Goal: Transaction & Acquisition: Purchase product/service

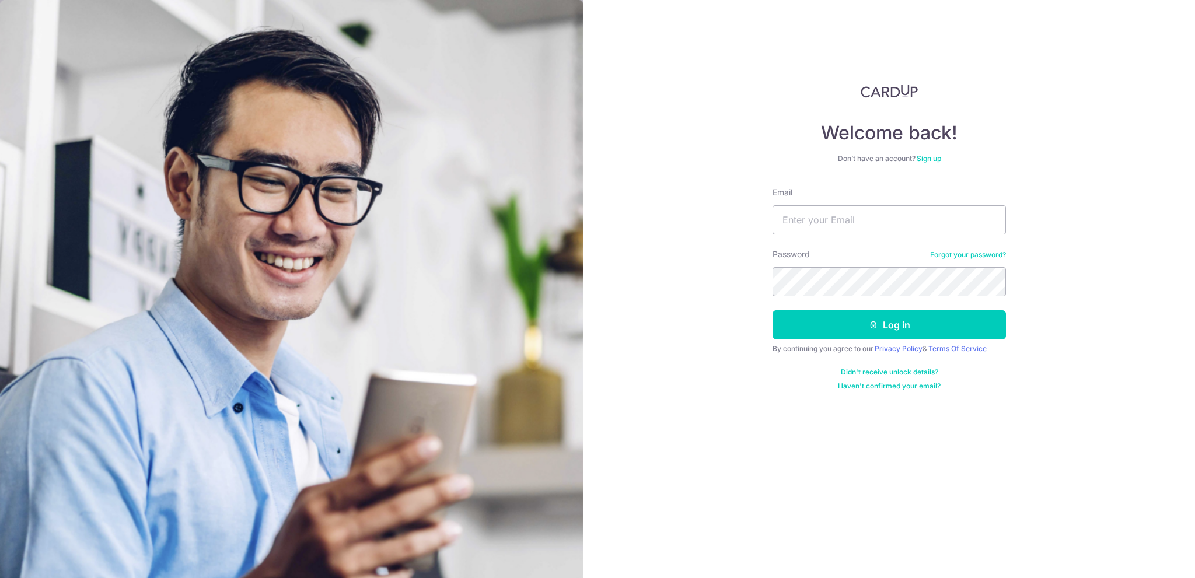
type input "[EMAIL_ADDRESS][DOMAIN_NAME]"
click at [772, 310] on button "Log in" at bounding box center [888, 324] width 233 height 29
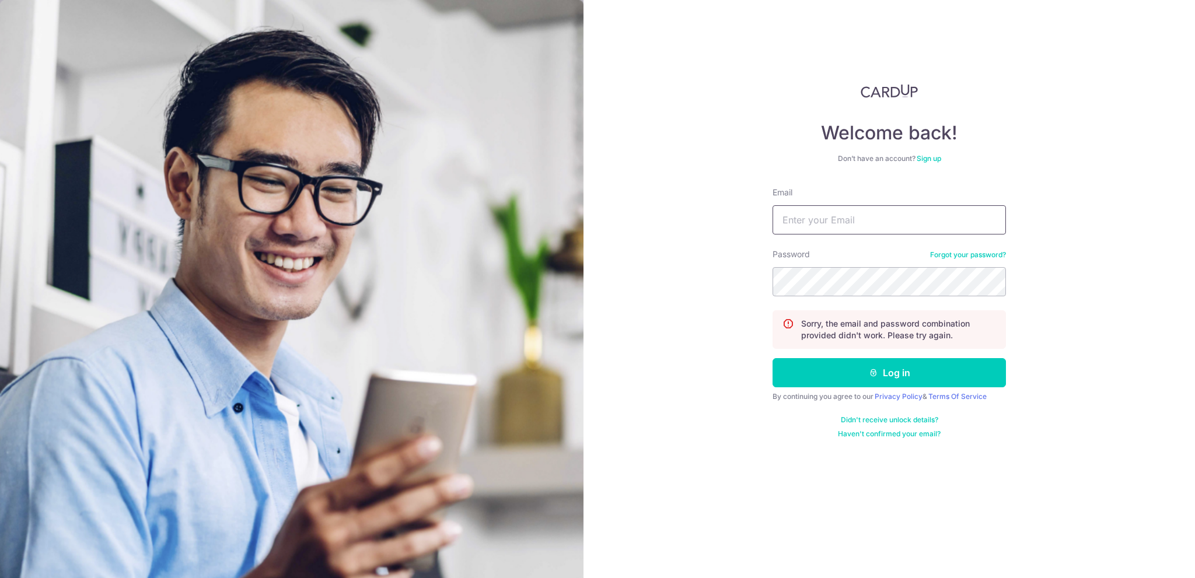
click at [823, 214] on input "Email" at bounding box center [888, 219] width 233 height 29
type input "[EMAIL_ADDRESS][DOMAIN_NAME]"
click at [772, 358] on button "Log in" at bounding box center [888, 372] width 233 height 29
click at [868, 224] on input "Email" at bounding box center [888, 219] width 233 height 29
type input "[EMAIL_ADDRESS][DOMAIN_NAME]"
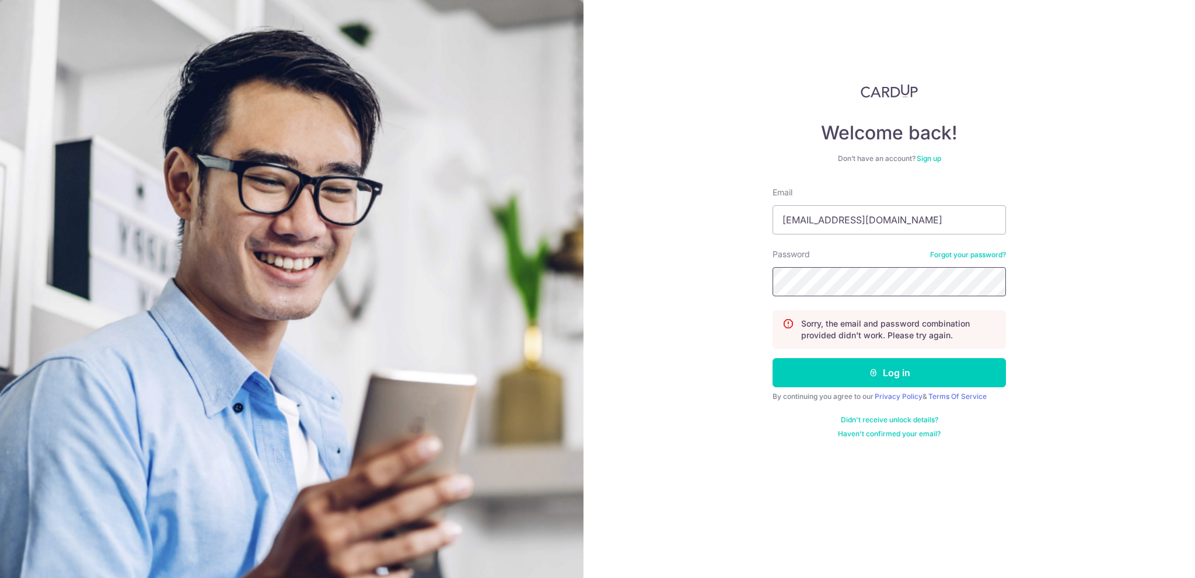
click at [772, 358] on button "Log in" at bounding box center [888, 372] width 233 height 29
click at [866, 223] on input "Email" at bounding box center [888, 219] width 233 height 29
type input "[EMAIL_ADDRESS][DOMAIN_NAME]"
click at [772, 358] on button "Log in" at bounding box center [888, 372] width 233 height 29
click at [799, 219] on input "Email" at bounding box center [888, 219] width 233 height 29
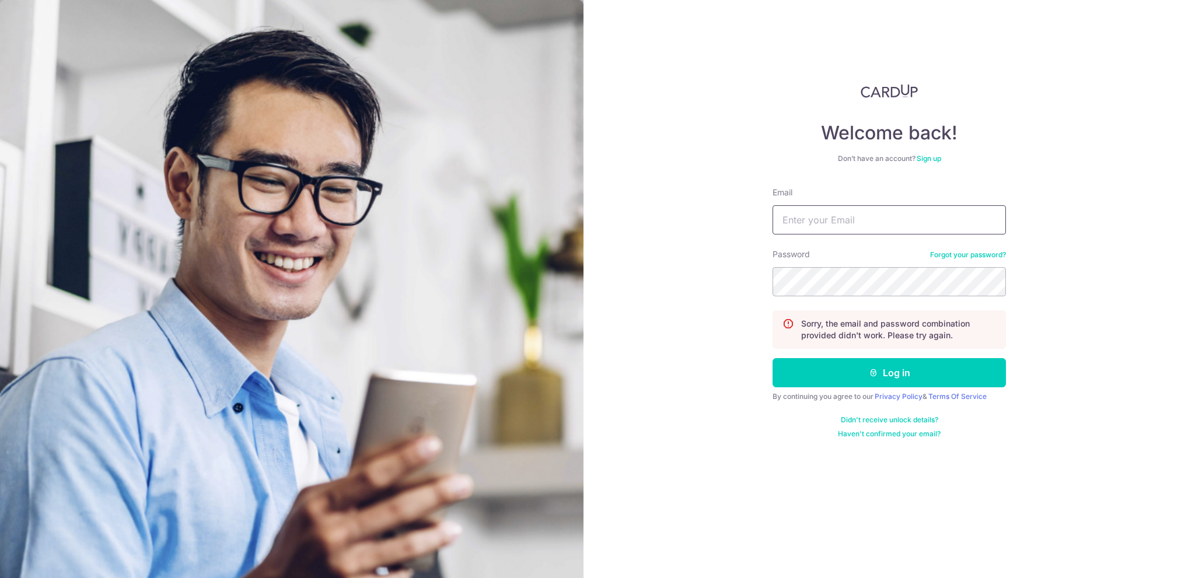
type input "[EMAIL_ADDRESS][DOMAIN_NAME]"
click at [772, 358] on button "Log in" at bounding box center [888, 372] width 233 height 29
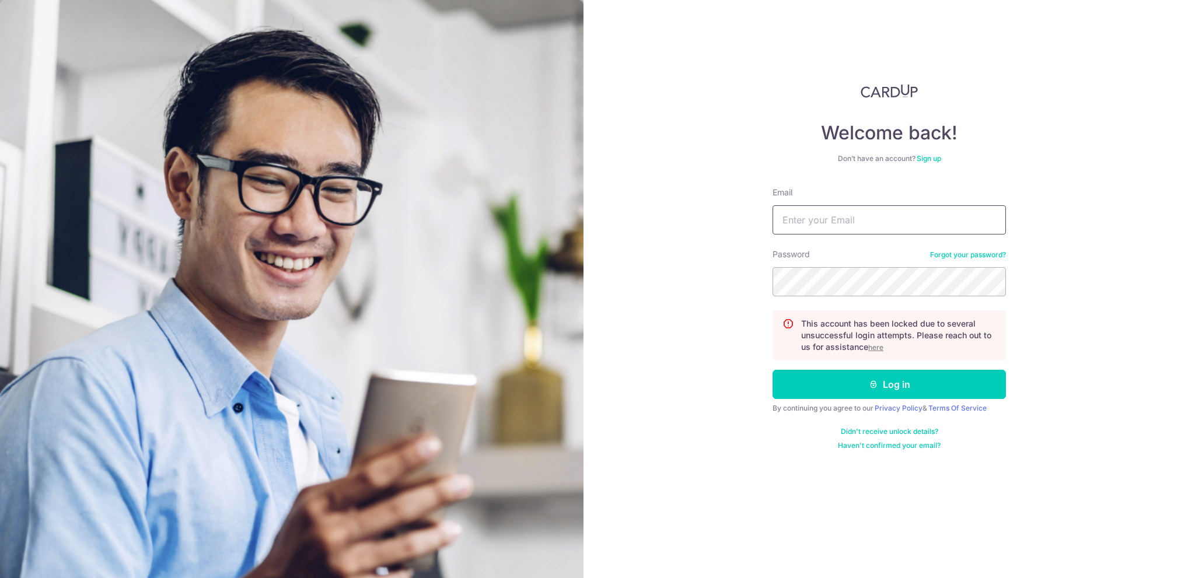
click at [818, 216] on input "Email" at bounding box center [888, 219] width 233 height 29
type input "[EMAIL_ADDRESS][DOMAIN_NAME]"
click at [772, 370] on button "Log in" at bounding box center [888, 384] width 233 height 29
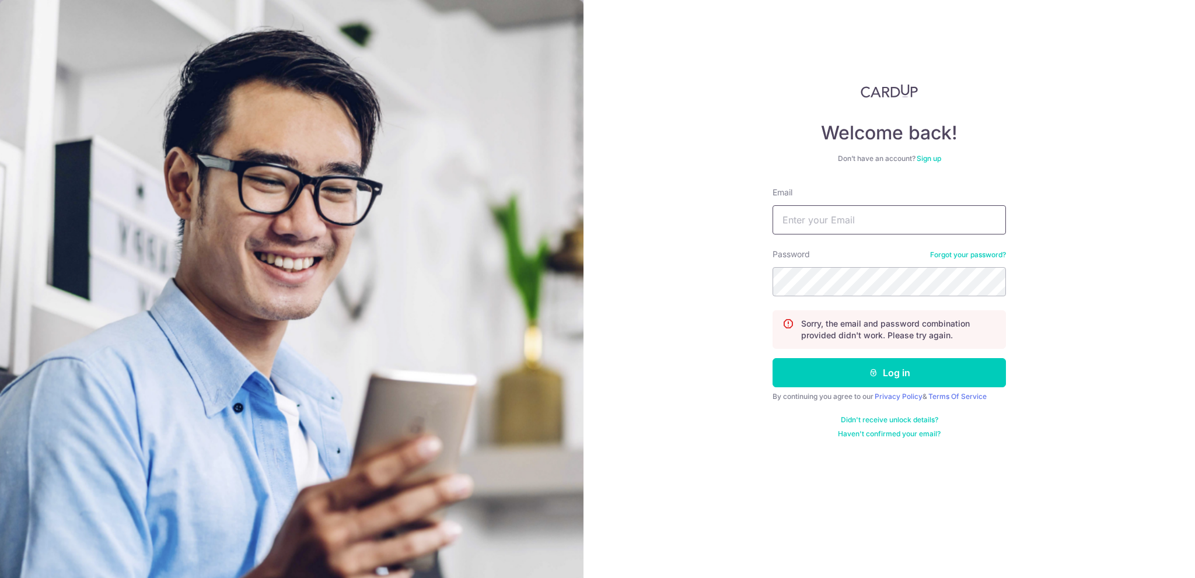
click at [884, 222] on input "Email" at bounding box center [888, 219] width 233 height 29
type input "elizaylz@gmail.com"
click at [772, 358] on button "Log in" at bounding box center [888, 372] width 233 height 29
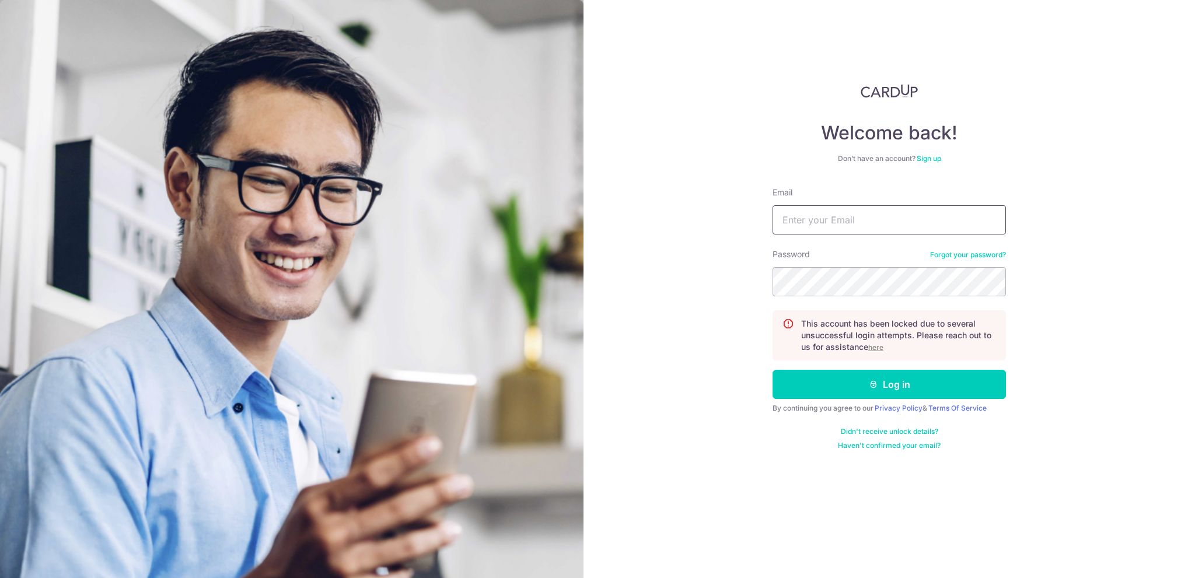
click at [867, 217] on input "Email" at bounding box center [888, 219] width 233 height 29
type input "elizaylz@gmail.com"
click at [876, 349] on u "here" at bounding box center [875, 347] width 15 height 9
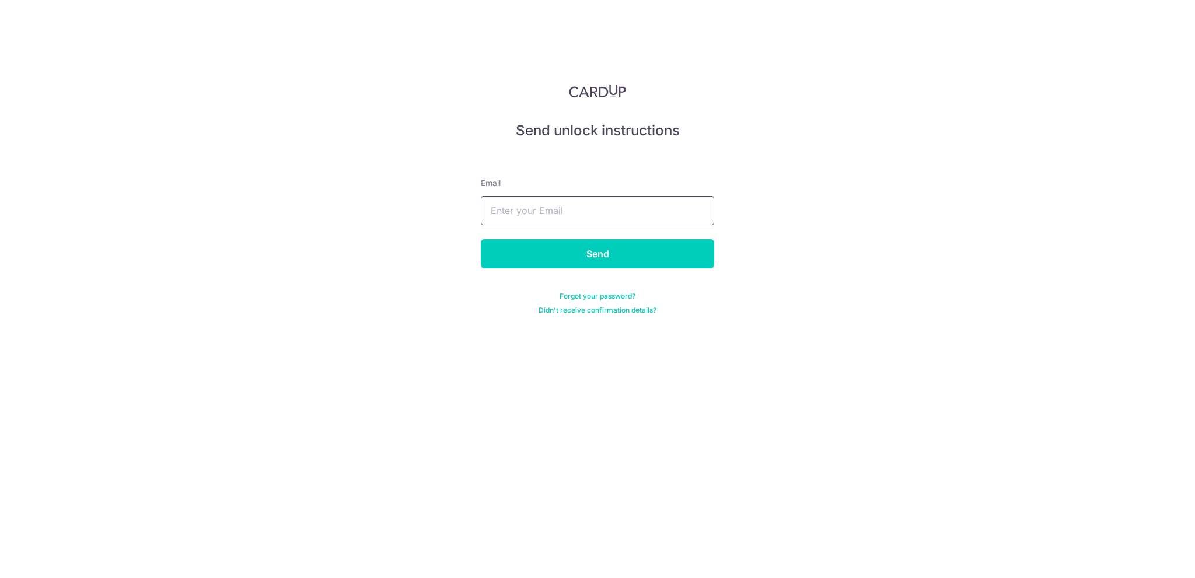
click at [590, 202] on input "text" at bounding box center [597, 210] width 233 height 29
type input "[EMAIL_ADDRESS][DOMAIN_NAME]"
click at [595, 258] on input "Send" at bounding box center [597, 253] width 233 height 29
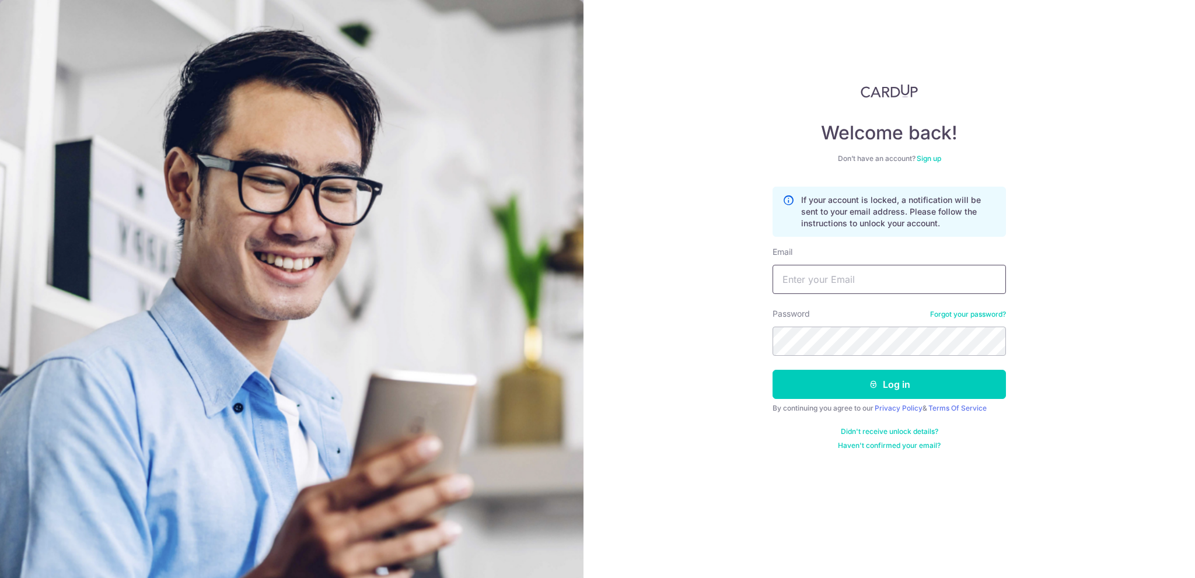
click at [828, 285] on input "Email" at bounding box center [888, 279] width 233 height 29
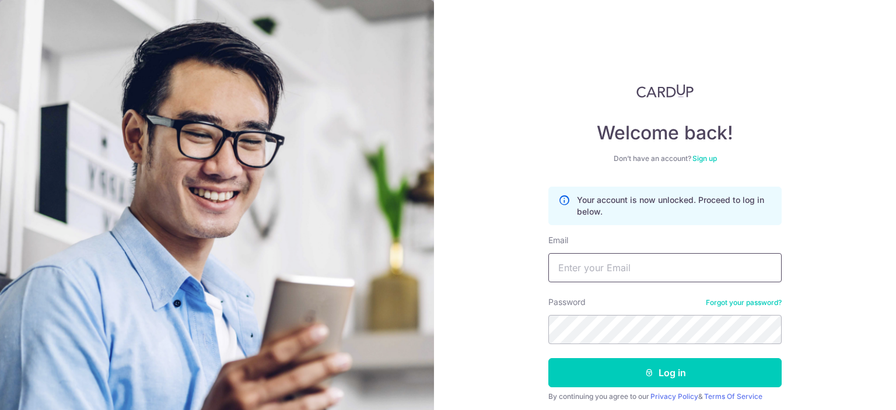
scroll to position [42, 0]
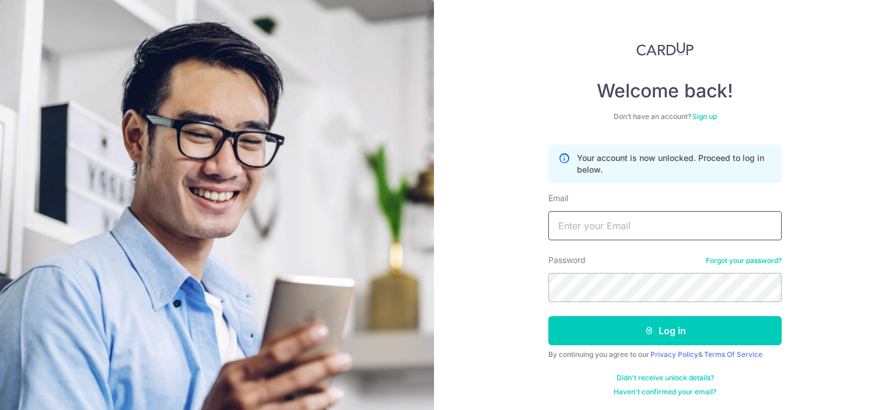
click at [691, 221] on input "Email" at bounding box center [664, 225] width 233 height 29
type input "elizaylz@gmail.com"
click at [548, 316] on button "Log in" at bounding box center [664, 330] width 233 height 29
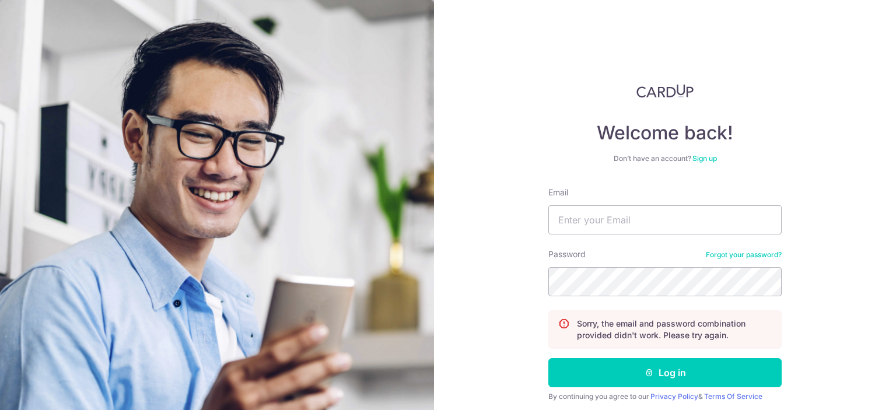
click at [758, 260] on div "Password Forgot your password?" at bounding box center [664, 273] width 233 height 48
click at [758, 257] on link "Forgot your password?" at bounding box center [744, 254] width 76 height 9
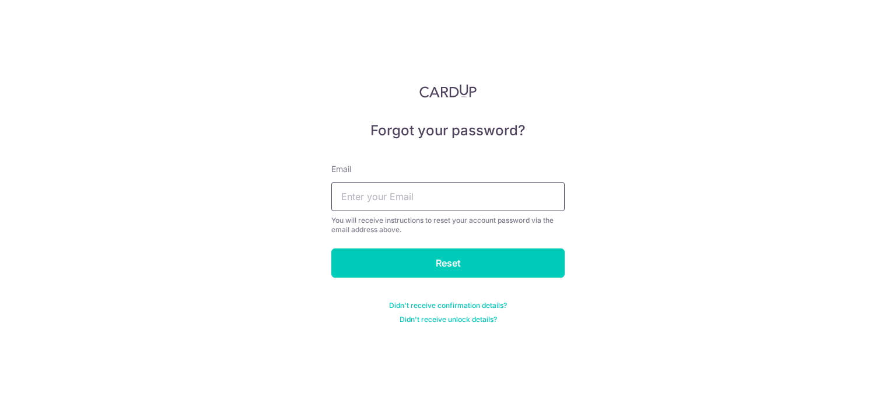
click at [428, 187] on input "text" at bounding box center [447, 196] width 233 height 29
type input "elizaylz@gmail.com"
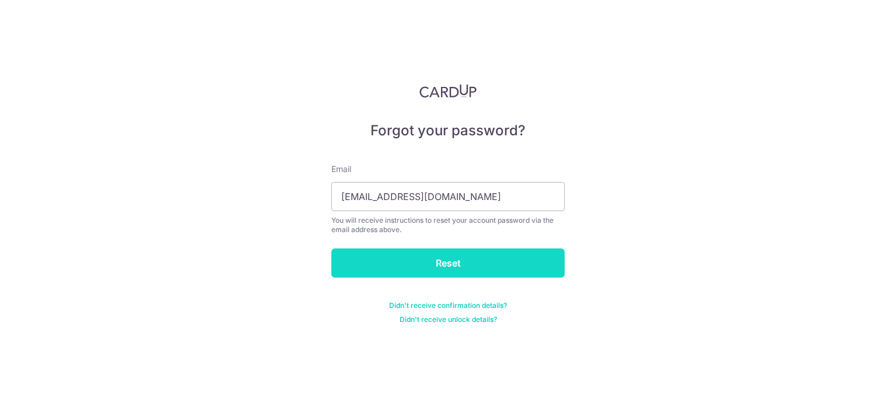
click at [446, 267] on input "Reset" at bounding box center [447, 263] width 233 height 29
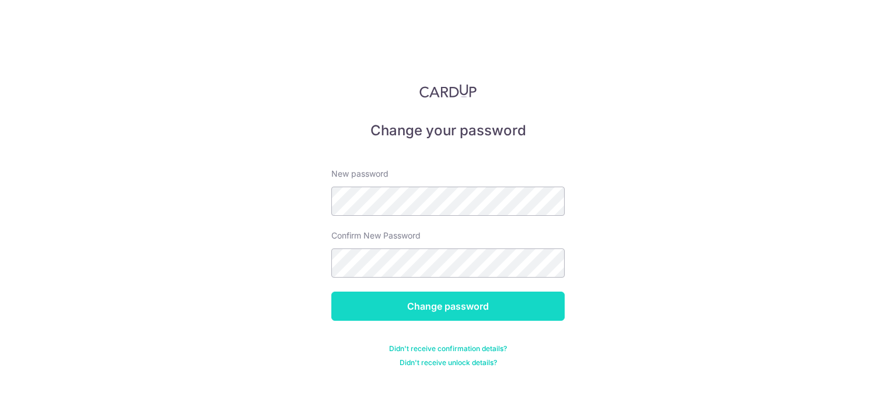
click at [377, 297] on input "Change password" at bounding box center [447, 306] width 233 height 29
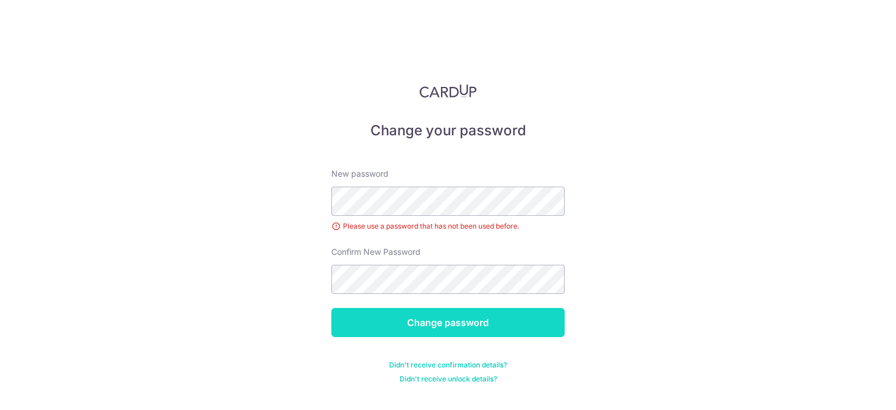
click at [502, 321] on input "Change password" at bounding box center [447, 322] width 233 height 29
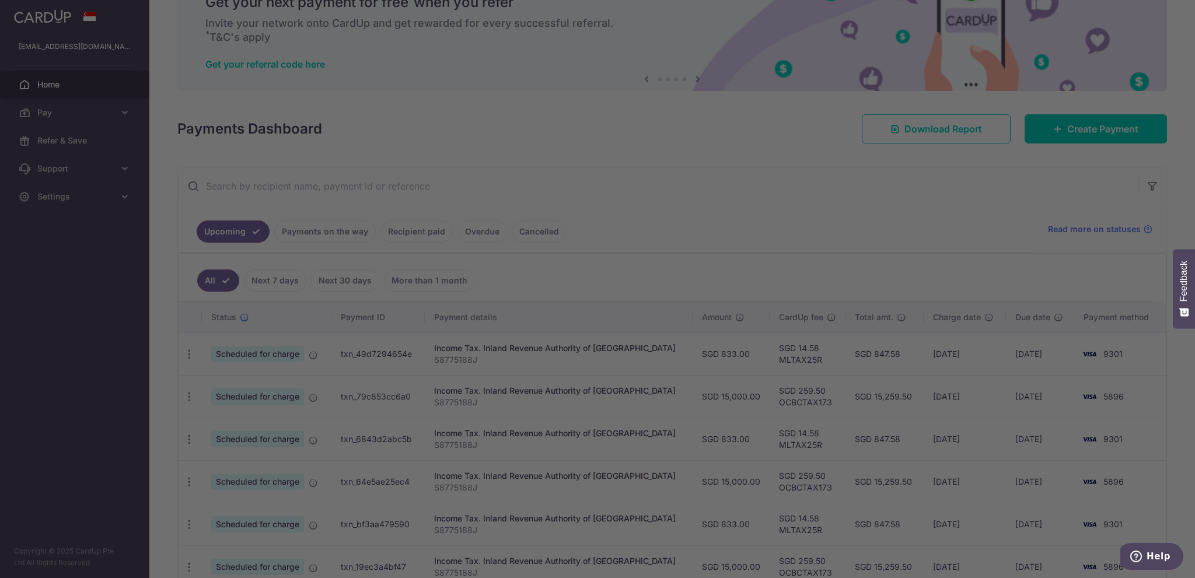
click at [870, 176] on div at bounding box center [603, 292] width 1206 height 584
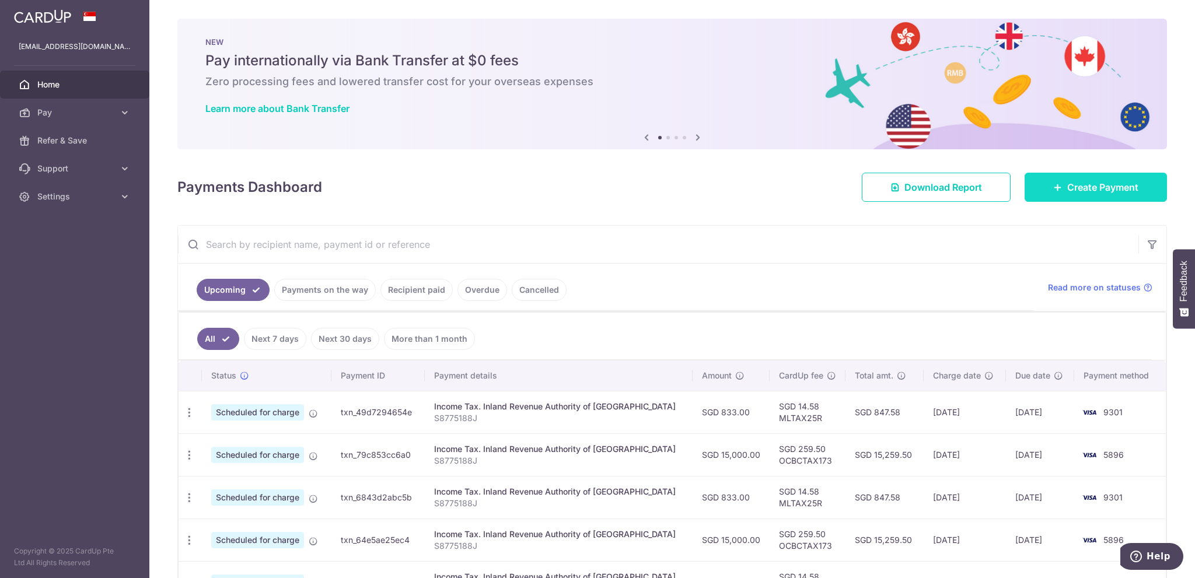
click at [895, 189] on span "Create Payment" at bounding box center [1102, 187] width 71 height 14
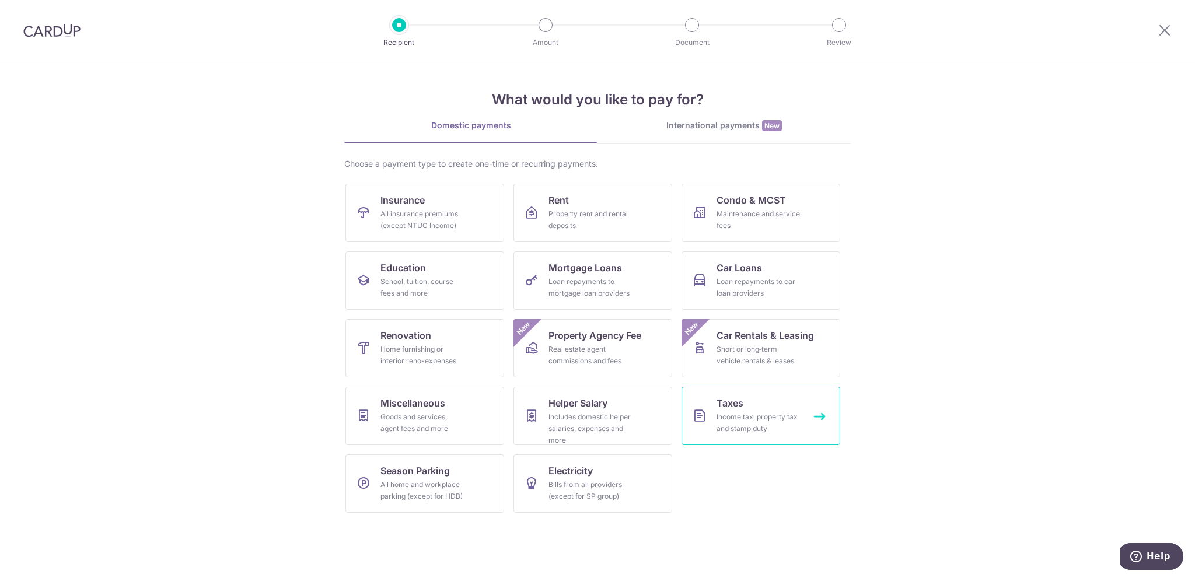
click at [726, 410] on div "Income tax, property tax and stamp duty" at bounding box center [758, 422] width 84 height 23
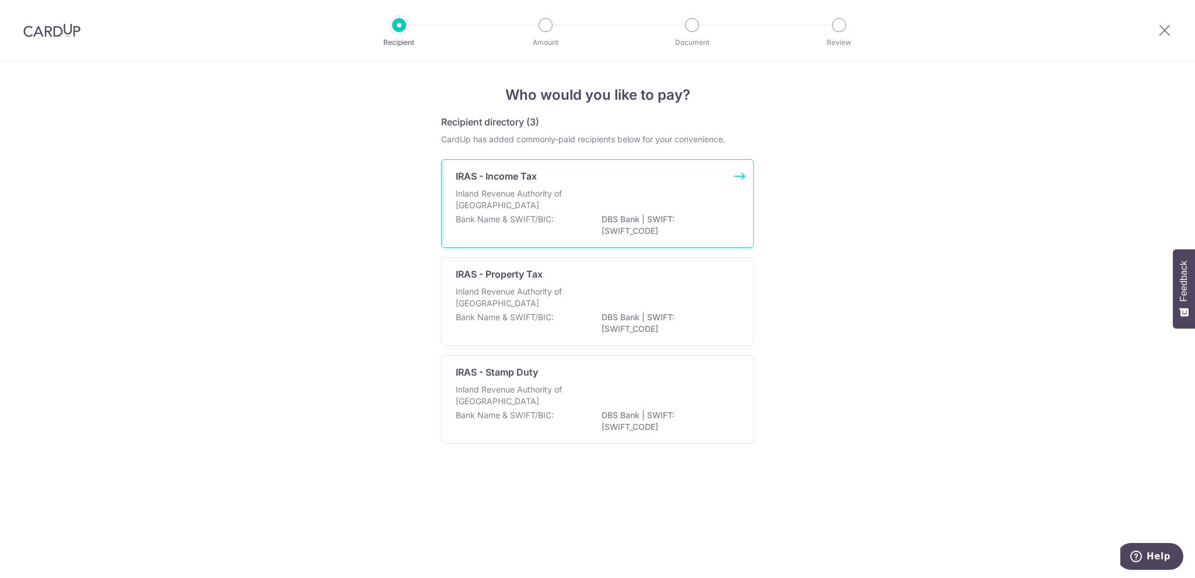
click at [529, 204] on p "Inland Revenue Authority of Singapore" at bounding box center [518, 199] width 124 height 23
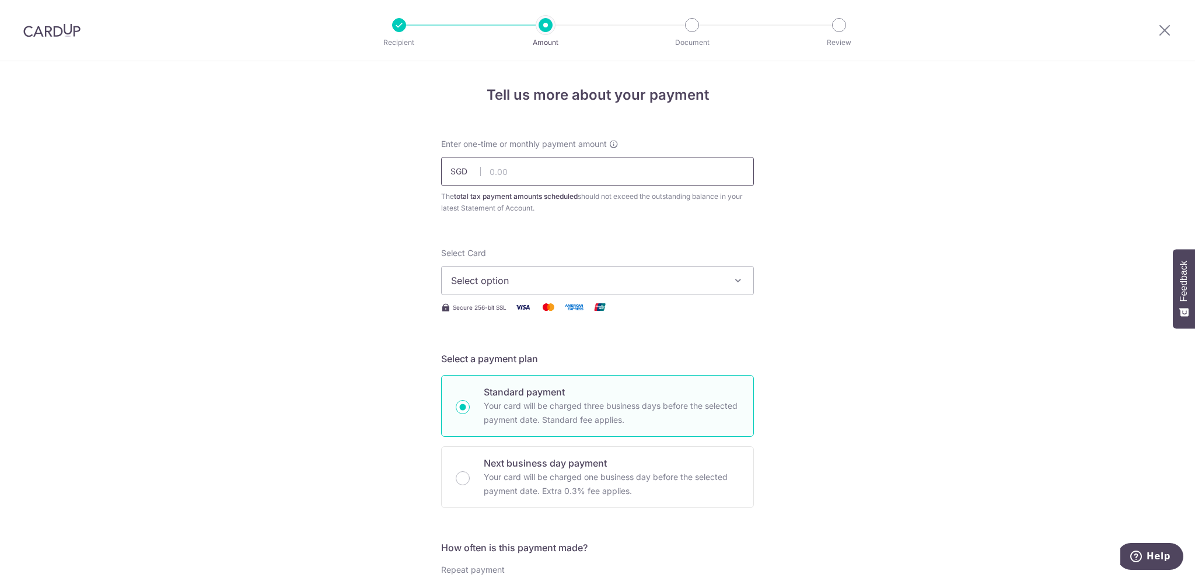
click at [533, 174] on input "text" at bounding box center [597, 171] width 313 height 29
type input "833.00"
click at [681, 284] on span "Select option" at bounding box center [587, 281] width 272 height 14
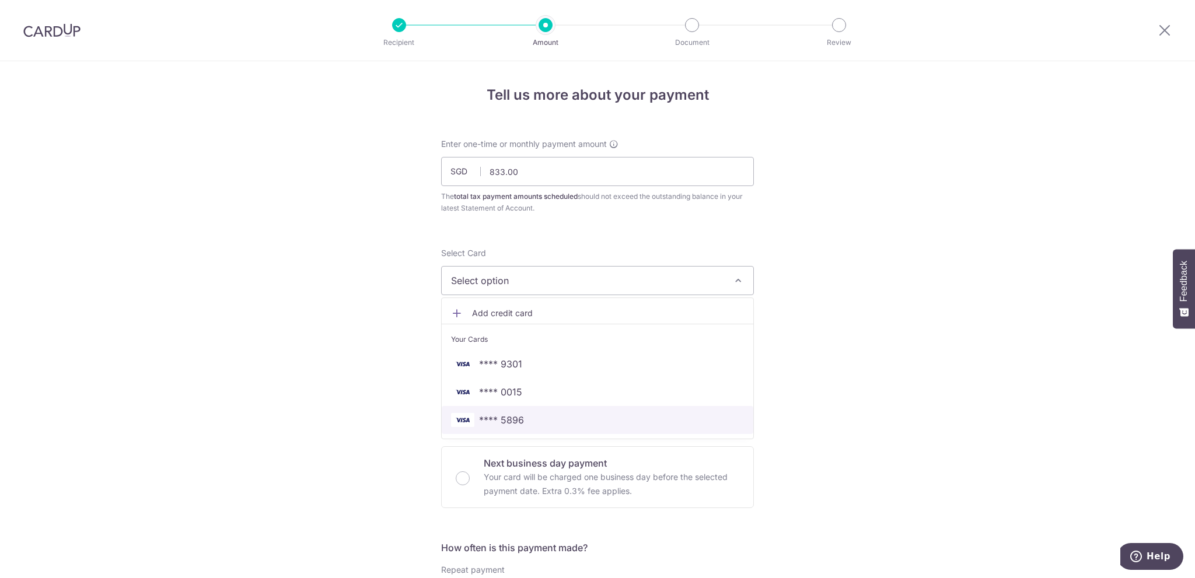
click at [695, 417] on span "**** 5896" at bounding box center [597, 420] width 293 height 14
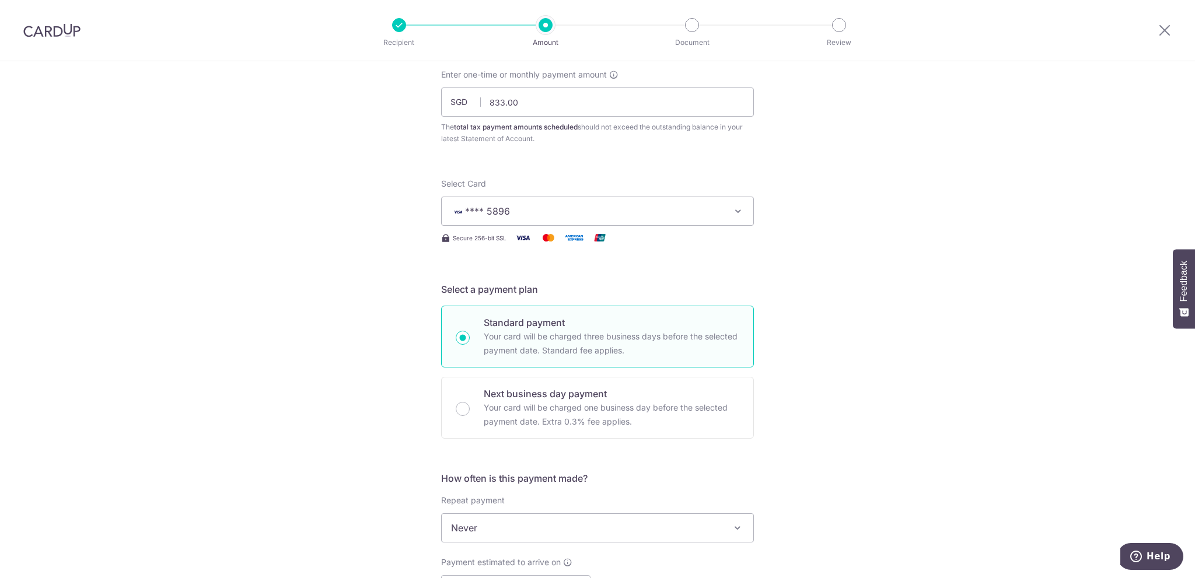
scroll to position [175, 0]
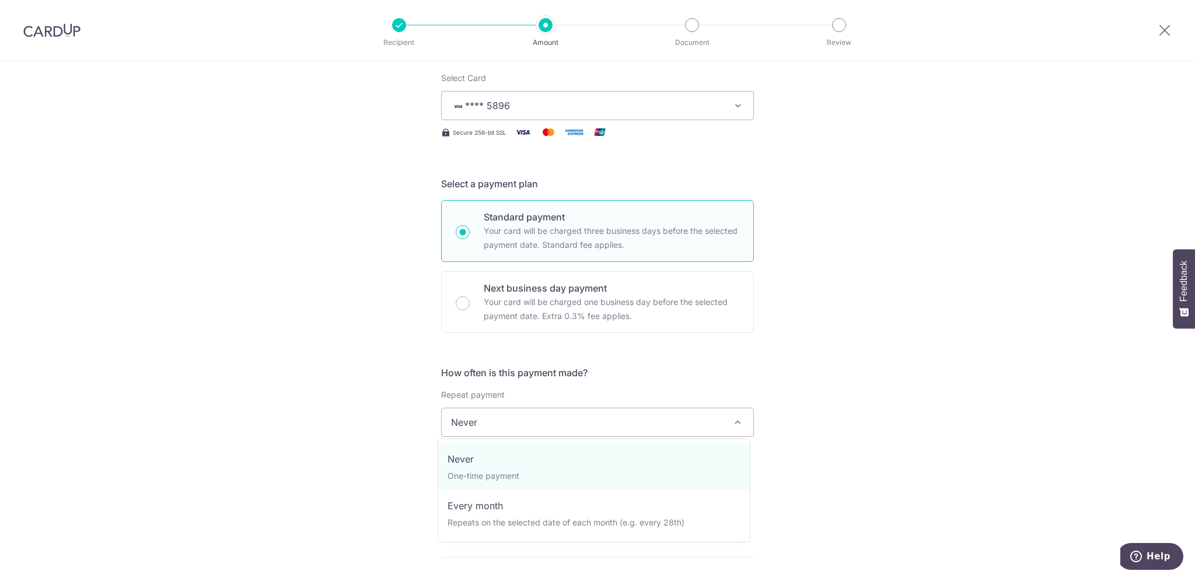
click at [529, 422] on span "Never" at bounding box center [598, 422] width 312 height 28
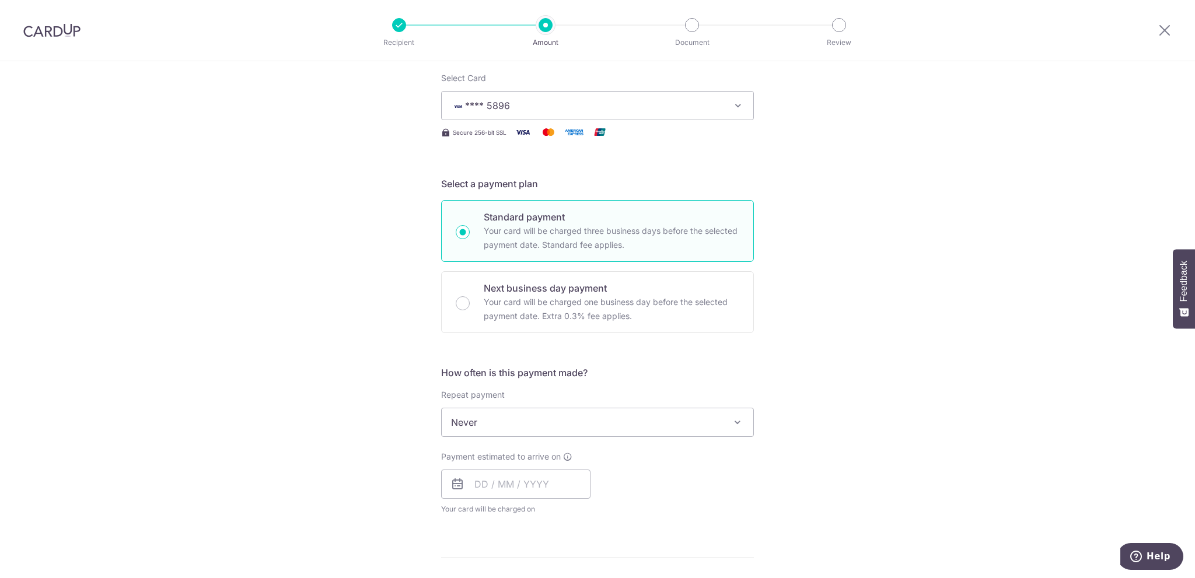
click at [529, 422] on span "Never" at bounding box center [598, 422] width 312 height 28
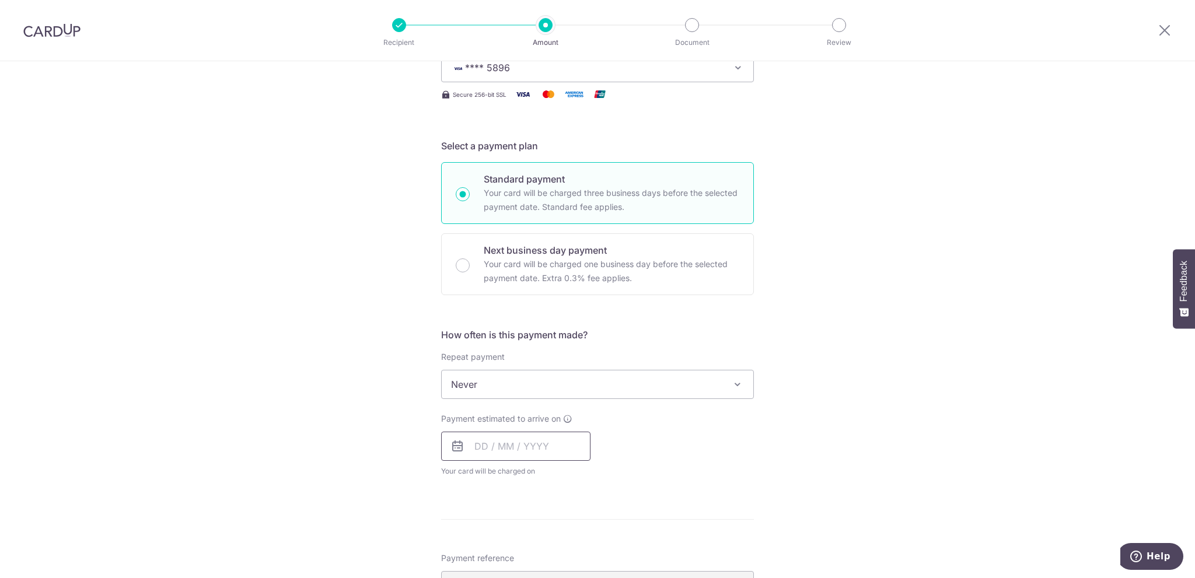
scroll to position [233, 0]
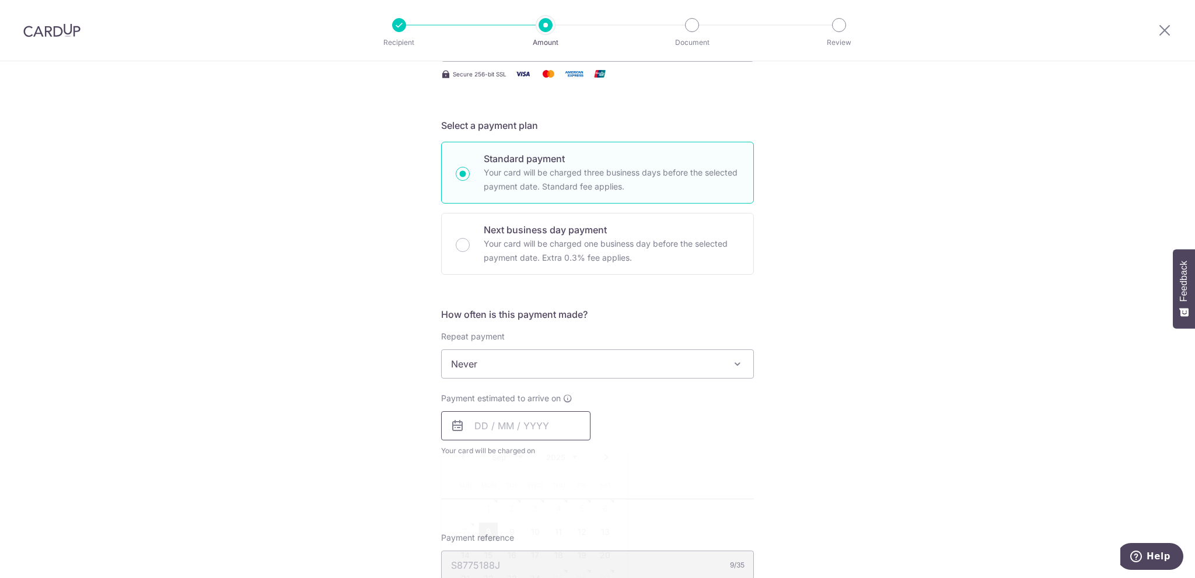
click at [526, 431] on input "text" at bounding box center [515, 425] width 149 height 29
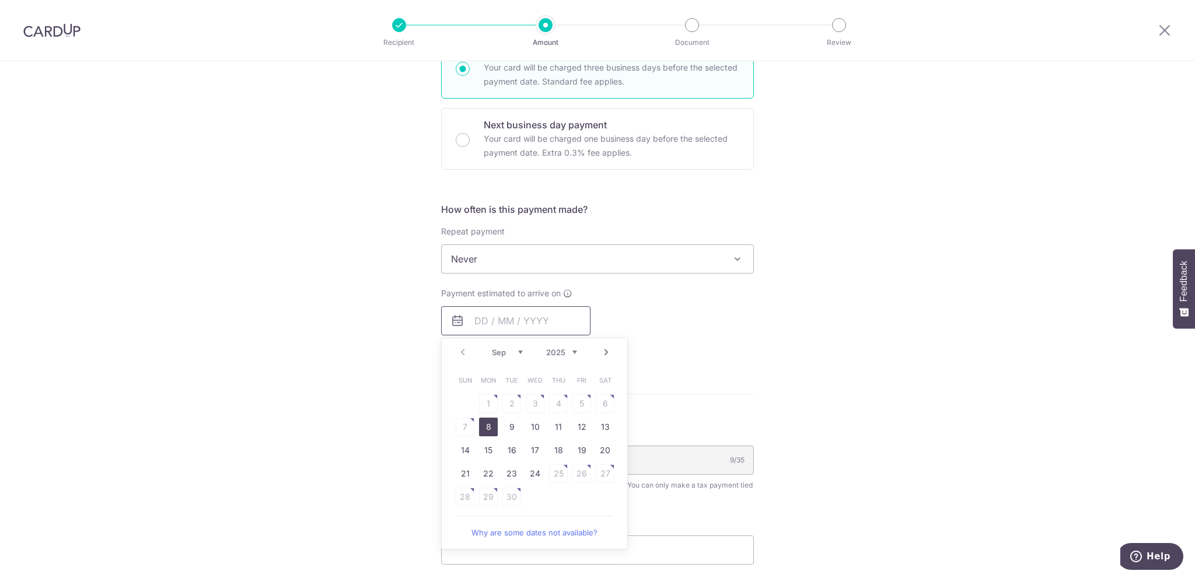
scroll to position [350, 0]
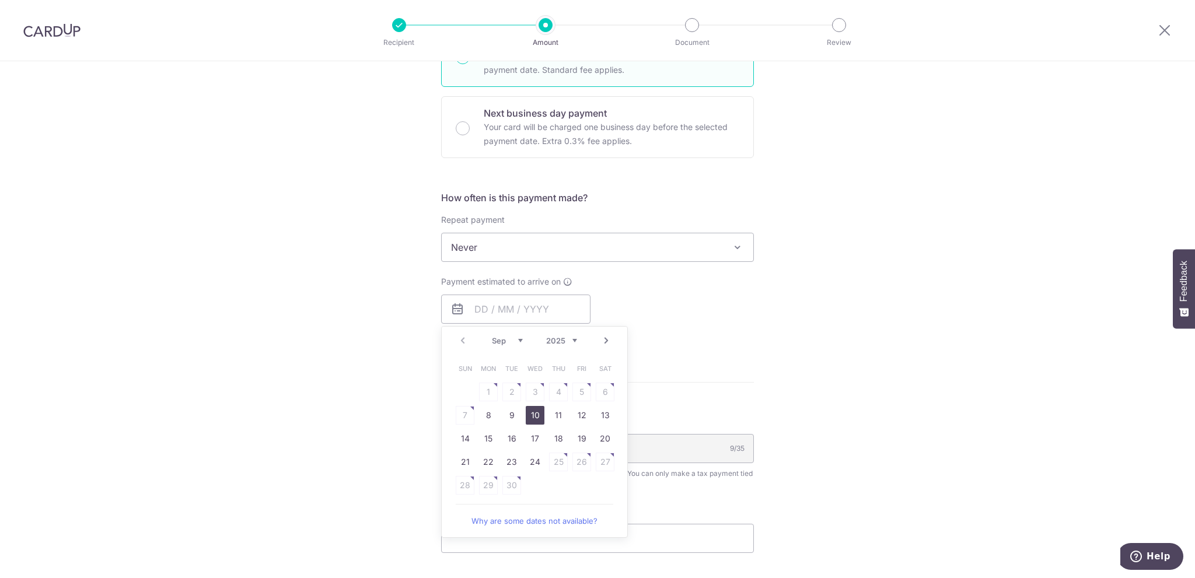
click at [526, 413] on link "10" at bounding box center [535, 415] width 19 height 19
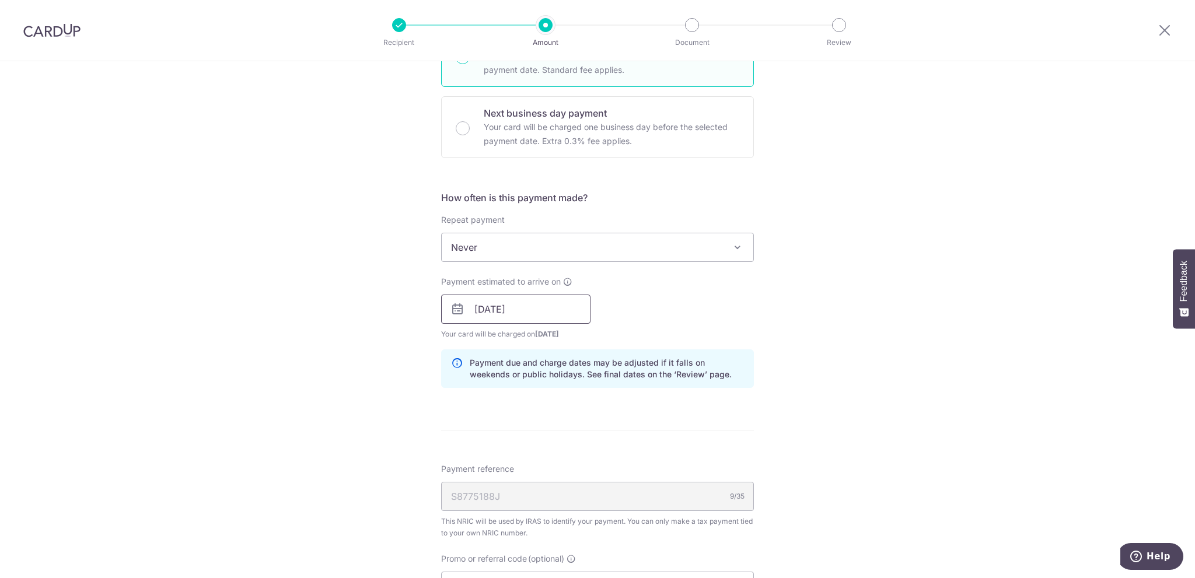
click at [540, 307] on input "10/09/2025" at bounding box center [515, 309] width 149 height 29
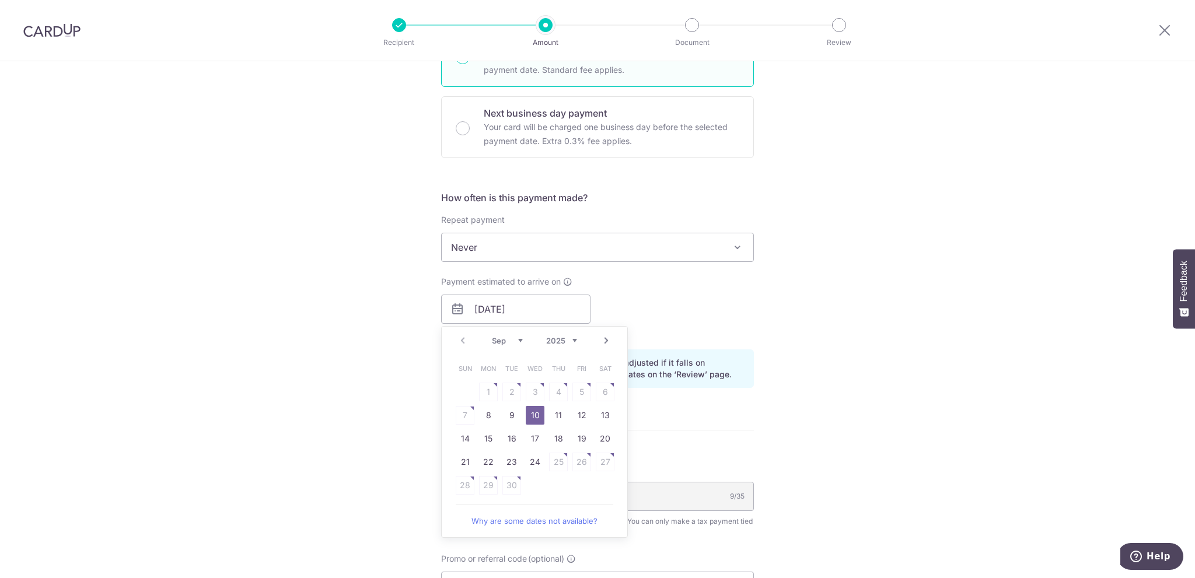
click at [733, 311] on div "Payment estimated to arrive on 10/09/2025 Prev Next Sep Oct Nov Dec 2025 2026 S…" at bounding box center [597, 308] width 327 height 64
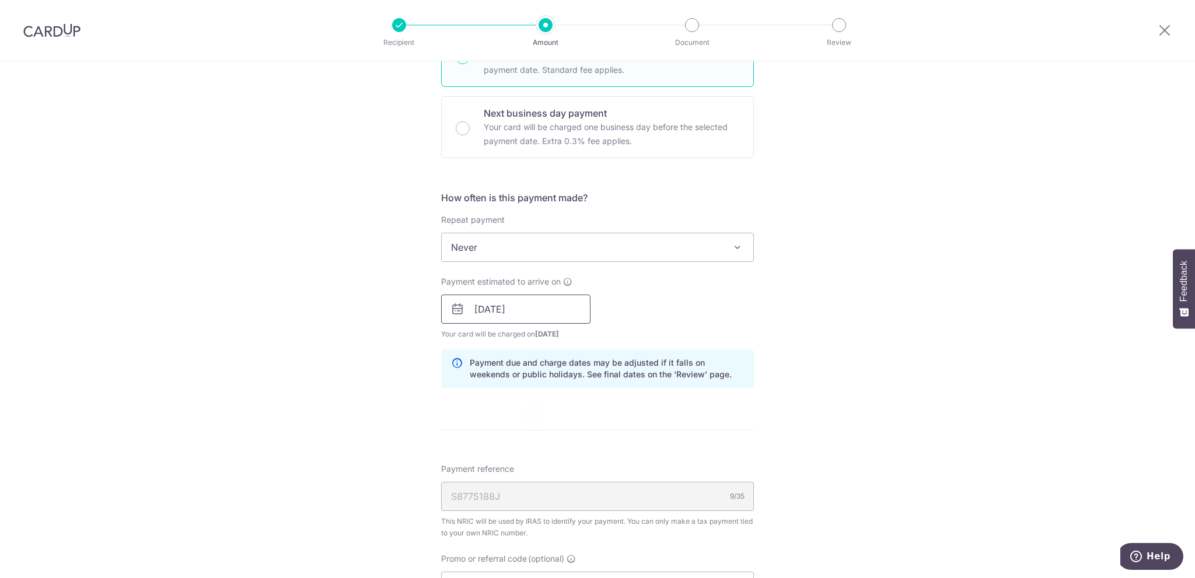
click at [534, 310] on input "10/09/2025" at bounding box center [515, 309] width 149 height 29
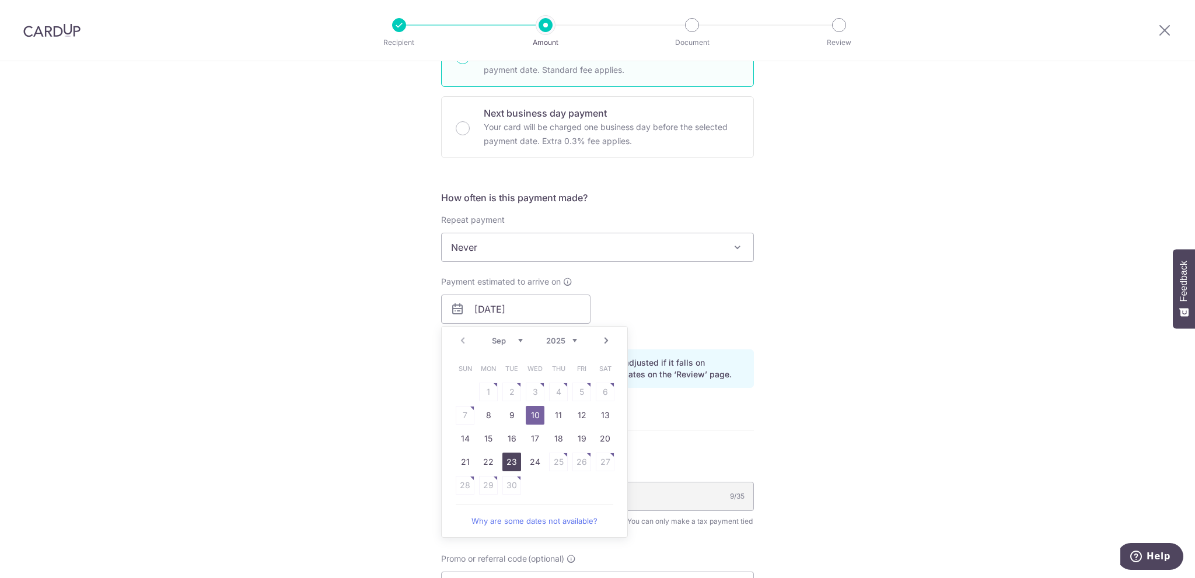
click at [506, 459] on link "23" at bounding box center [511, 462] width 19 height 19
type input "23/09/2025"
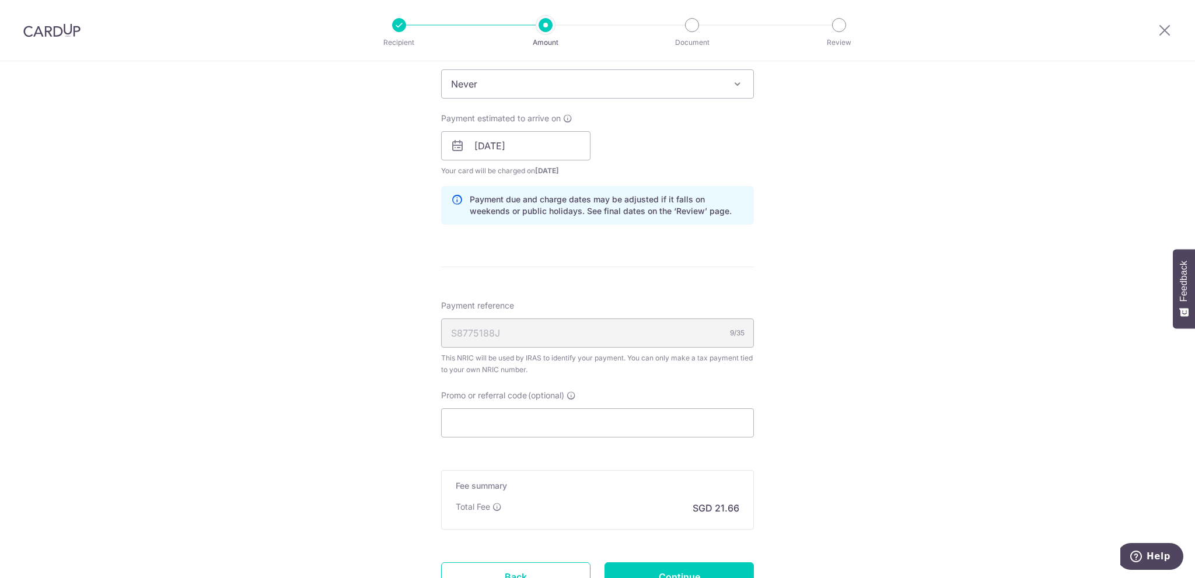
scroll to position [525, 0]
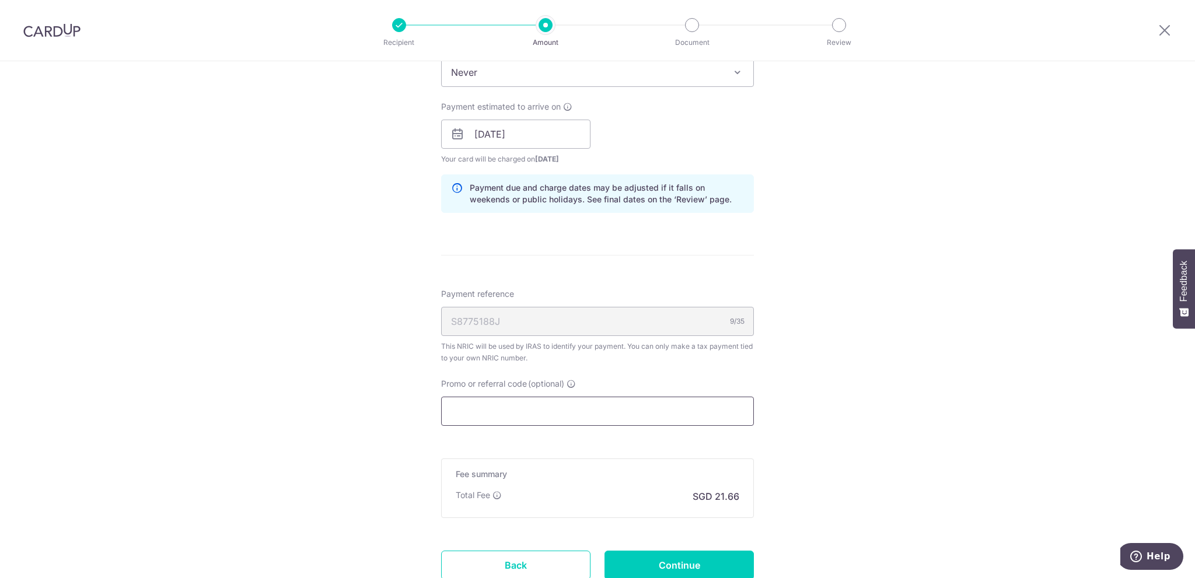
click at [590, 414] on input "Promo or referral code (optional)" at bounding box center [597, 411] width 313 height 29
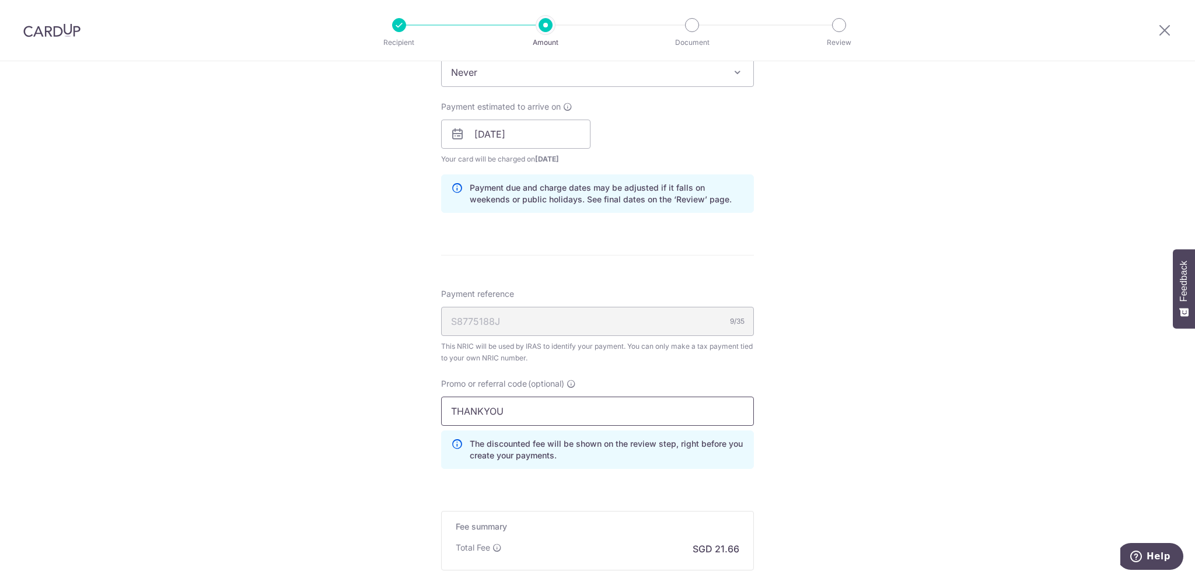
type input "THANKYOU"
click at [873, 473] on div "Tell us more about your payment Enter one-time or monthly payment amount SGD 83…" at bounding box center [597, 128] width 1195 height 1184
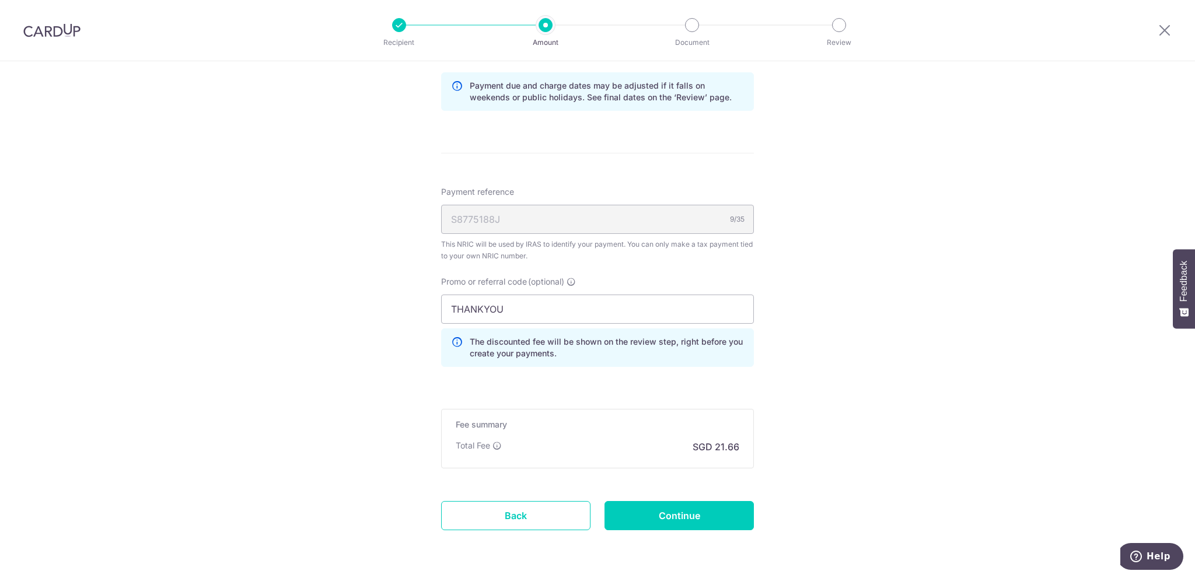
scroll to position [665, 0]
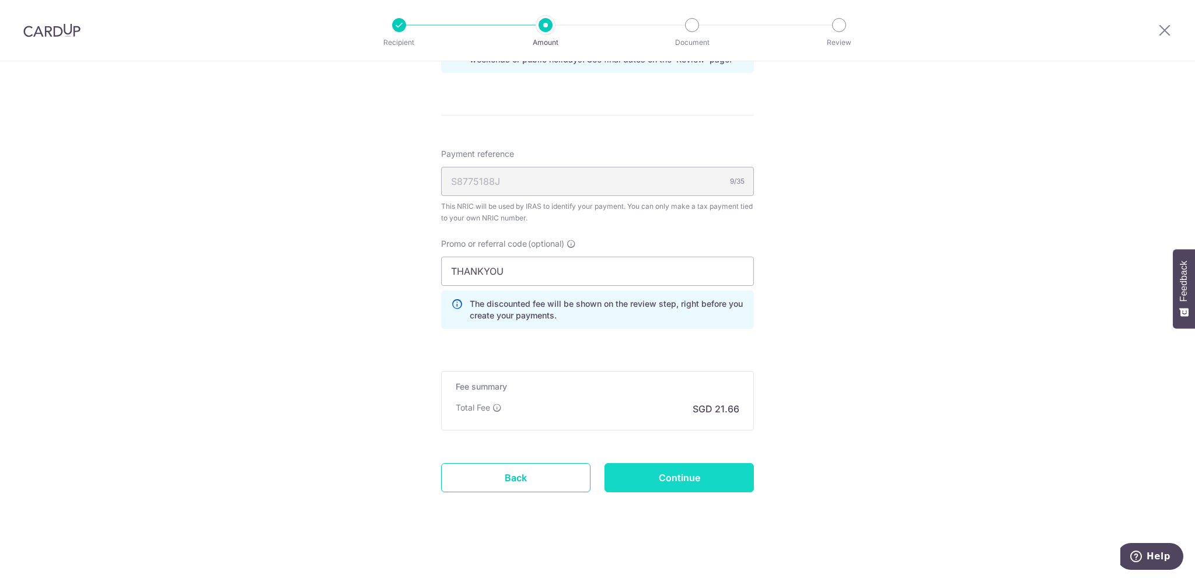
click at [704, 470] on input "Continue" at bounding box center [678, 477] width 149 height 29
type input "Create Schedule"
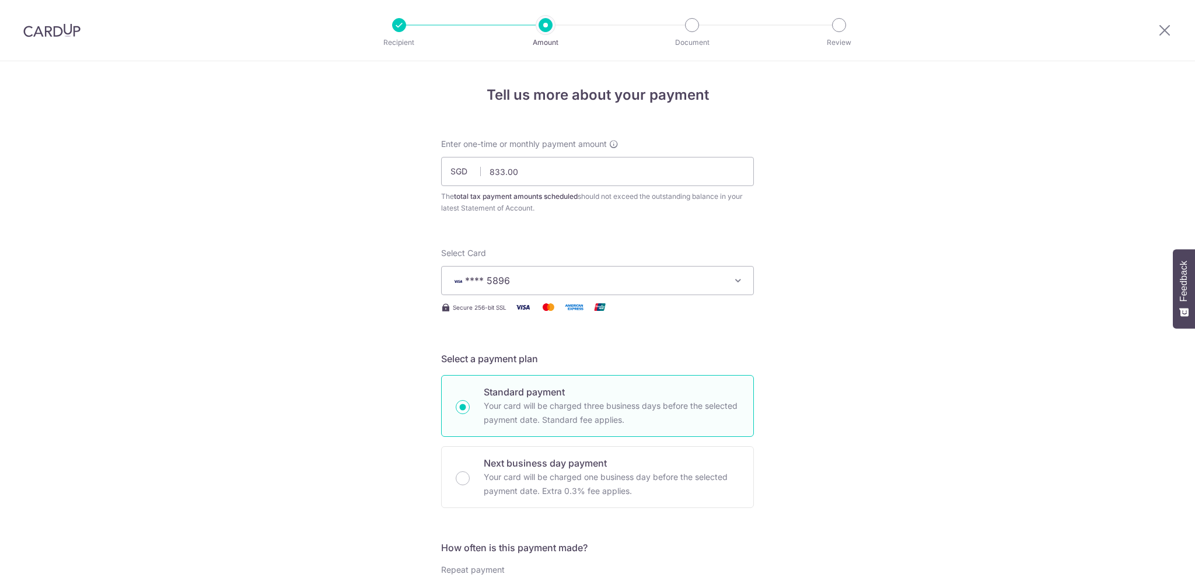
drag, startPoint x: 0, startPoint y: 0, endPoint x: 377, endPoint y: 159, distance: 409.7
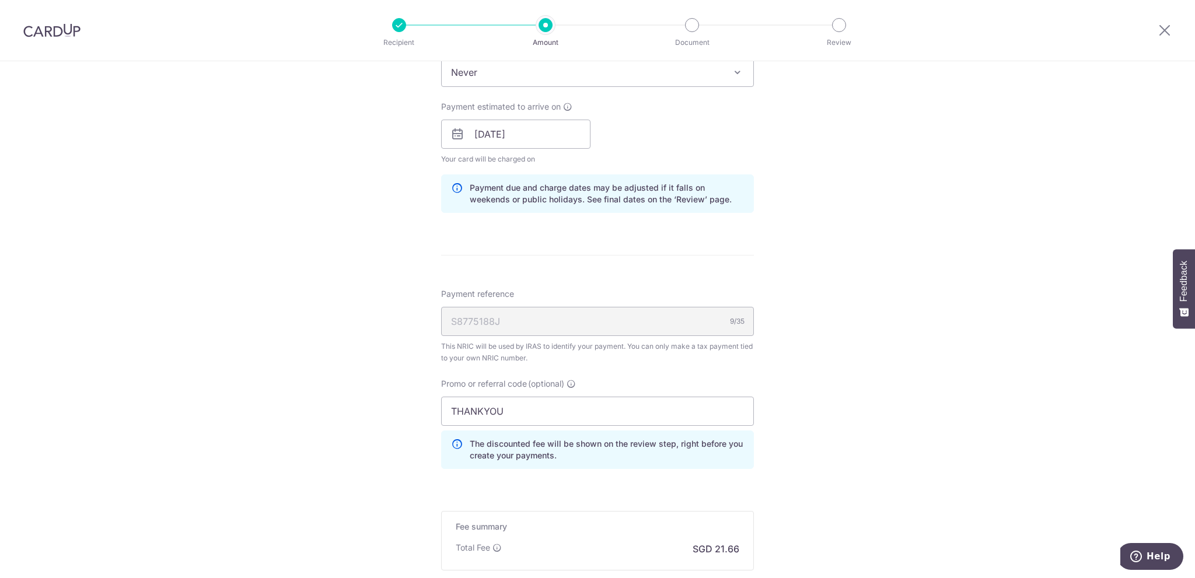
scroll to position [665, 0]
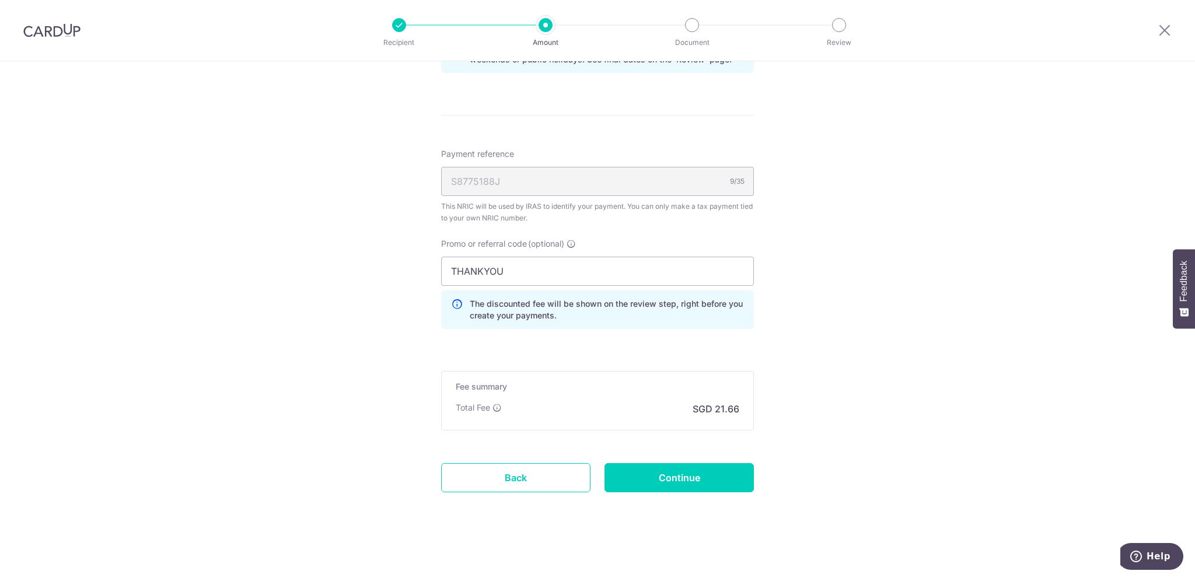
click at [579, 414] on div "Total Fee SGD 21.66" at bounding box center [598, 409] width 284 height 14
type input "1,154.00"
click at [696, 477] on input "Continue" at bounding box center [678, 477] width 149 height 29
type input "Update Schedule"
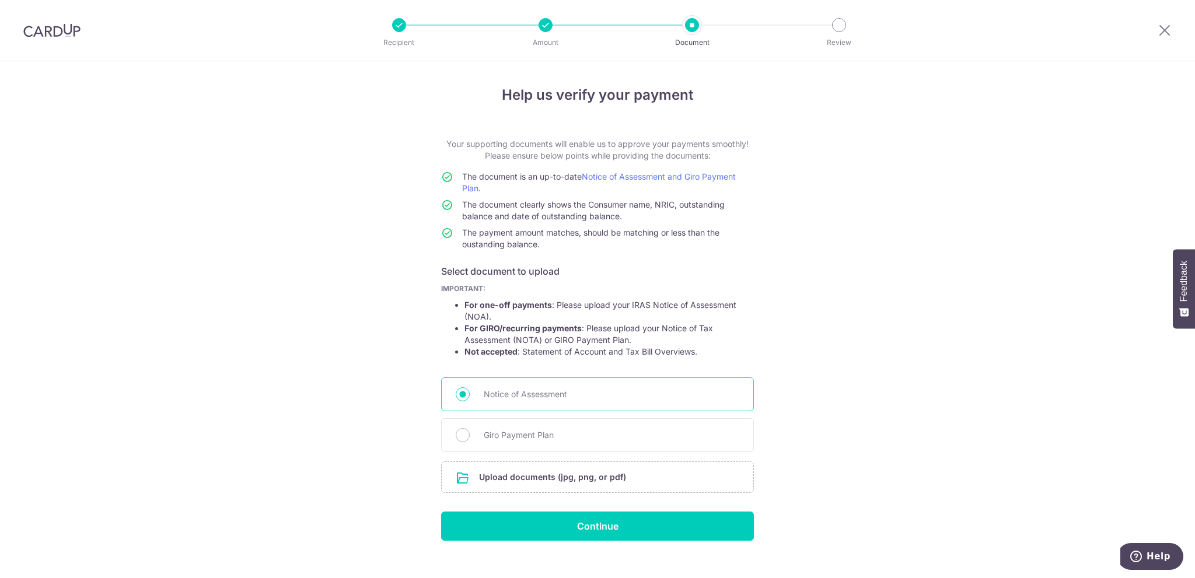
click at [530, 389] on span "Notice of Assessment" at bounding box center [612, 394] width 256 height 14
click at [470, 389] on input "Notice of Assessment" at bounding box center [463, 394] width 14 height 14
click at [586, 474] on input "file" at bounding box center [598, 477] width 312 height 30
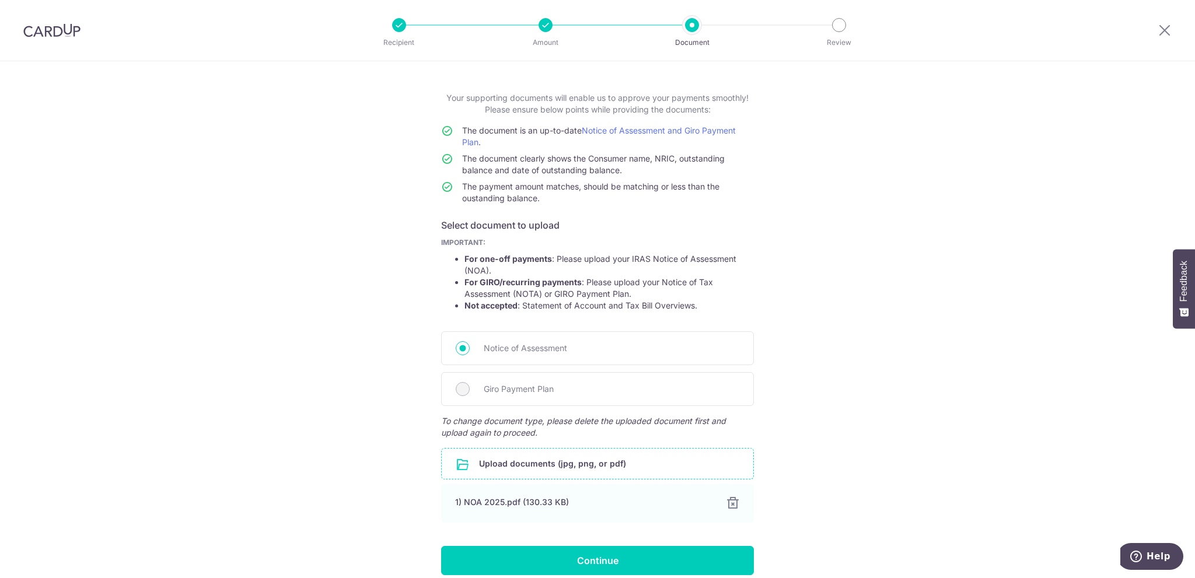
scroll to position [97, 0]
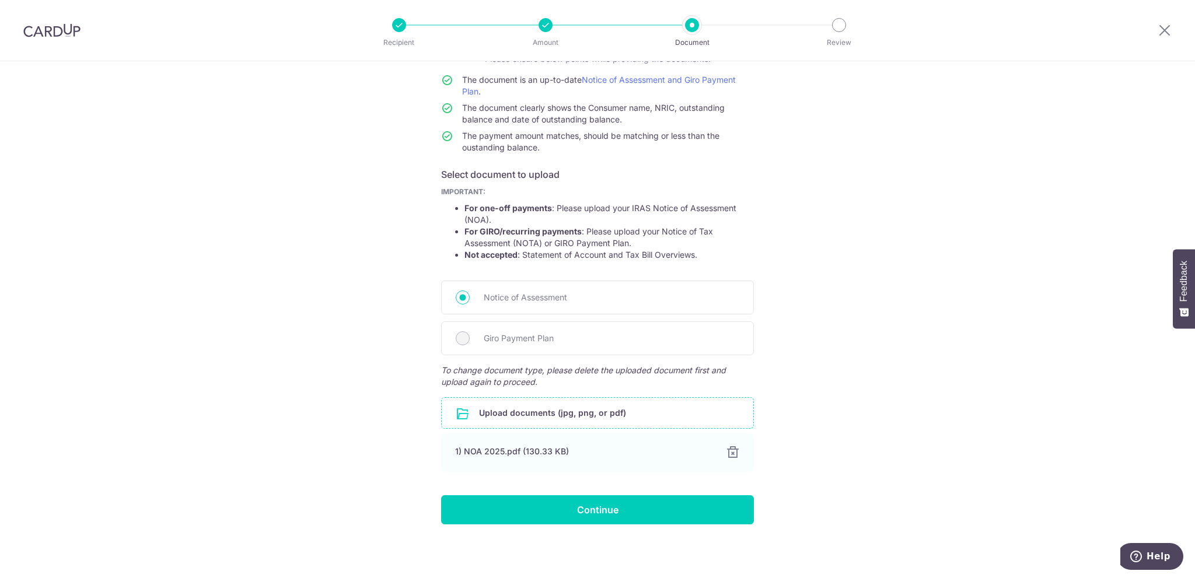
click at [544, 412] on input "file" at bounding box center [598, 413] width 312 height 30
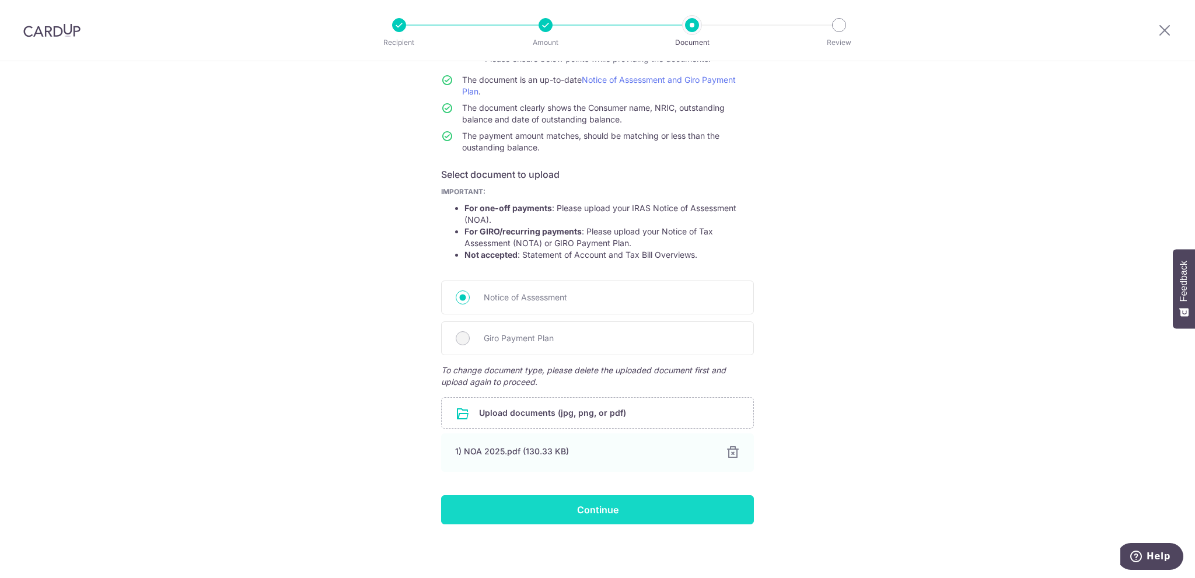
click at [644, 511] on input "Continue" at bounding box center [597, 509] width 313 height 29
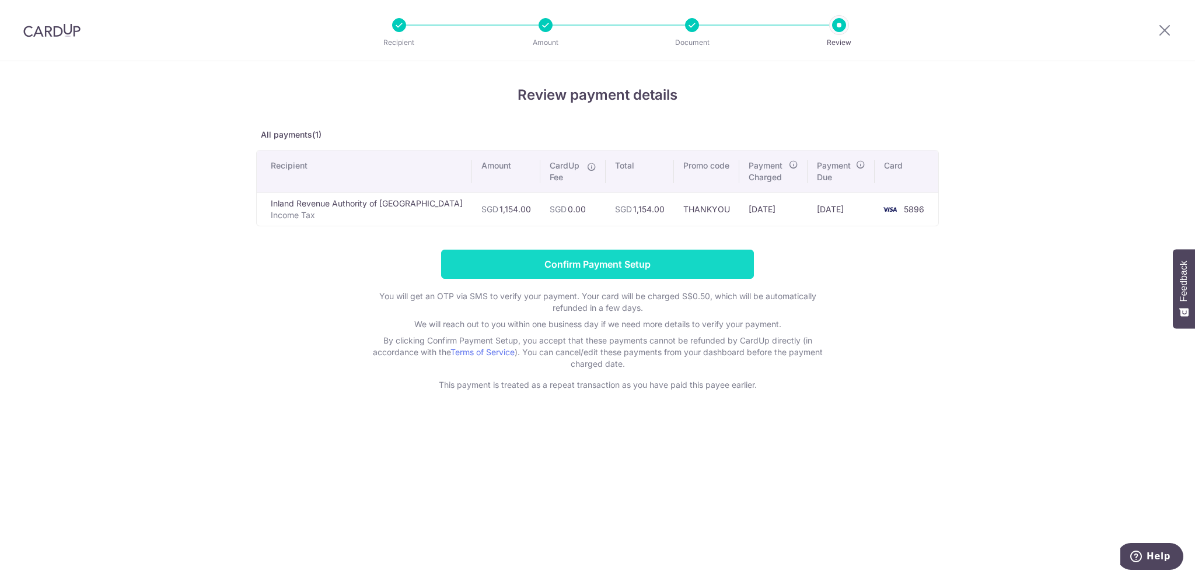
click at [639, 262] on input "Confirm Payment Setup" at bounding box center [597, 264] width 313 height 29
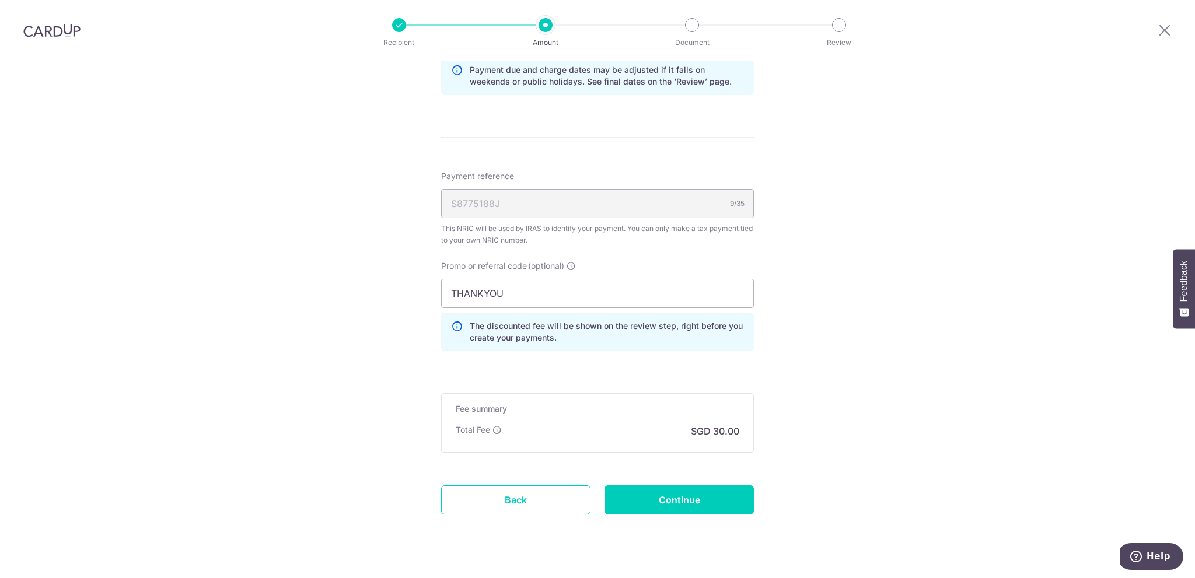
scroll to position [711, 0]
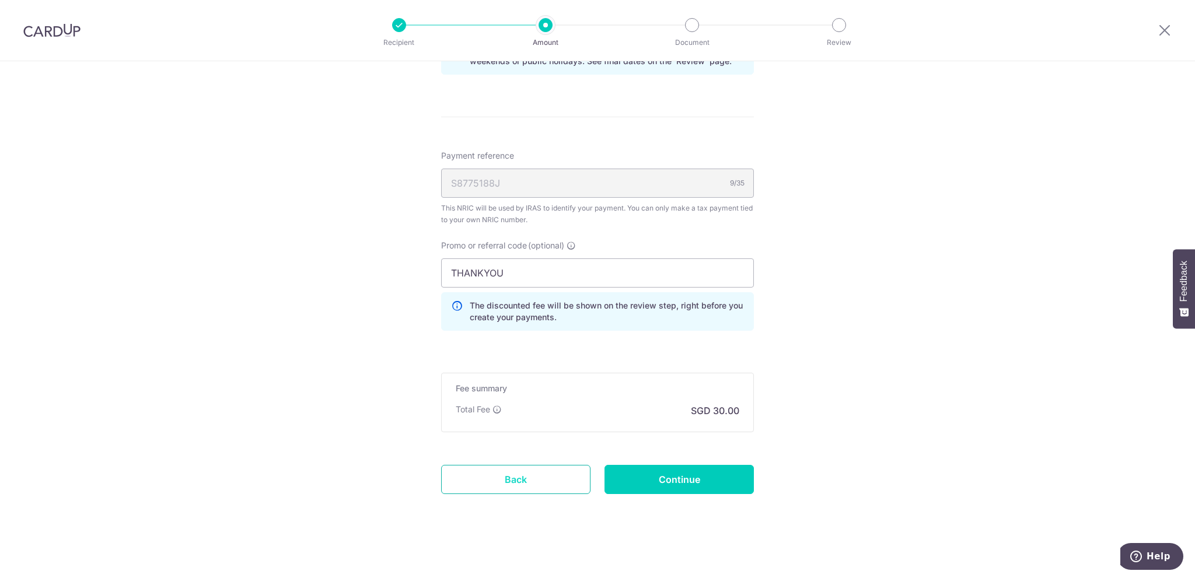
click at [532, 474] on link "Back" at bounding box center [515, 479] width 149 height 29
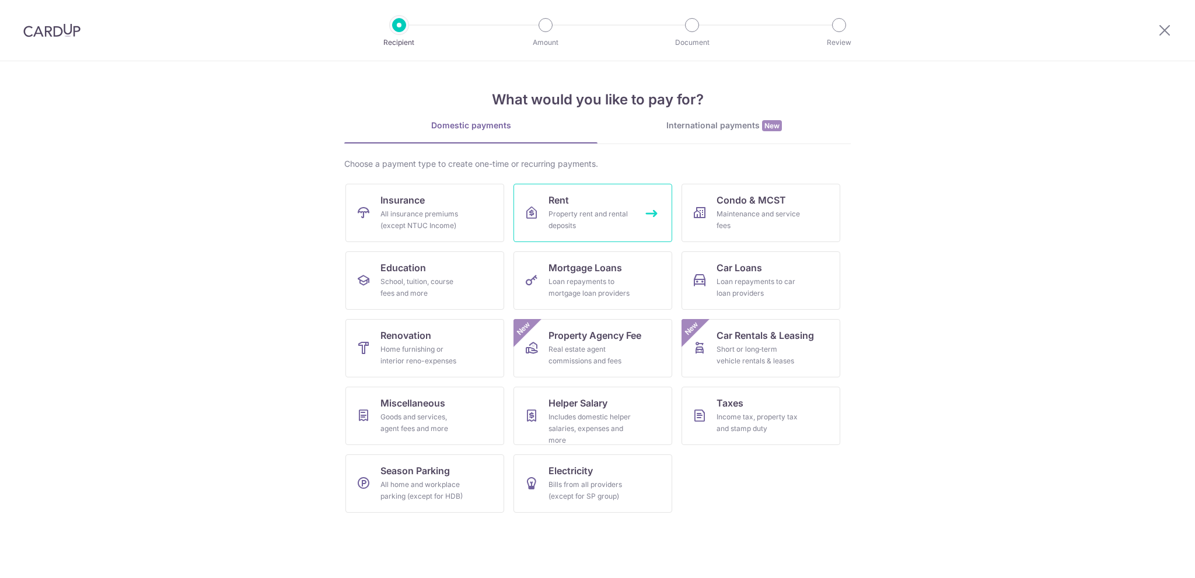
click at [568, 200] on span "Rent" at bounding box center [558, 200] width 20 height 14
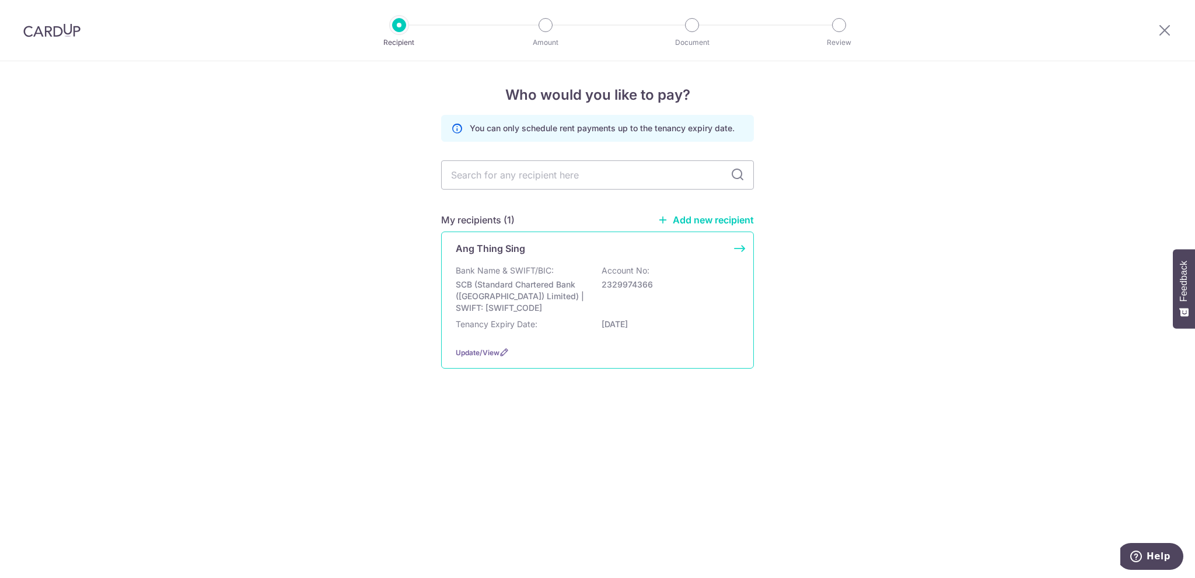
click at [494, 269] on p "Bank Name & SWIFT/BIC:" at bounding box center [505, 271] width 98 height 12
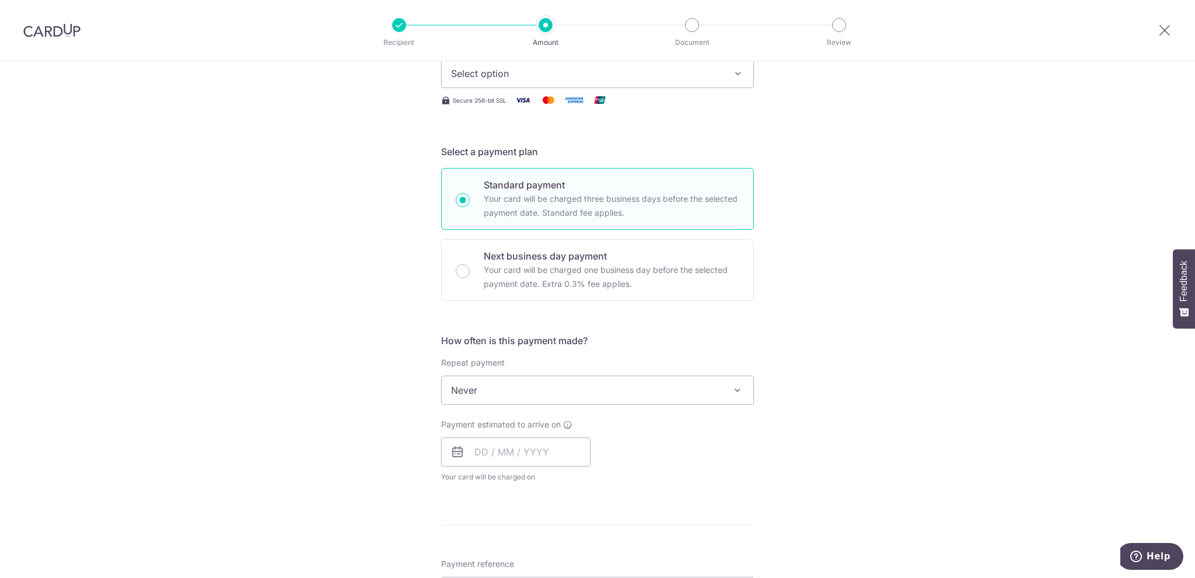
scroll to position [350, 0]
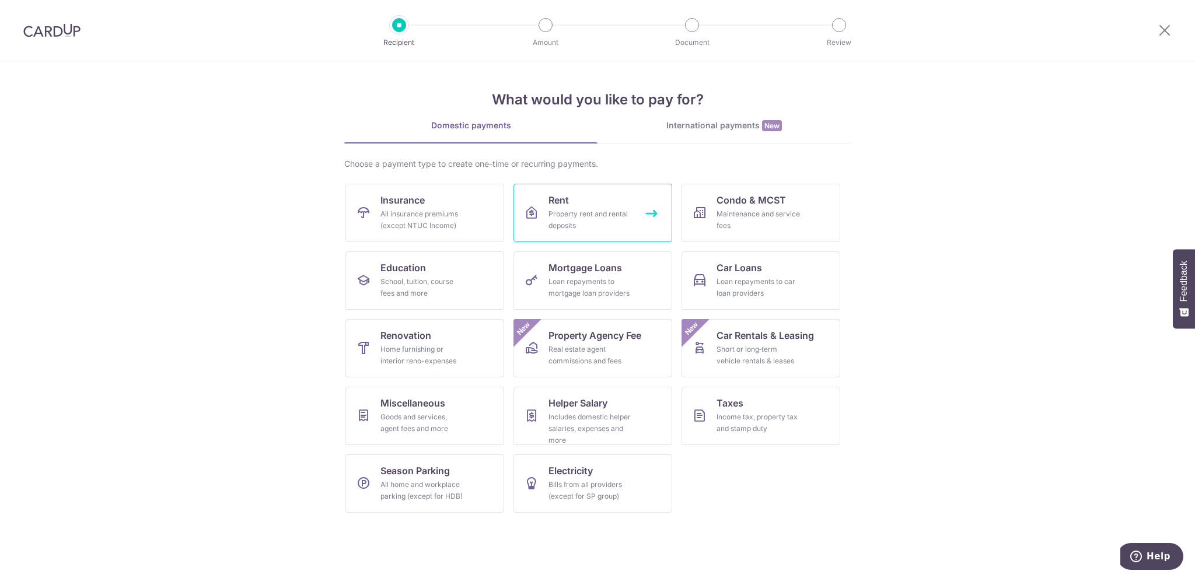
click at [611, 212] on div "Property rent and rental deposits" at bounding box center [590, 219] width 84 height 23
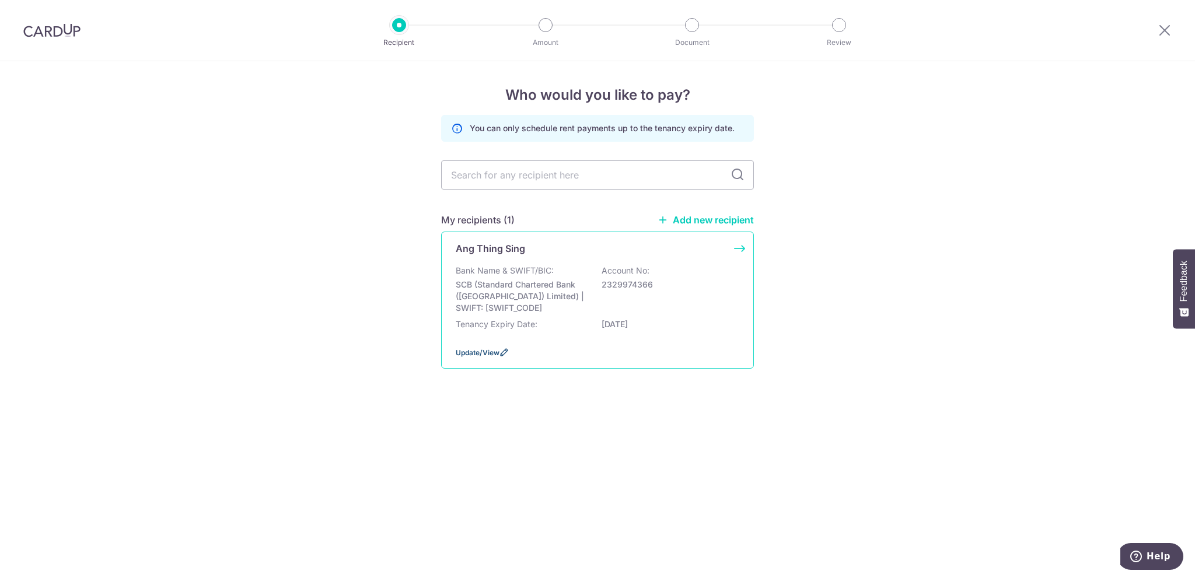
click at [506, 349] on icon at bounding box center [503, 352] width 9 height 9
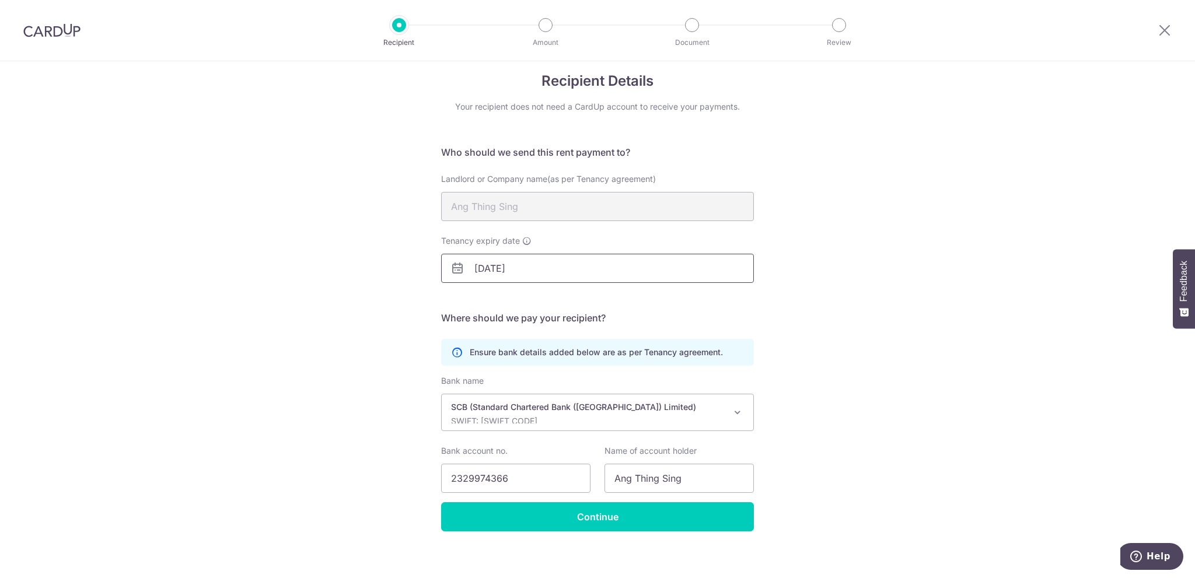
scroll to position [21, 0]
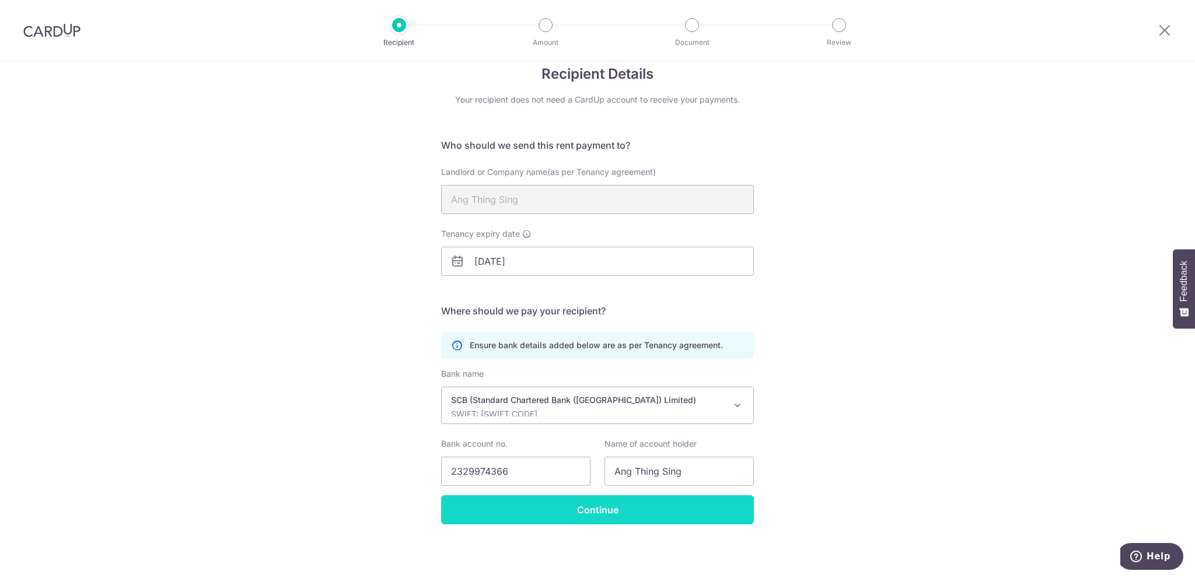
click at [665, 503] on input "Continue" at bounding box center [597, 509] width 313 height 29
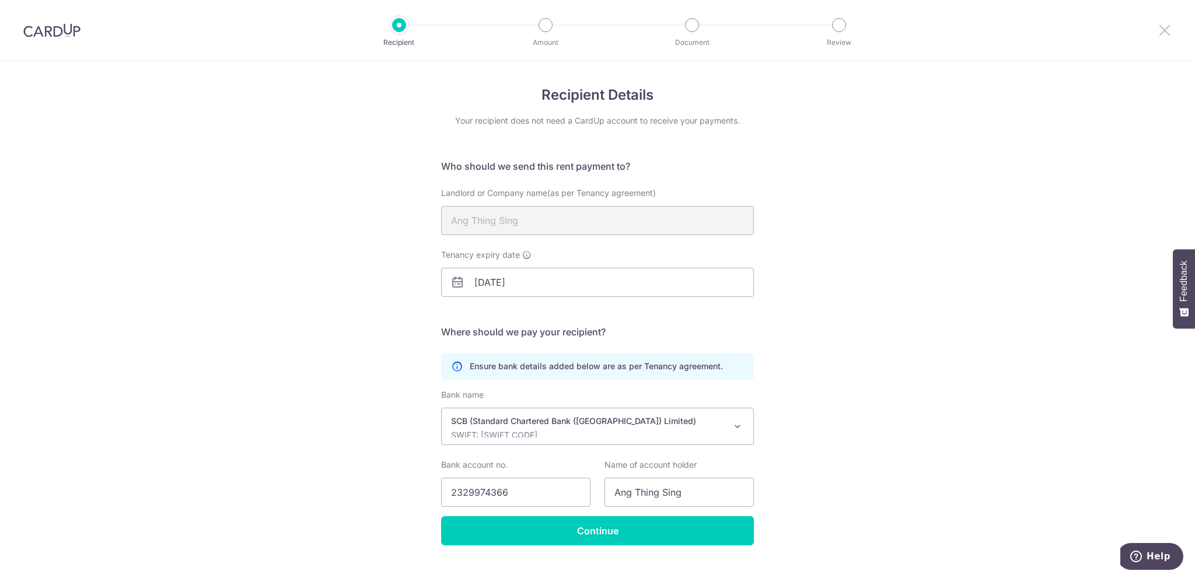
click at [1164, 26] on icon at bounding box center [1164, 30] width 14 height 15
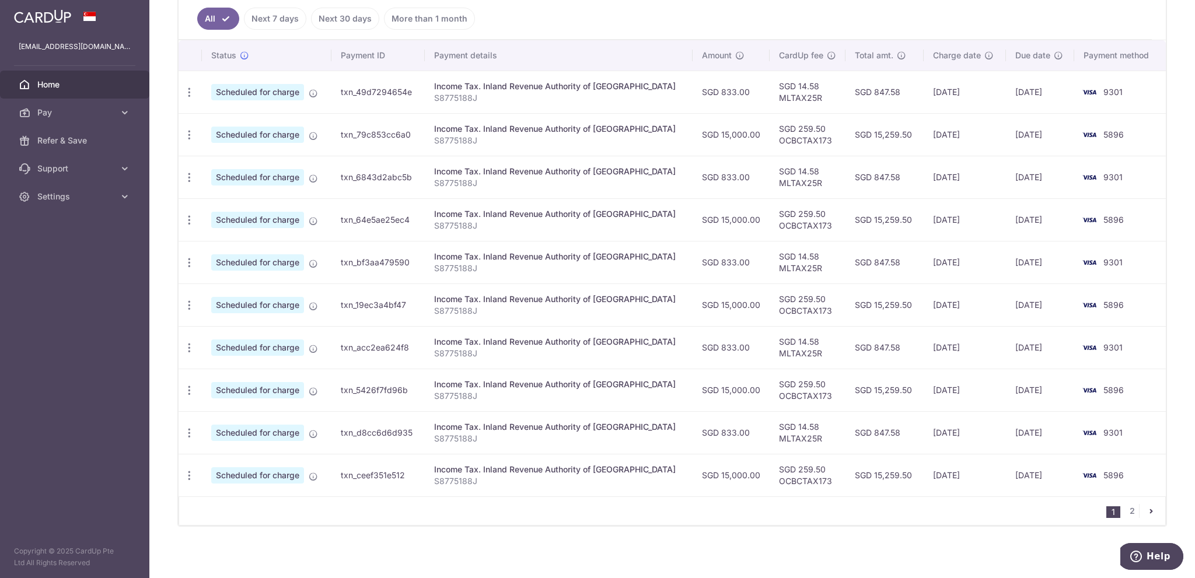
scroll to position [131, 0]
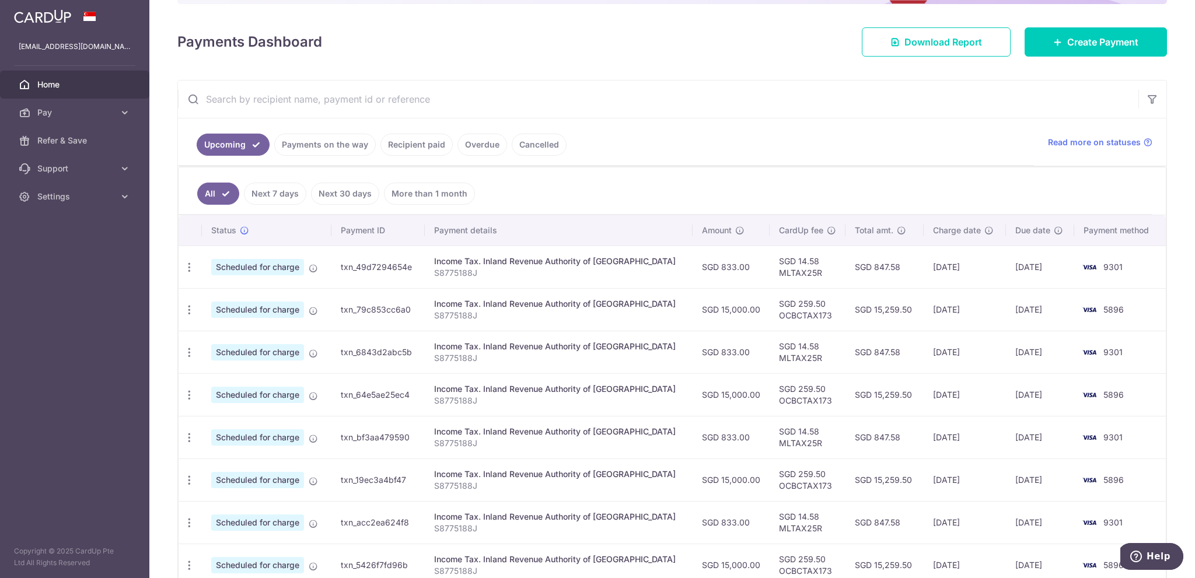
click at [272, 259] on span "Scheduled for charge" at bounding box center [257, 267] width 93 height 16
click at [278, 263] on span "Scheduled for charge" at bounding box center [257, 267] width 93 height 16
click at [692, 270] on td "SGD 833.00" at bounding box center [730, 267] width 77 height 43
click at [703, 305] on td "SGD 15,000.00" at bounding box center [730, 309] width 77 height 43
click at [716, 307] on td "SGD 15,000.00" at bounding box center [730, 309] width 77 height 43
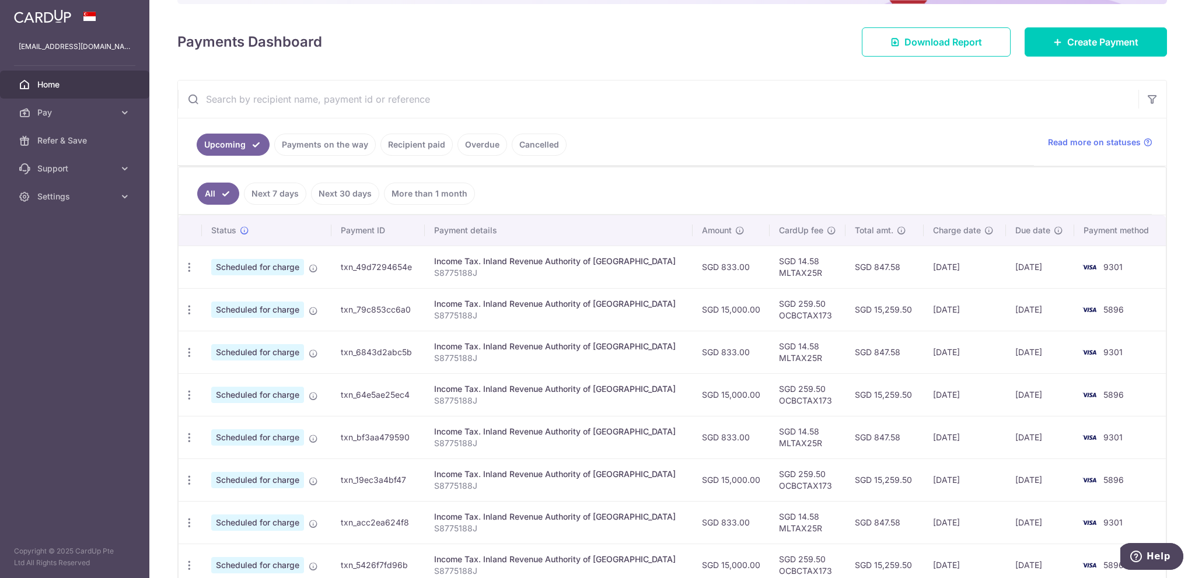
click at [333, 149] on link "Payments on the way" at bounding box center [325, 145] width 102 height 22
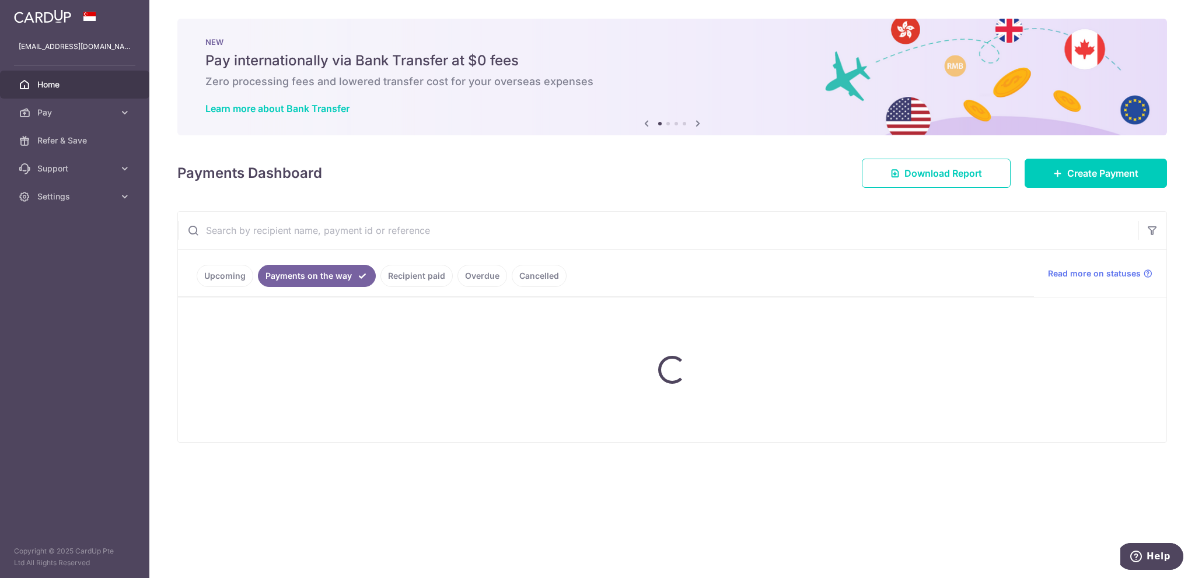
scroll to position [0, 0]
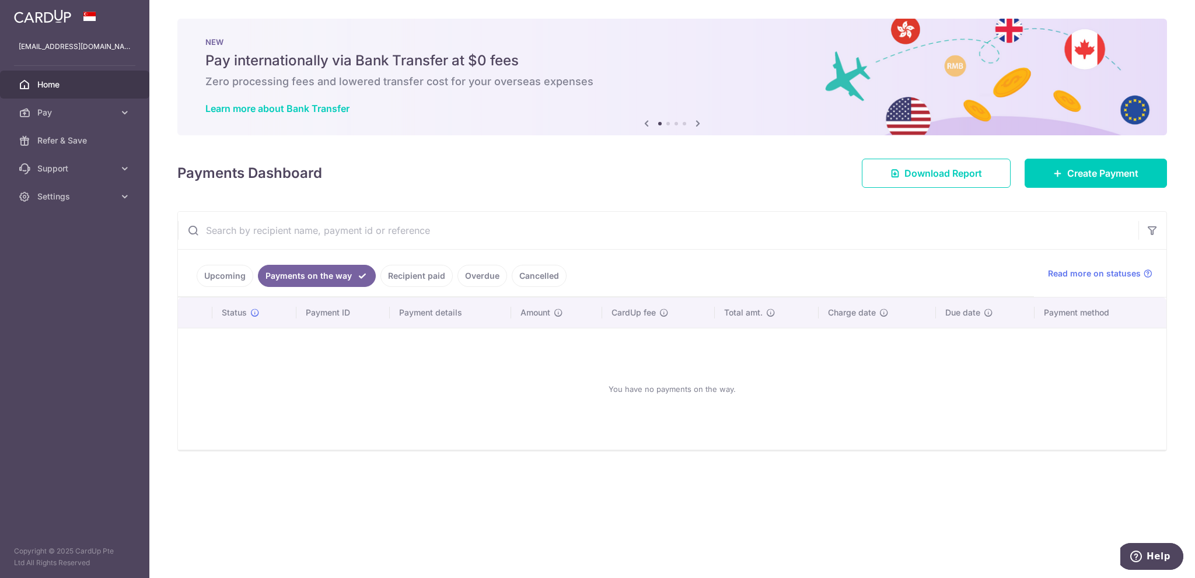
click at [392, 277] on link "Recipient paid" at bounding box center [416, 276] width 72 height 22
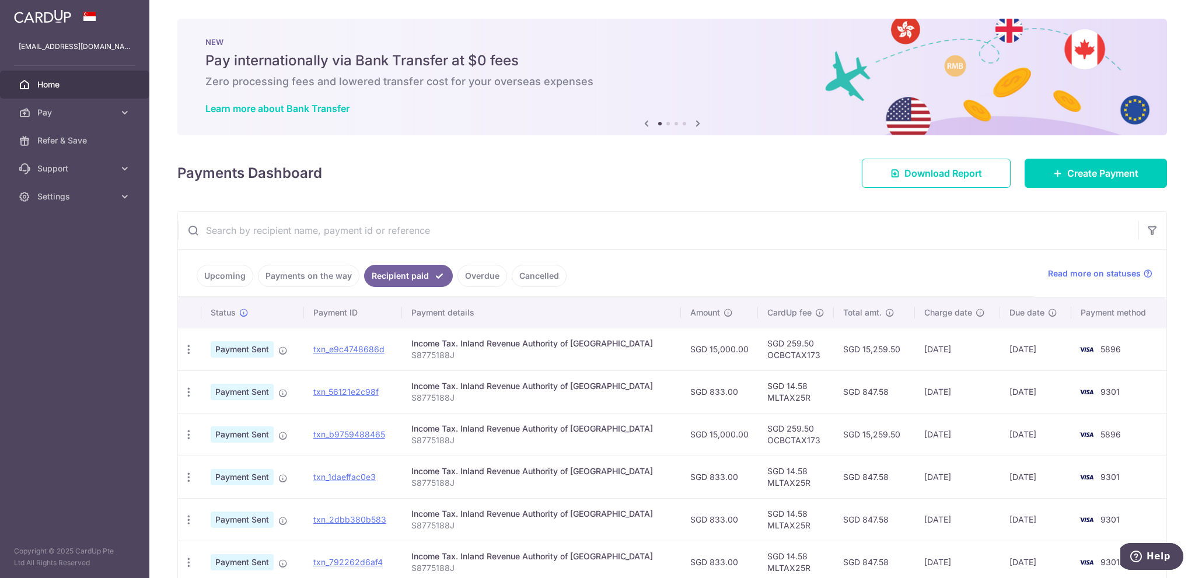
click at [240, 274] on link "Upcoming" at bounding box center [225, 276] width 57 height 22
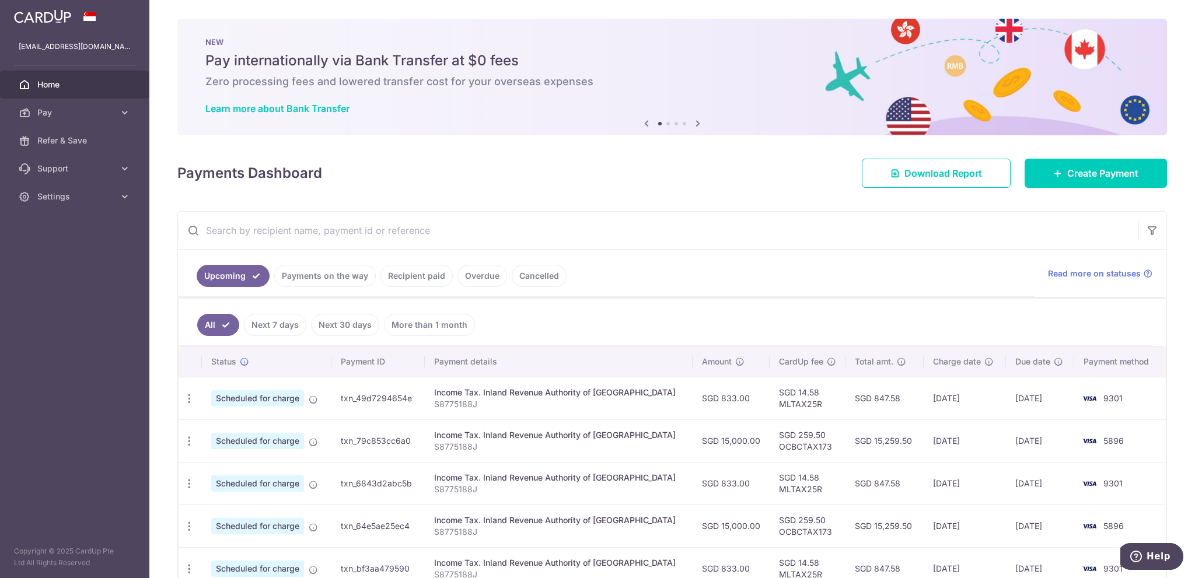
scroll to position [233, 0]
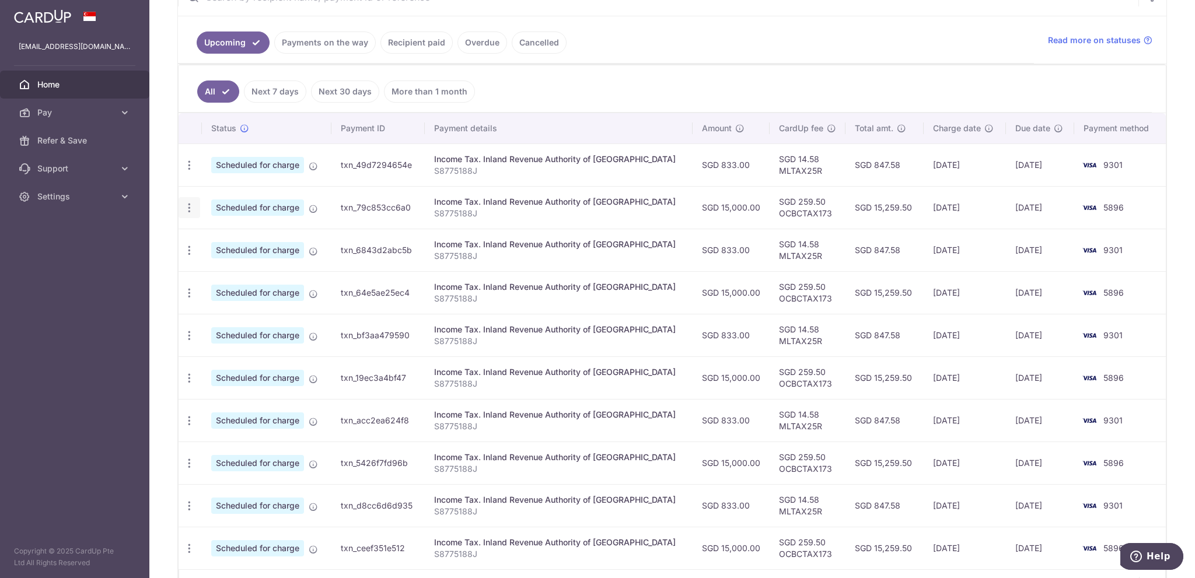
click at [191, 172] on icon "button" at bounding box center [189, 165] width 12 height 12
click at [247, 242] on span "Update payment" at bounding box center [251, 240] width 79 height 14
radio input "true"
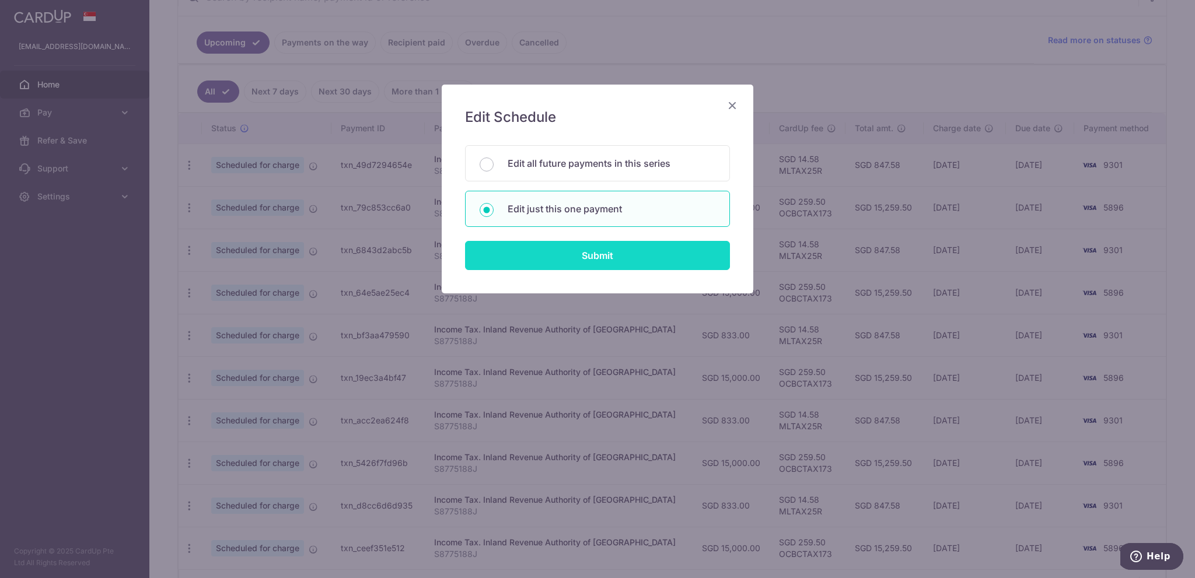
click at [615, 254] on input "Submit" at bounding box center [597, 255] width 265 height 29
radio input "true"
type input "15,000.00"
type input "[DATE]"
type input "S8775188J"
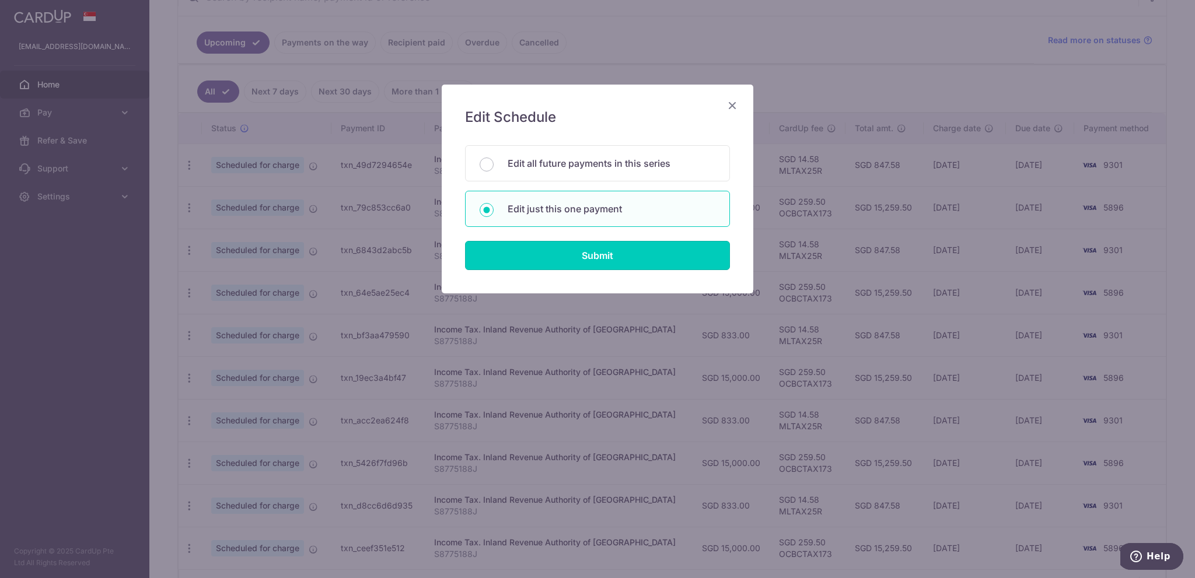
type input "OCBCTAX173"
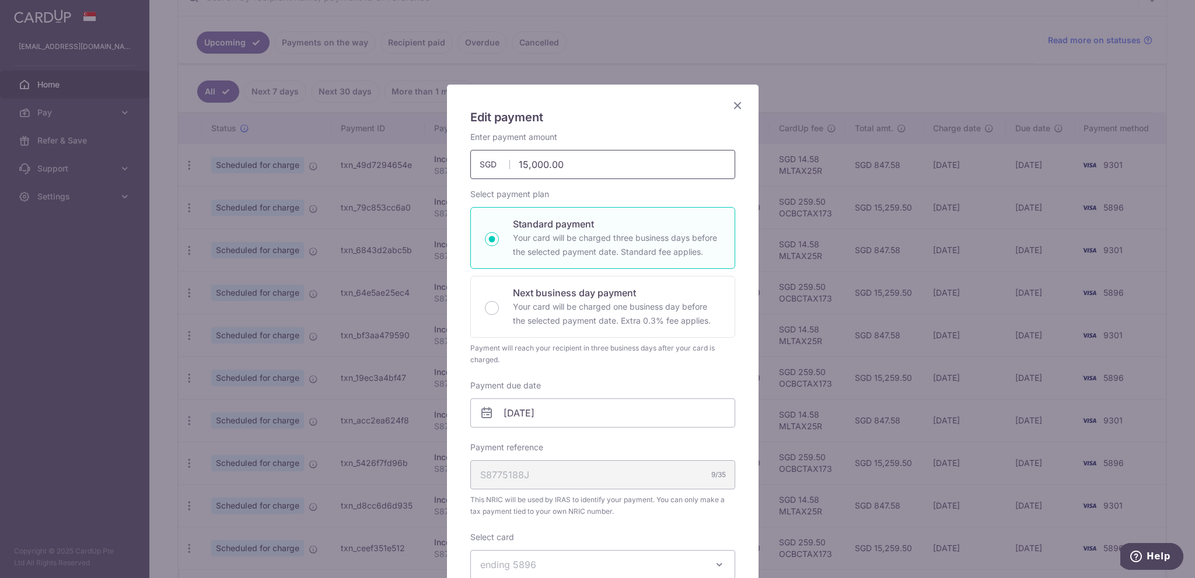
click at [541, 173] on input "15,000.00" at bounding box center [602, 164] width 265 height 29
drag, startPoint x: 581, startPoint y: 162, endPoint x: 317, endPoint y: 141, distance: 264.6
click at [317, 141] on div "Edit payment By clicking apply, you will make changes to all payments to Inland…" at bounding box center [597, 289] width 1195 height 578
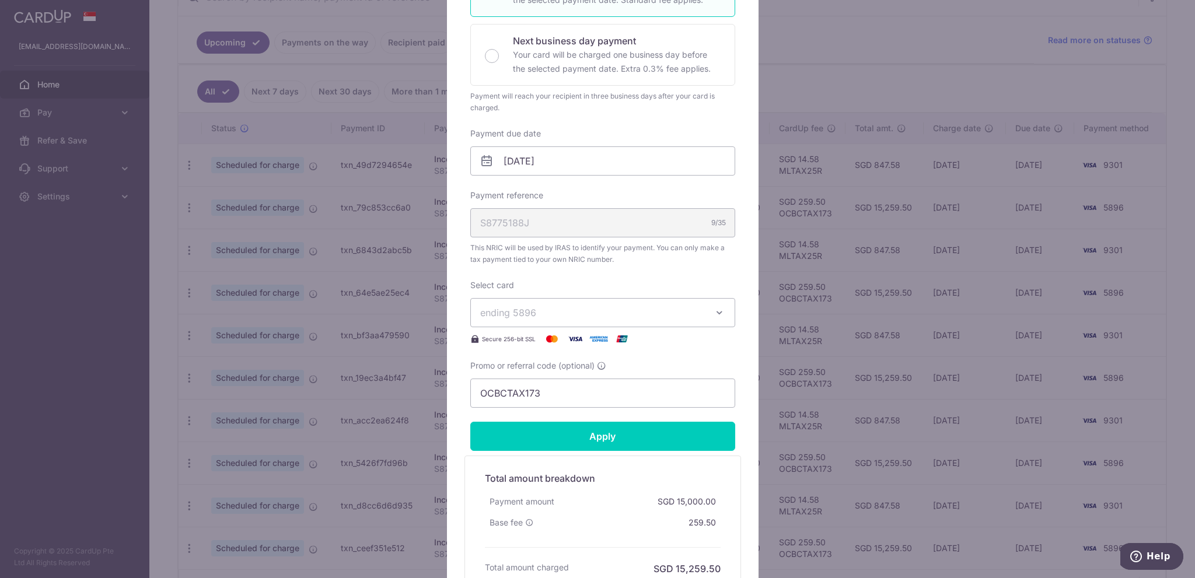
scroll to position [292, 0]
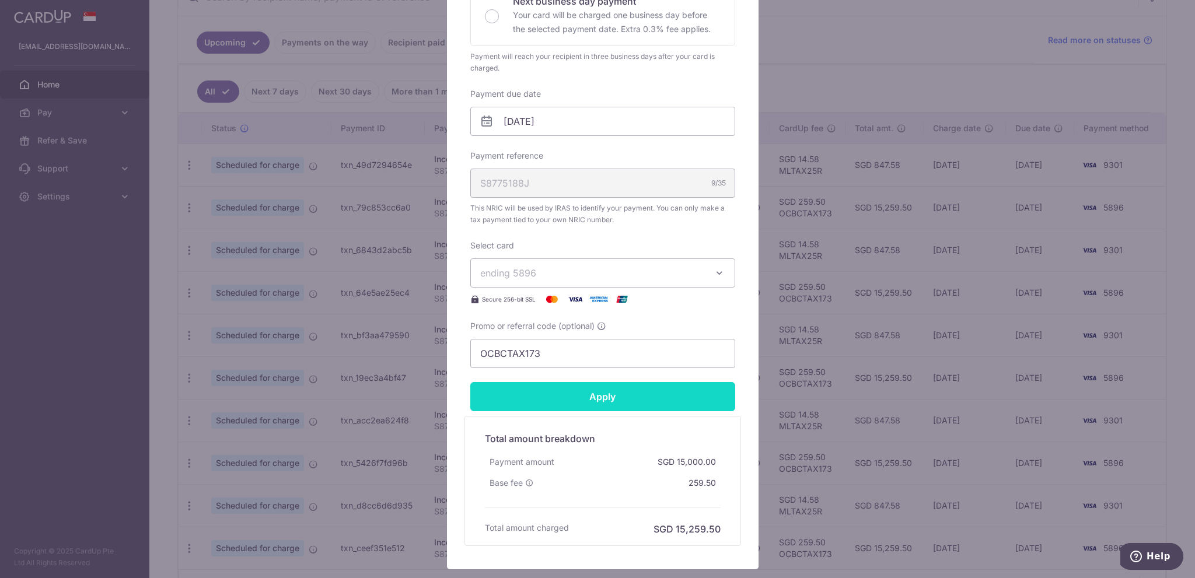
type input "13,846.00"
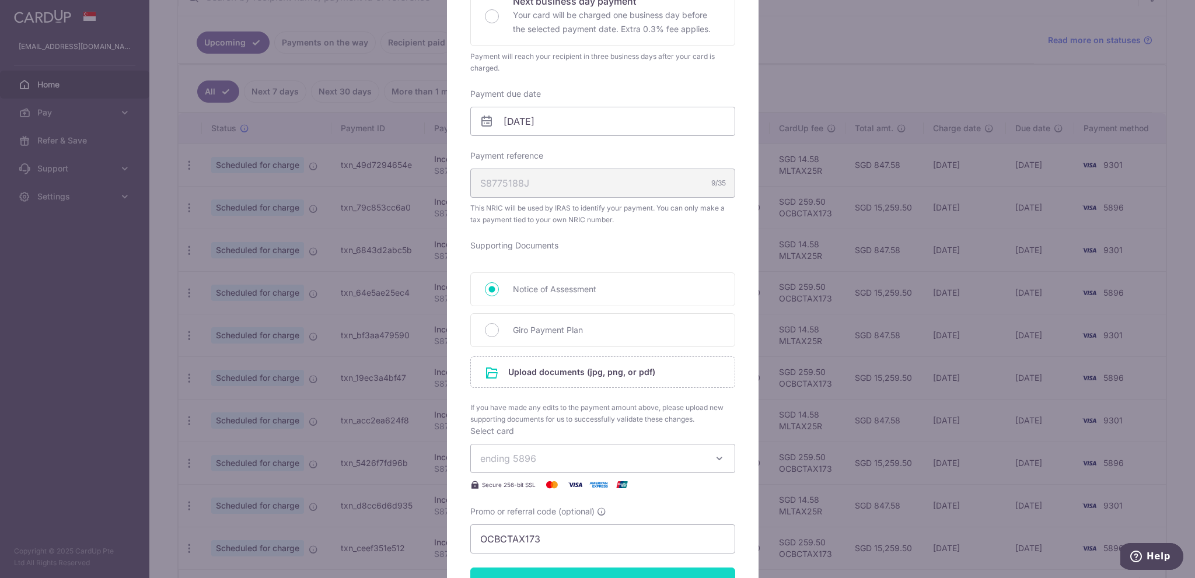
click at [598, 401] on form "By clicking apply, you will make changes to all payments to Inland Revenue Auth…" at bounding box center [602, 286] width 265 height 892
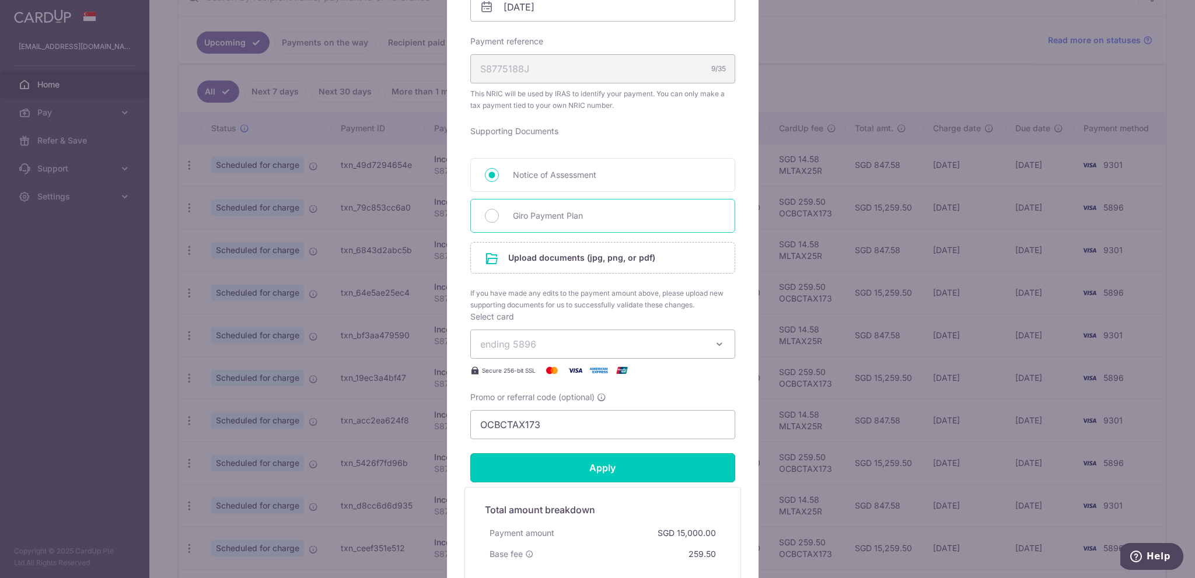
scroll to position [408, 0]
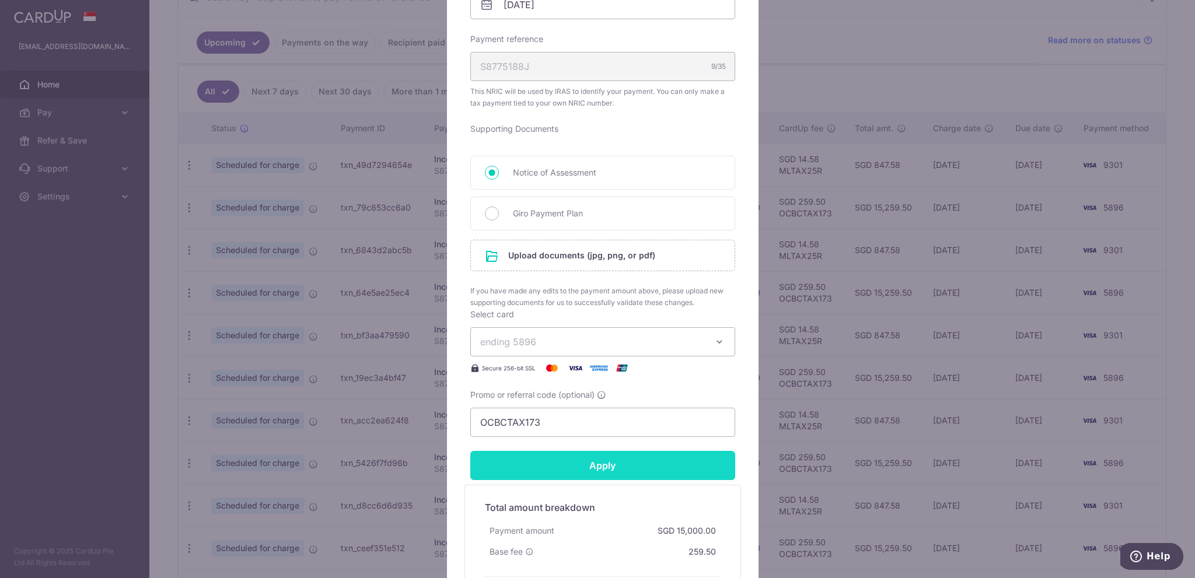
click at [615, 466] on input "Apply" at bounding box center [602, 465] width 265 height 29
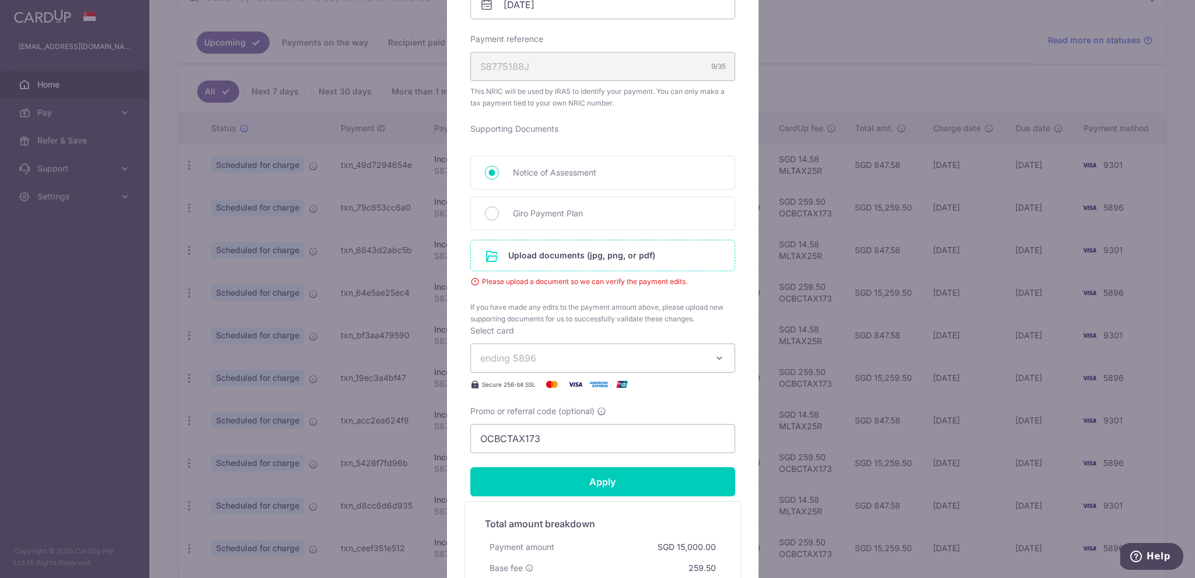
click at [599, 256] on input "file" at bounding box center [603, 255] width 264 height 30
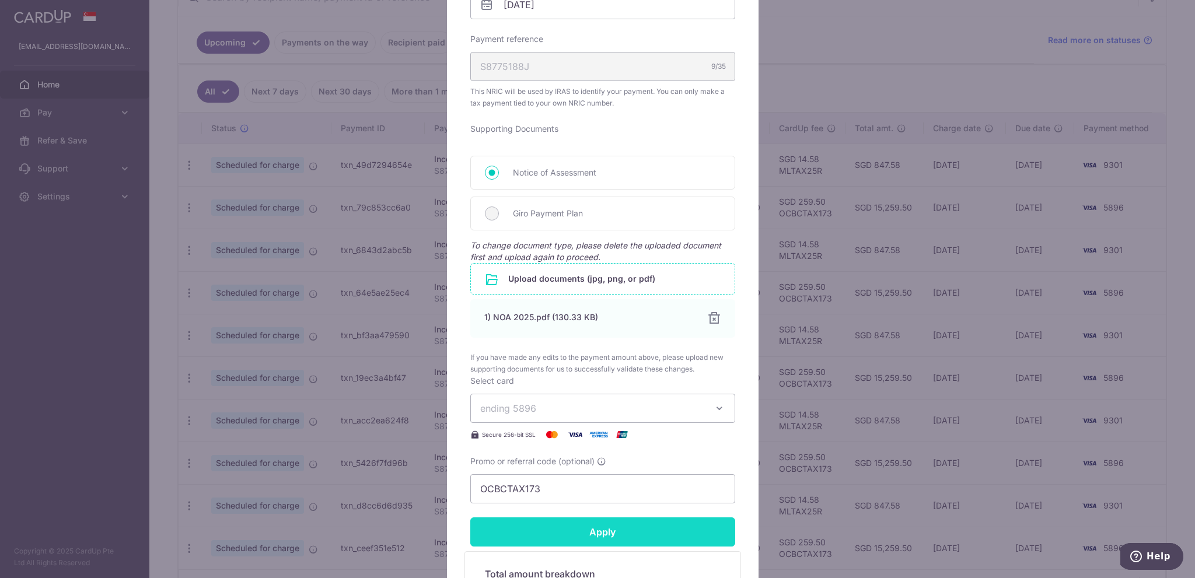
click at [640, 524] on input "Apply" at bounding box center [602, 531] width 265 height 29
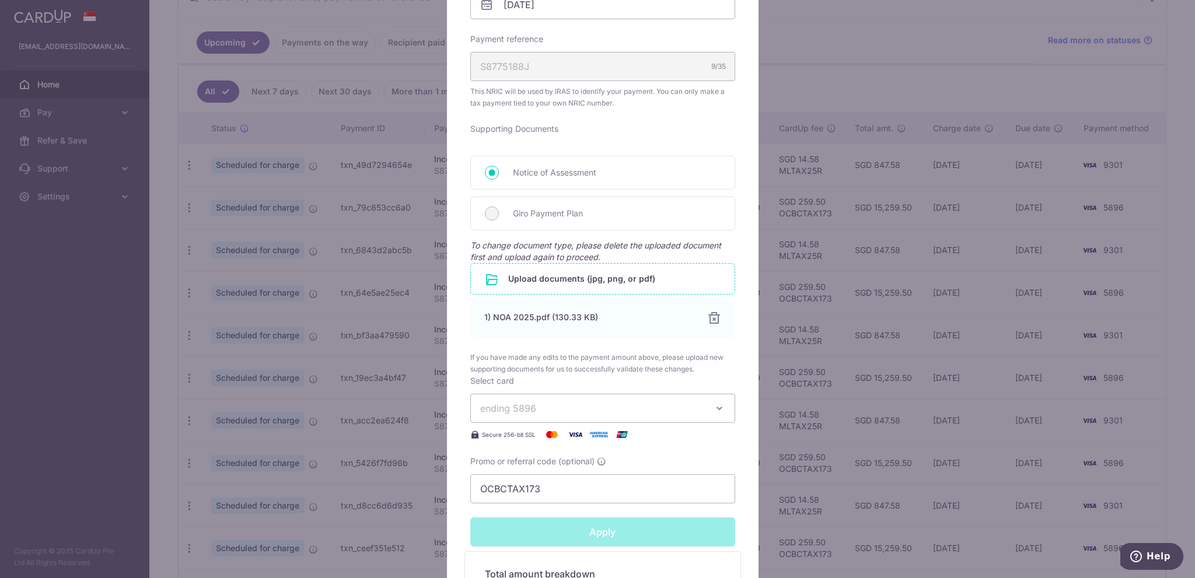
type input "Successfully Applied"
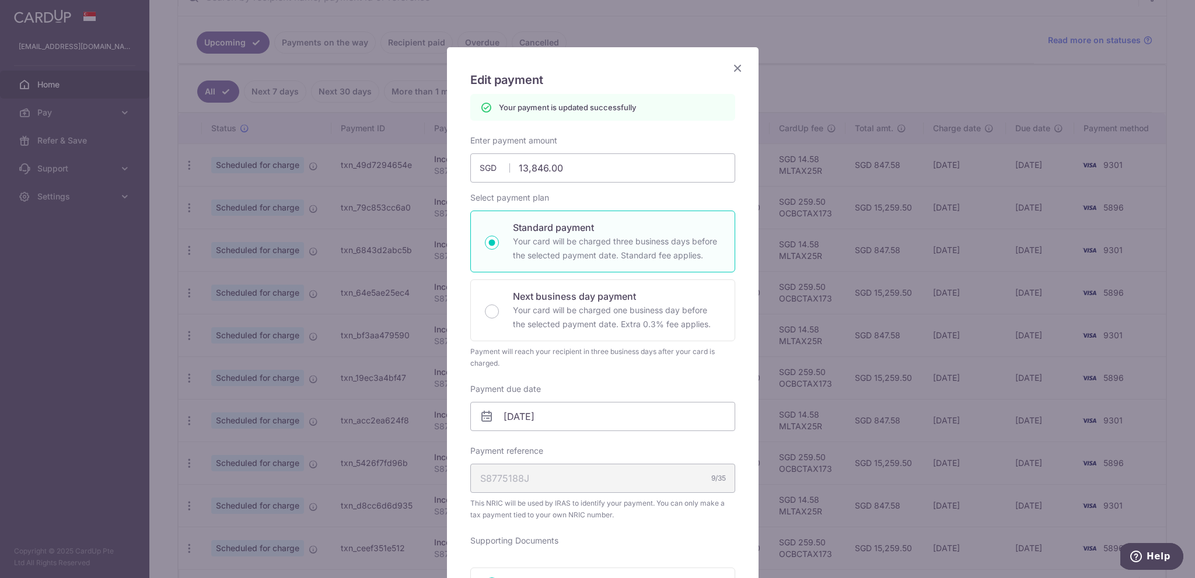
scroll to position [0, 0]
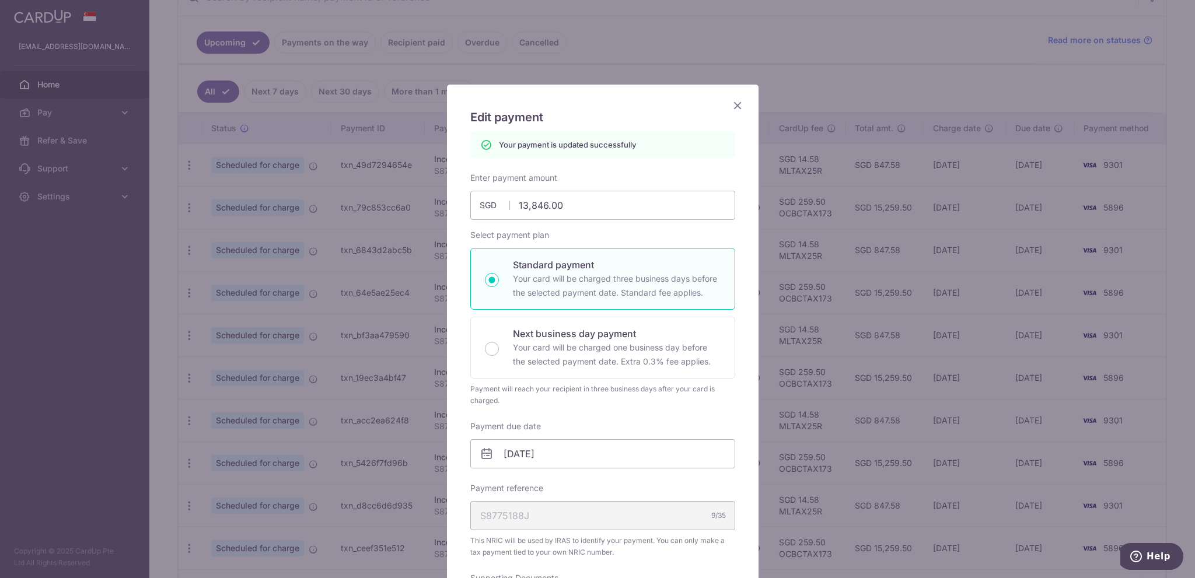
click at [733, 102] on icon "Close" at bounding box center [737, 105] width 14 height 15
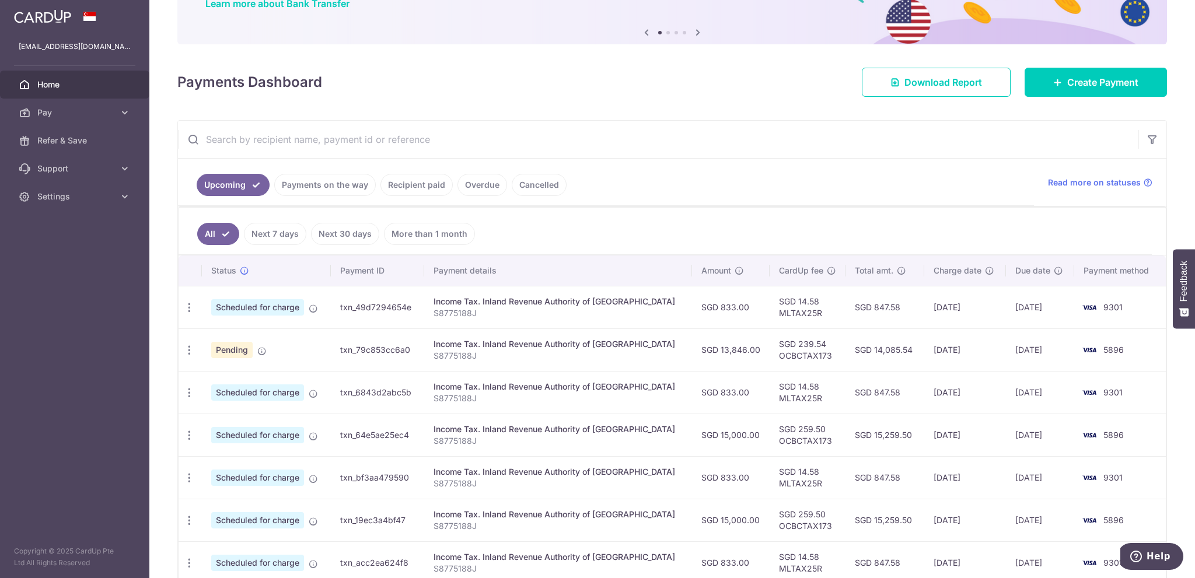
scroll to position [117, 0]
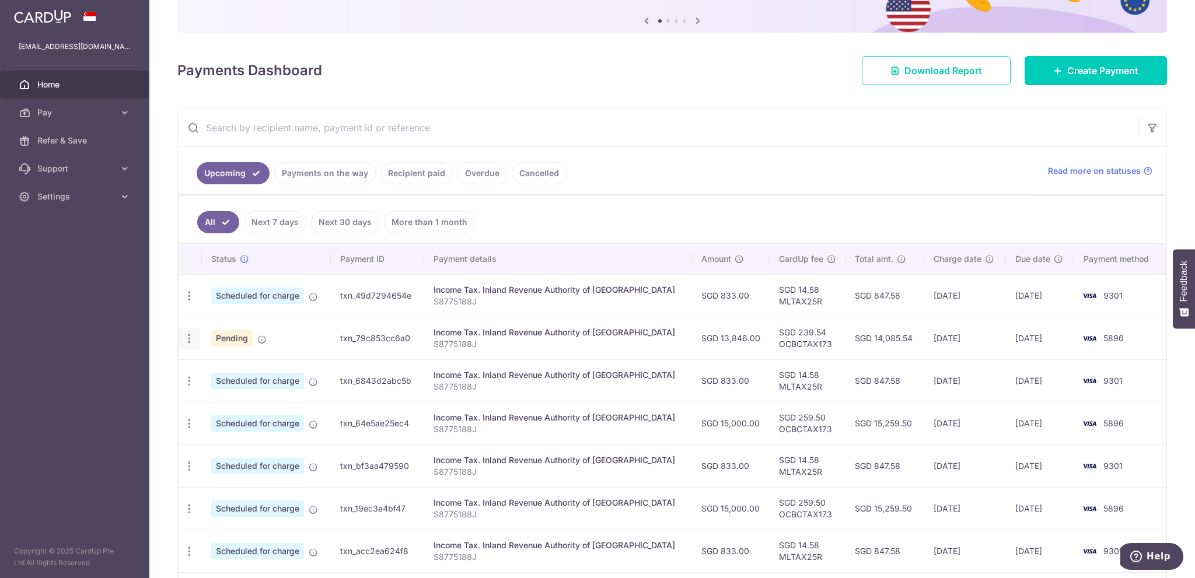
click at [188, 302] on icon "button" at bounding box center [189, 296] width 12 height 12
click at [228, 370] on span "Update payment" at bounding box center [251, 370] width 79 height 14
radio input "true"
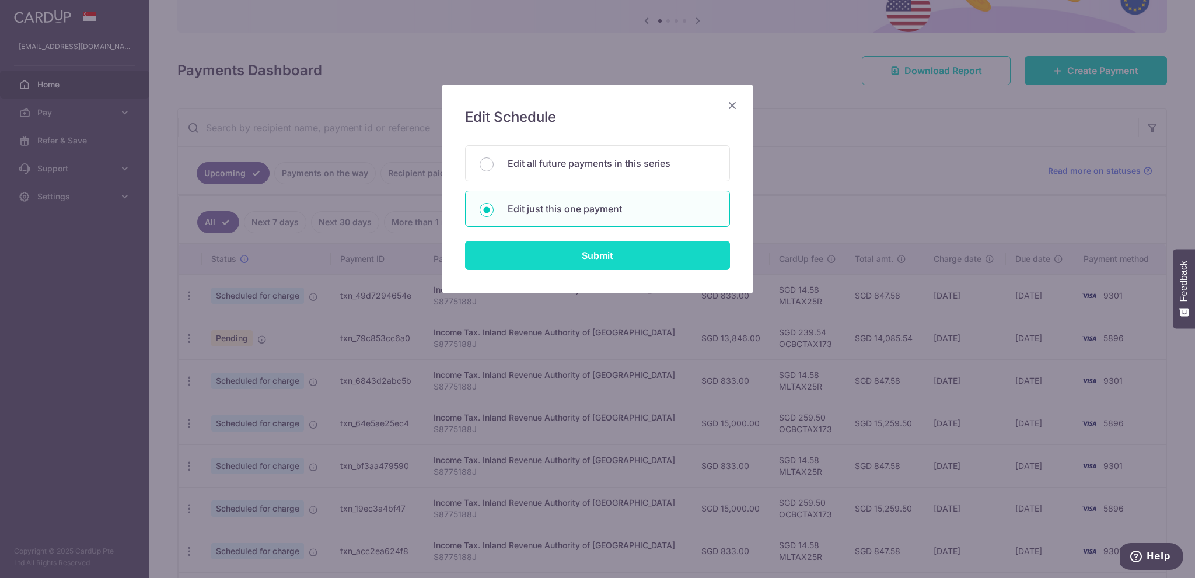
click at [582, 254] on input "Submit" at bounding box center [597, 255] width 265 height 29
radio input "true"
type input "13,846.00"
type input "[DATE]"
type input "S8775188J"
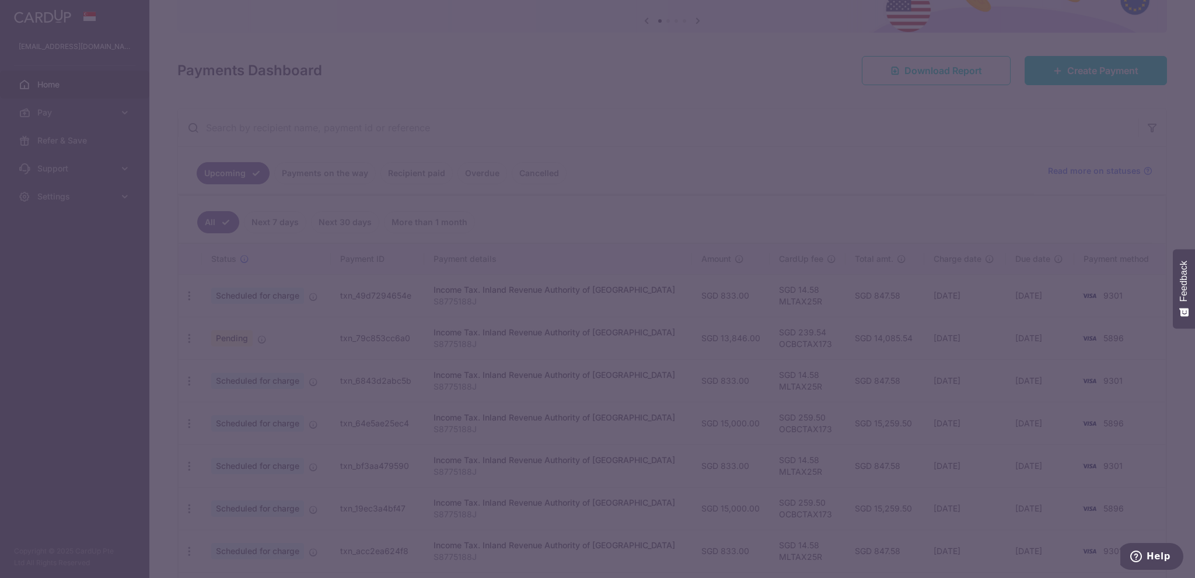
type input "OCBCTAX173"
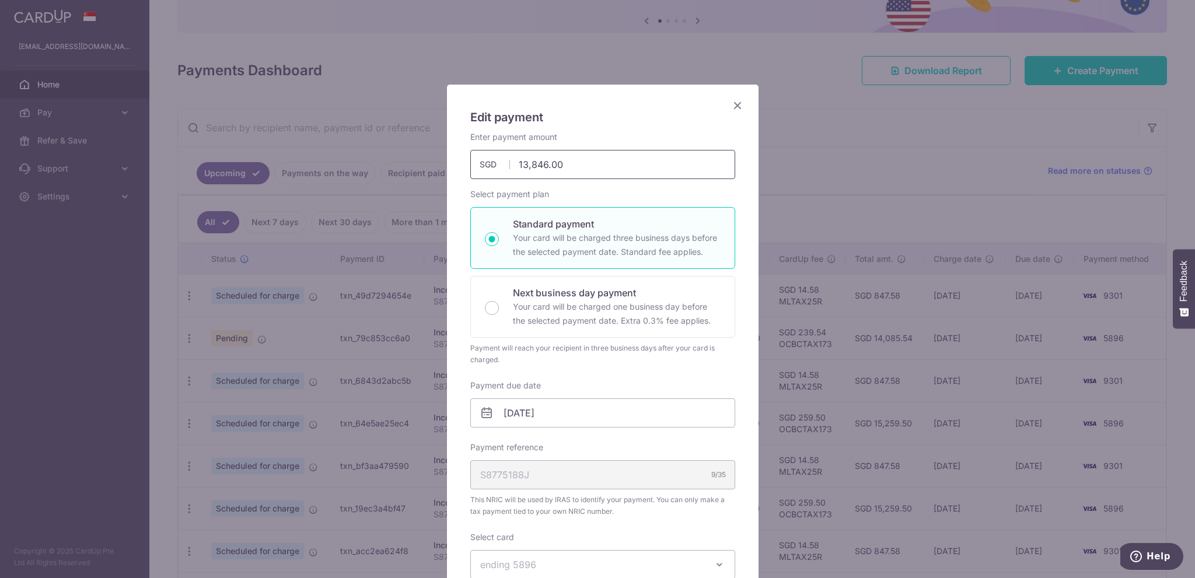
click at [579, 172] on input "13,846.00" at bounding box center [602, 164] width 265 height 29
drag, startPoint x: 510, startPoint y: 163, endPoint x: 653, endPoint y: 169, distance: 143.0
click at [653, 169] on input "13,846.00" at bounding box center [602, 164] width 265 height 29
drag, startPoint x: 524, startPoint y: 159, endPoint x: 569, endPoint y: 170, distance: 46.1
click at [569, 170] on input "13000" at bounding box center [602, 164] width 265 height 29
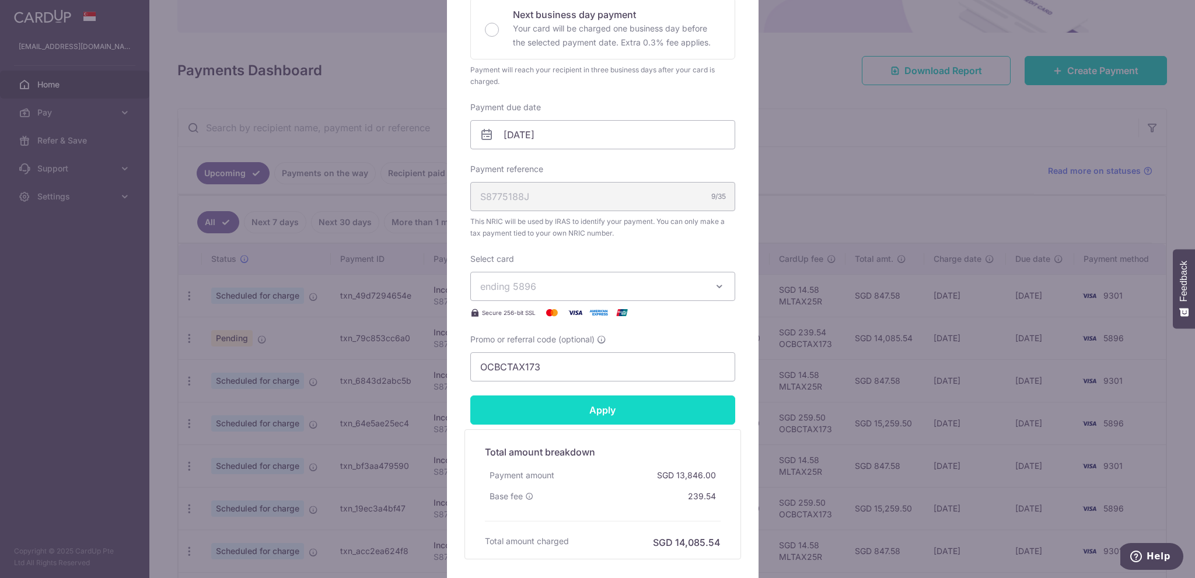
scroll to position [350, 0]
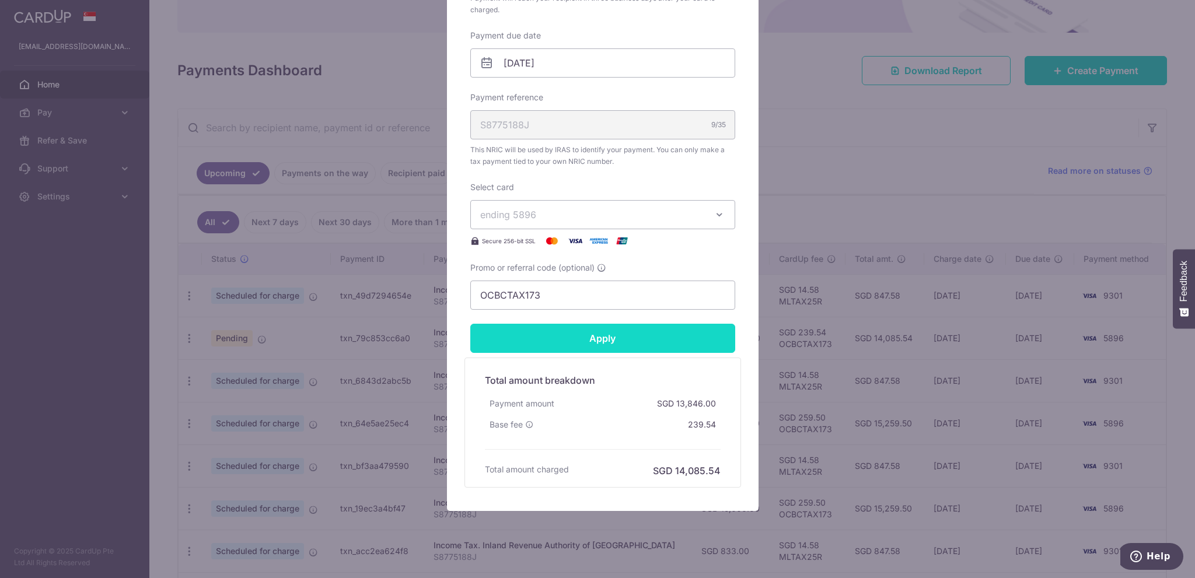
type input "13,500.00"
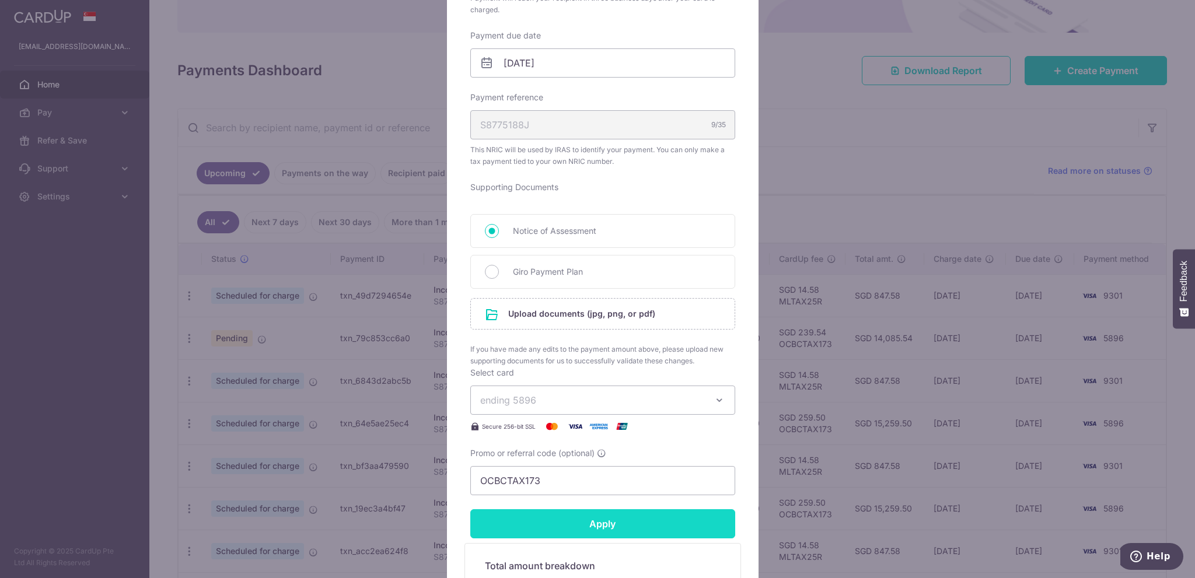
click at [611, 341] on form "By clicking apply, you will make changes to all payments to Inland Revenue Auth…" at bounding box center [602, 227] width 265 height 892
click at [576, 314] on input "file" at bounding box center [603, 314] width 264 height 30
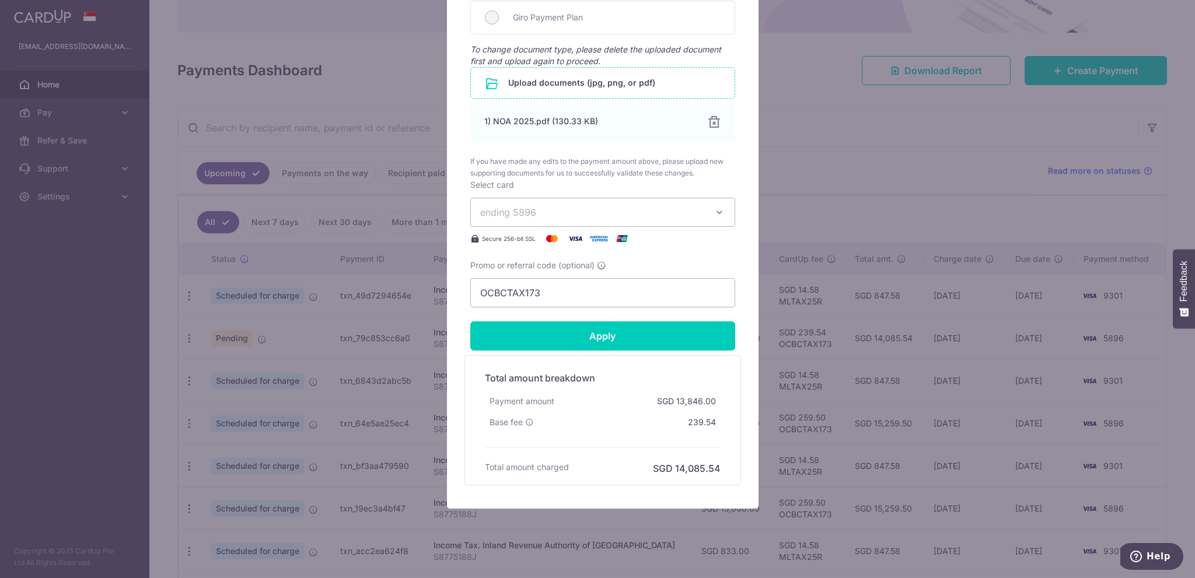
scroll to position [617, 0]
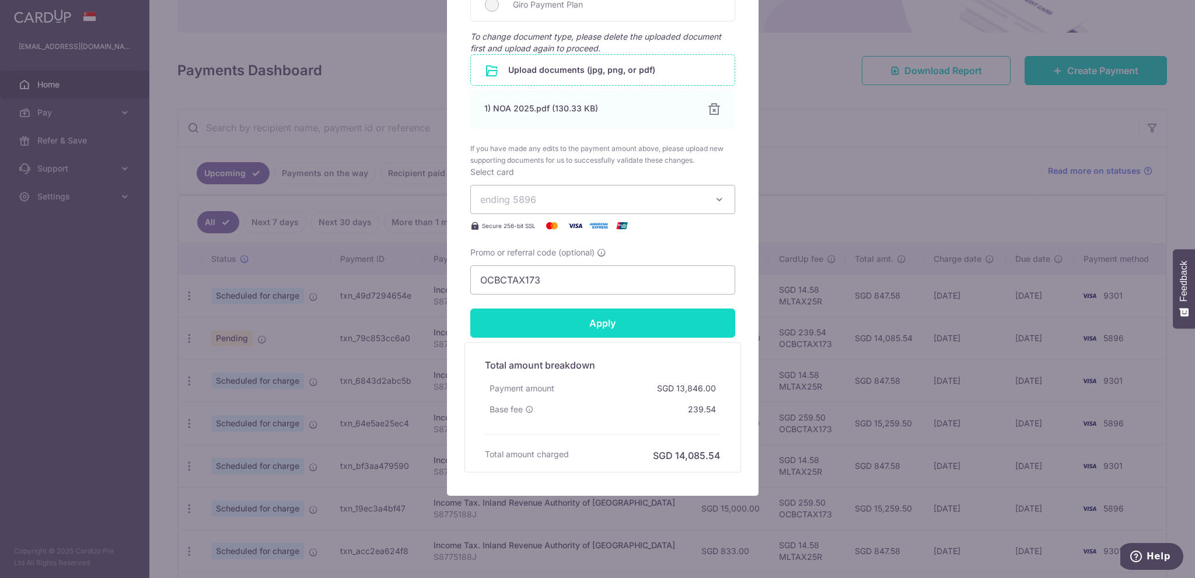
click at [600, 322] on input "Apply" at bounding box center [602, 323] width 265 height 29
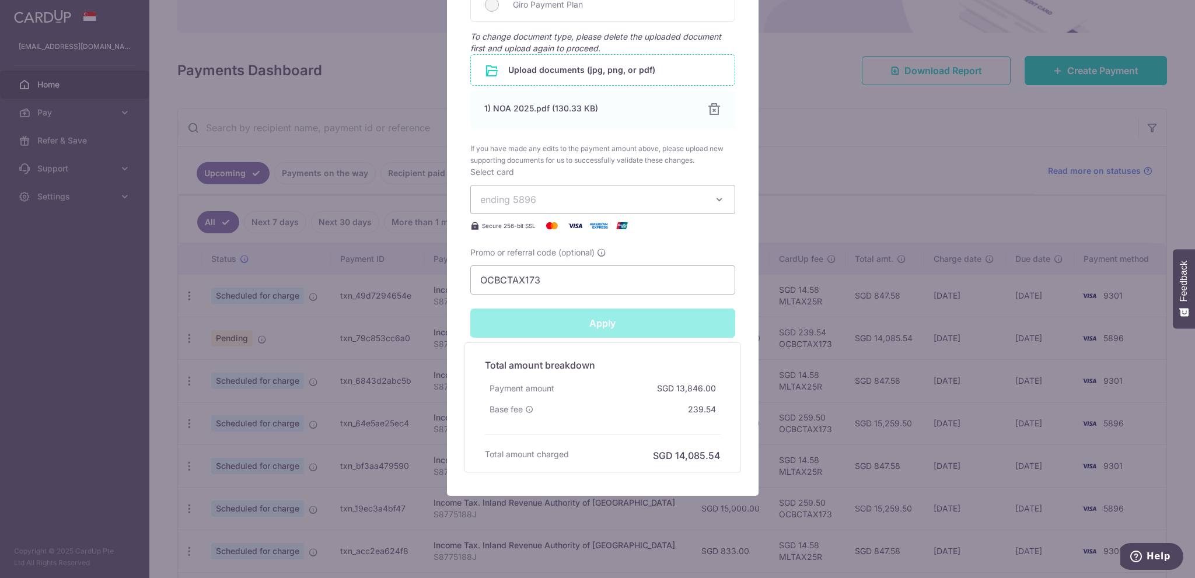
type input "Successfully Applied"
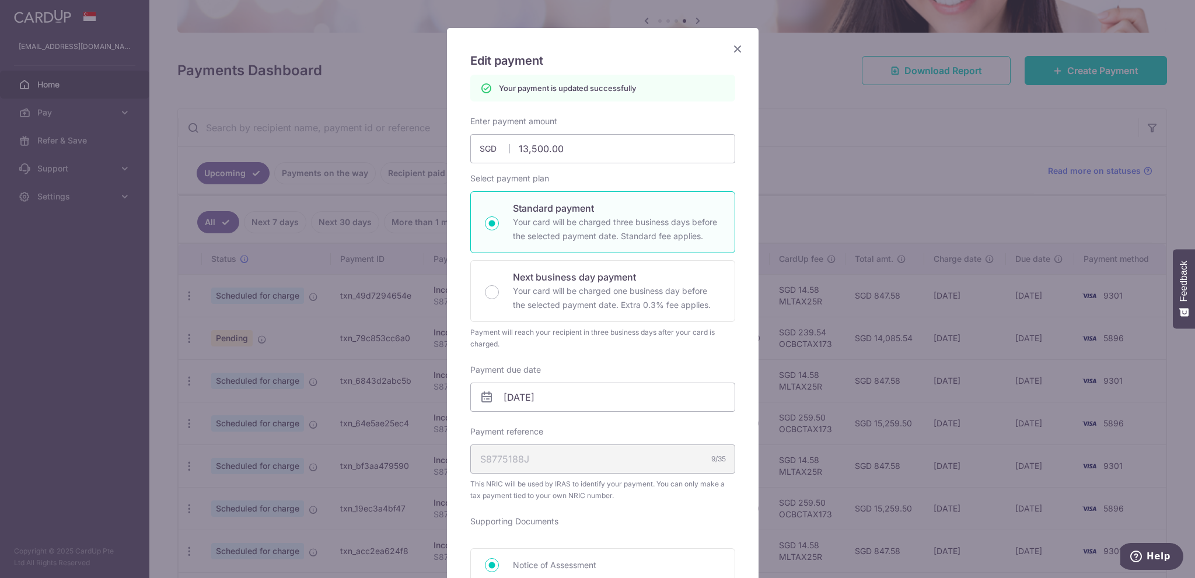
scroll to position [0, 0]
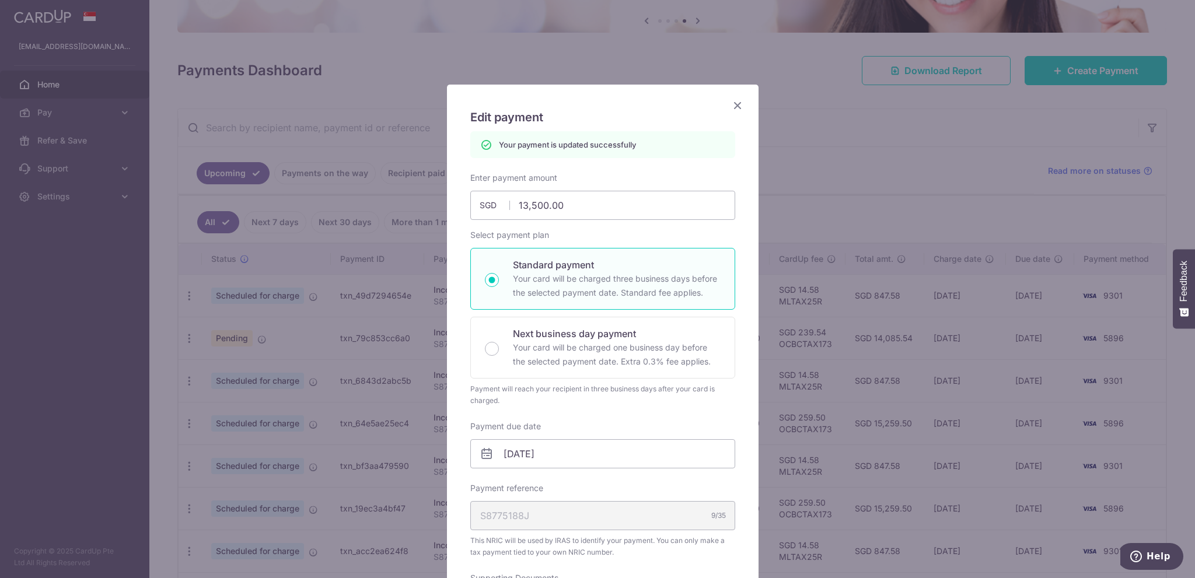
click at [735, 104] on icon "Close" at bounding box center [737, 105] width 14 height 15
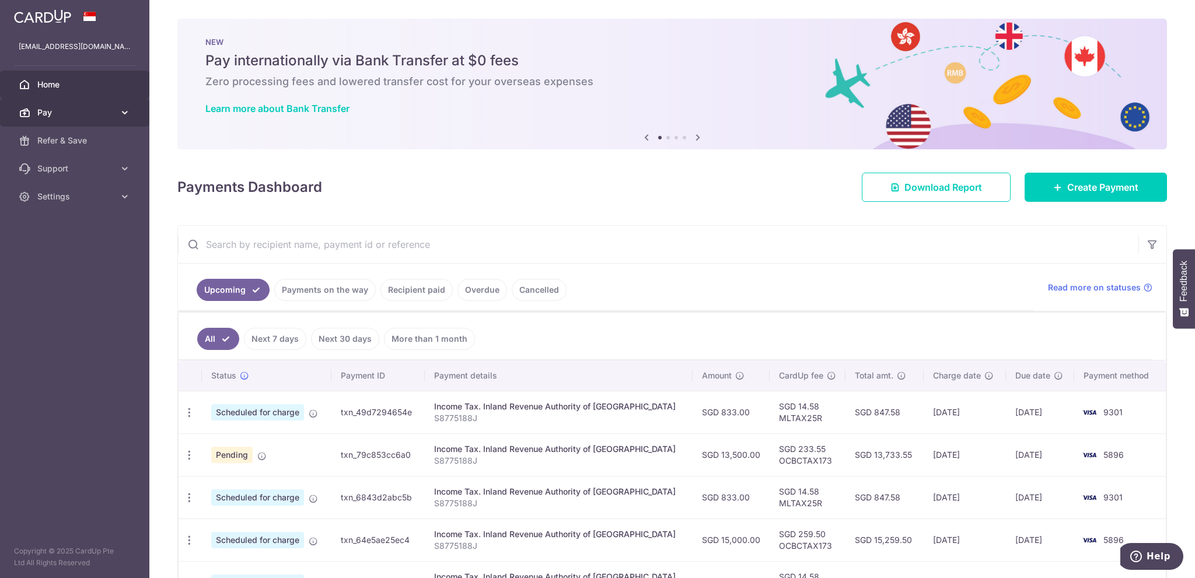
click at [70, 116] on span "Pay" at bounding box center [75, 113] width 77 height 12
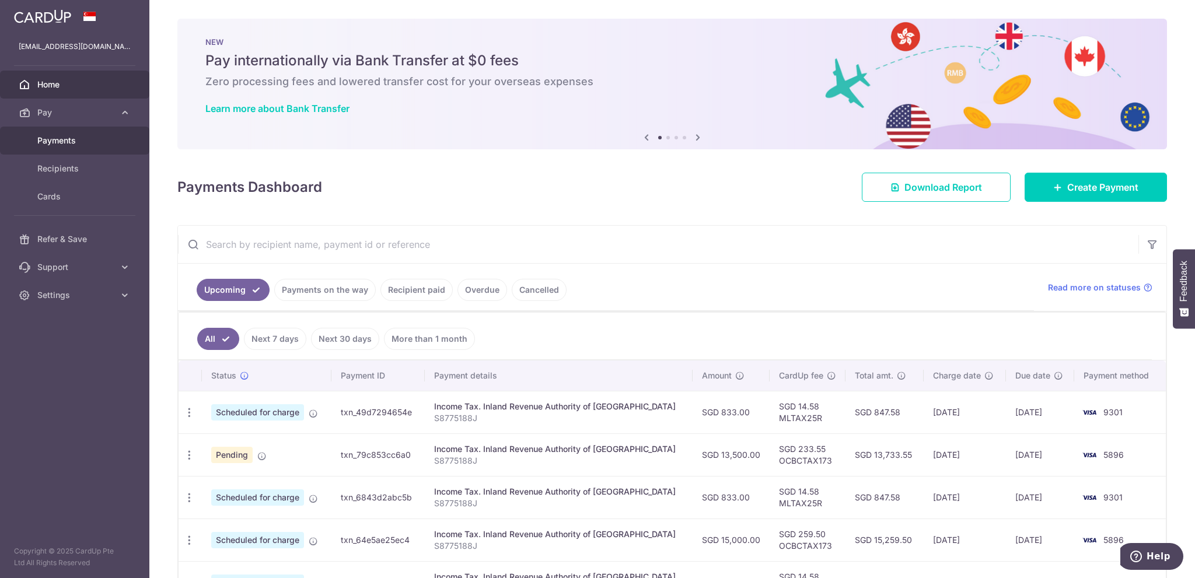
click at [81, 139] on span "Payments" at bounding box center [75, 141] width 77 height 12
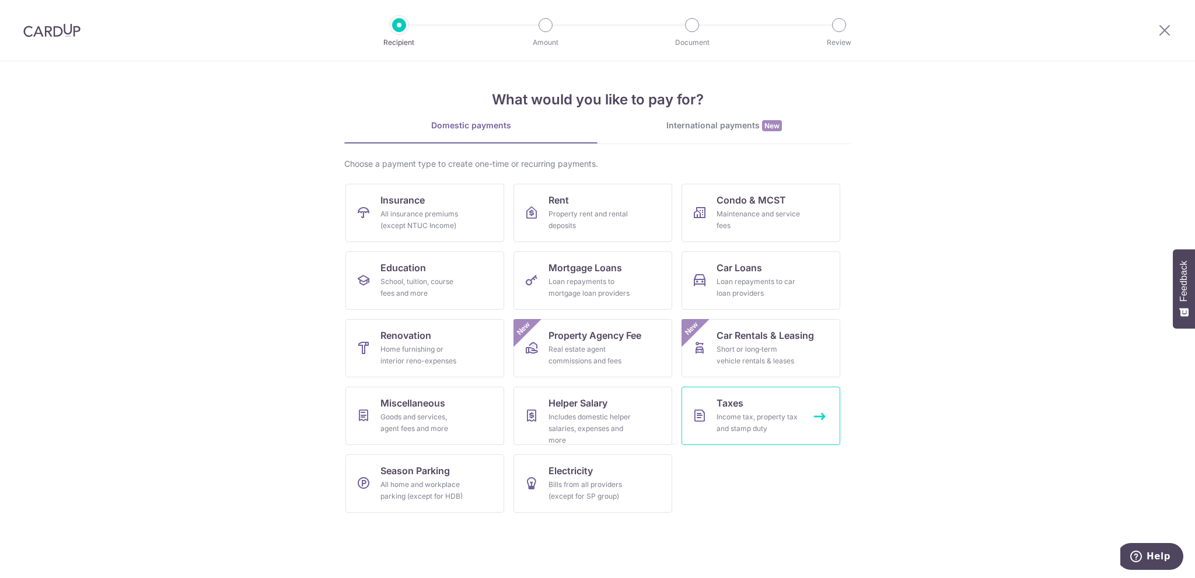
click at [734, 411] on div "Income tax, property tax and stamp duty" at bounding box center [758, 422] width 84 height 23
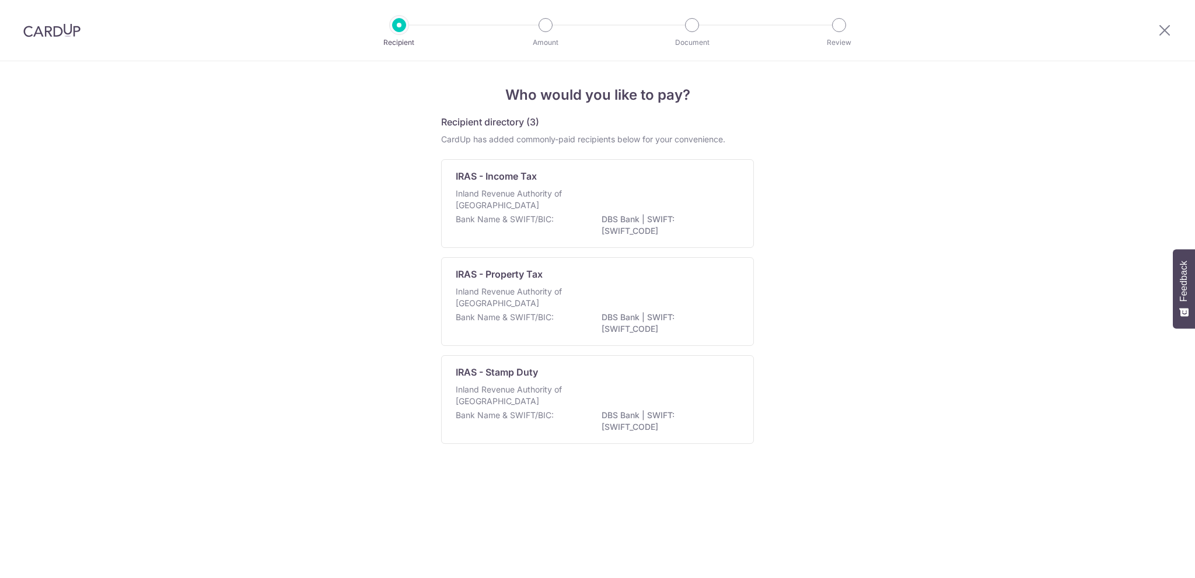
click at [520, 187] on div "IRAS - Income Tax Inland Revenue Authority of [GEOGRAPHIC_DATA] Bank Name & SWI…" at bounding box center [597, 203] width 313 height 89
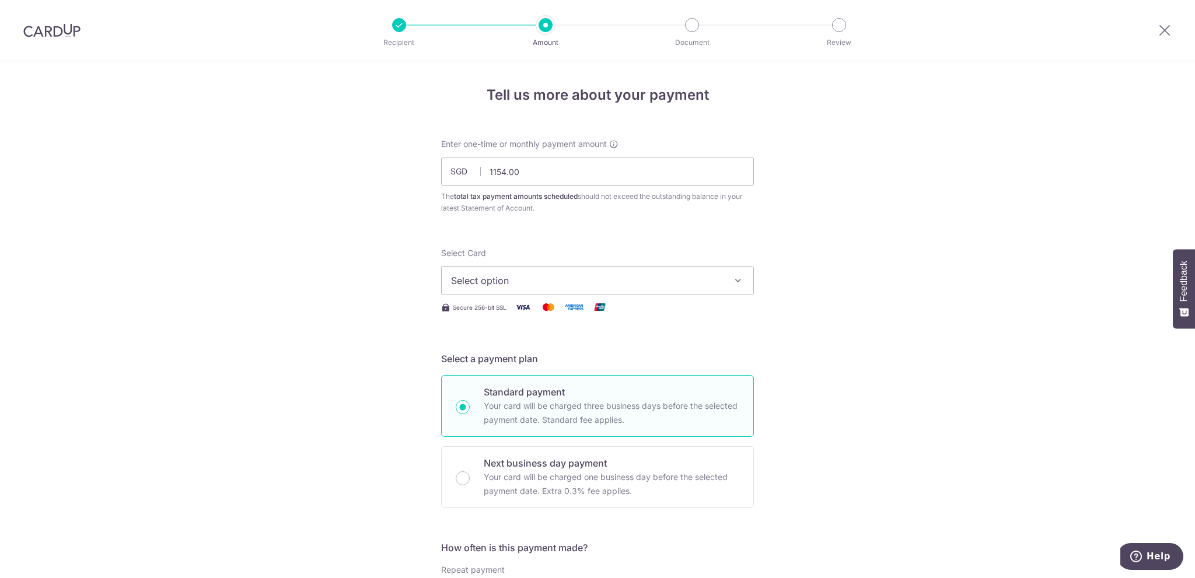
type input "1,154.00"
click at [556, 286] on span "Select option" at bounding box center [587, 281] width 272 height 14
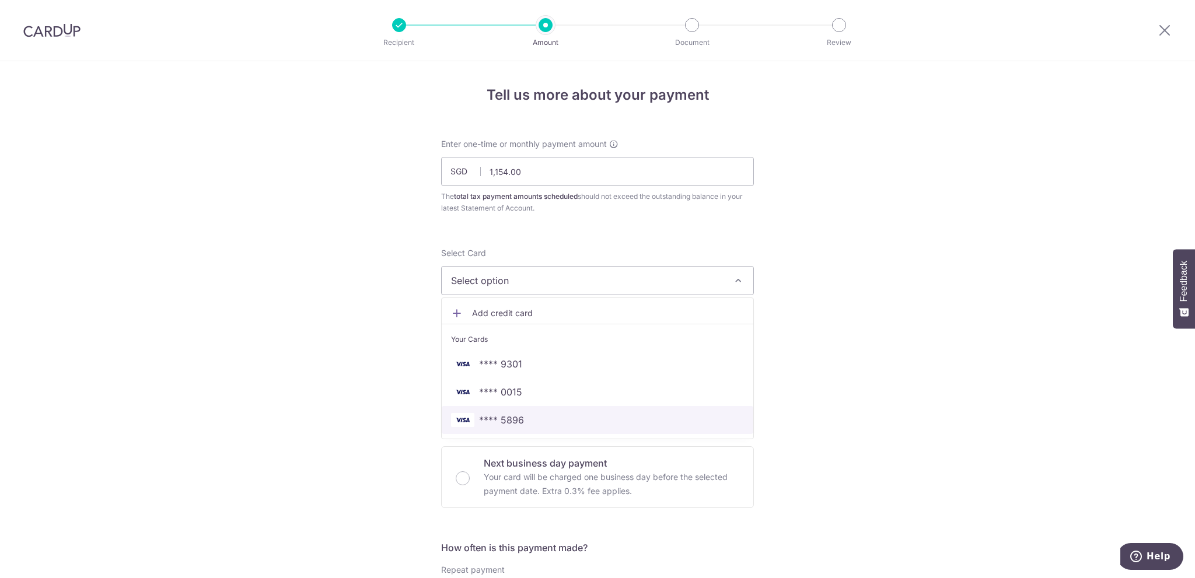
click at [562, 417] on span "**** 5896" at bounding box center [597, 420] width 293 height 14
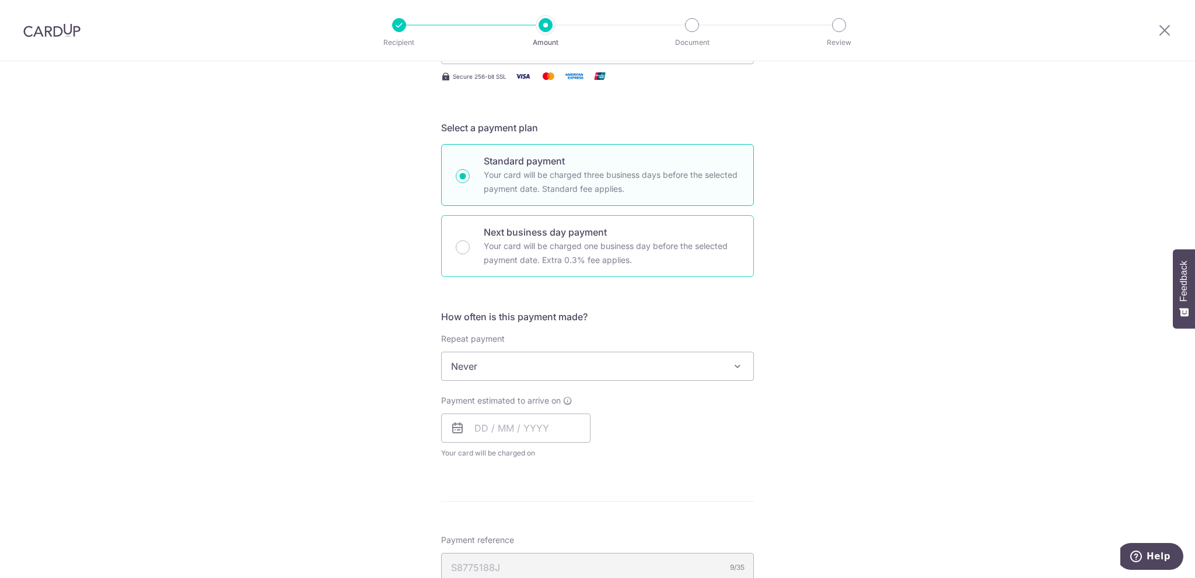
scroll to position [233, 0]
click at [547, 419] on input "text" at bounding box center [515, 425] width 149 height 29
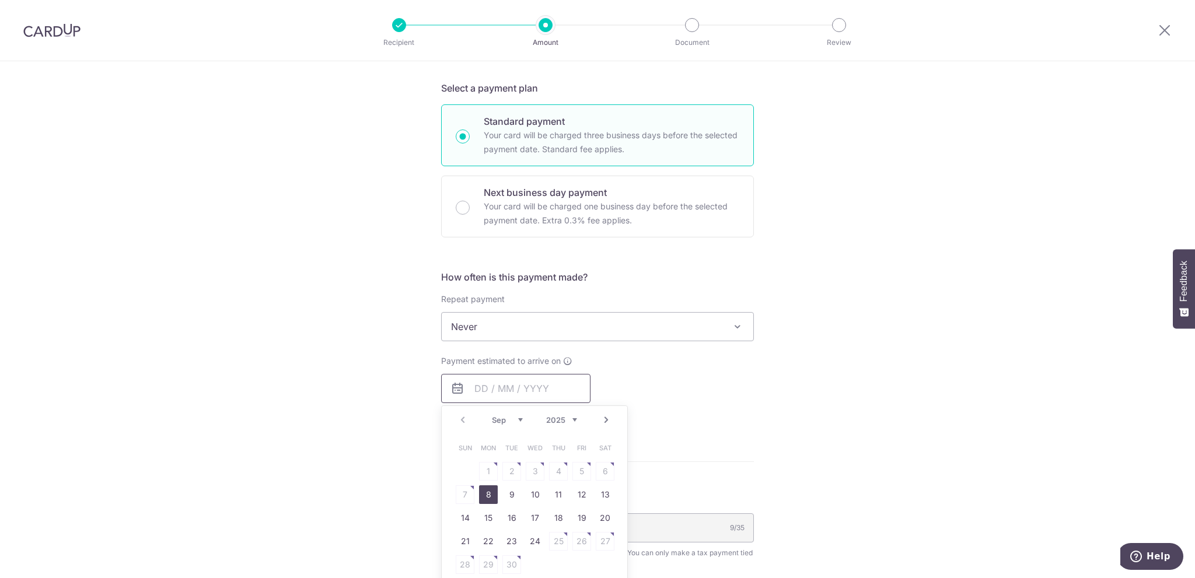
scroll to position [292, 0]
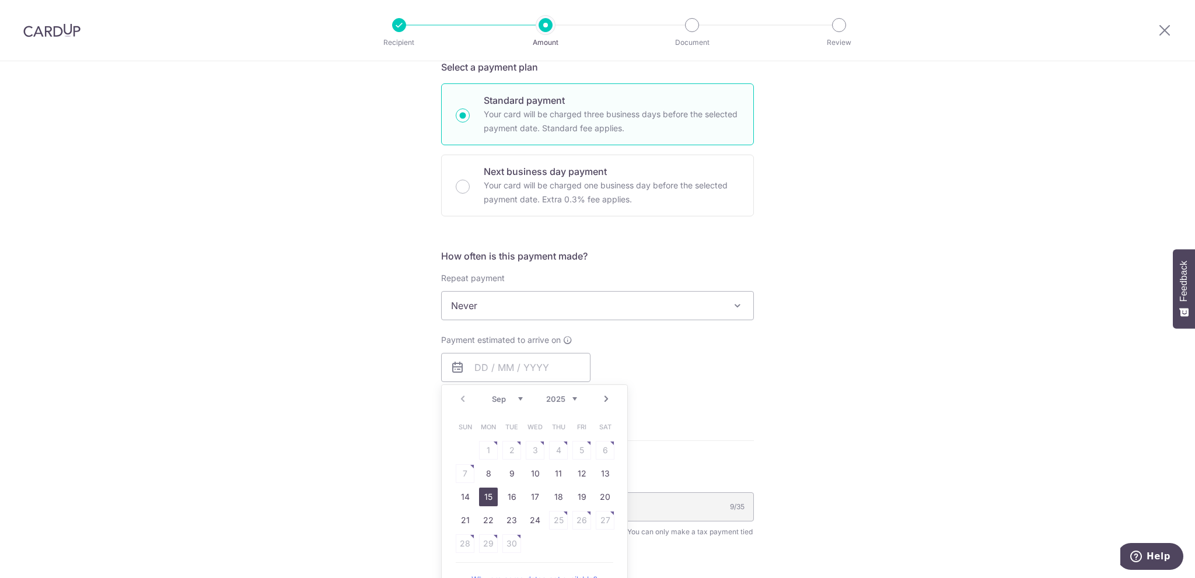
click at [484, 496] on link "15" at bounding box center [488, 497] width 19 height 19
type input "[DATE]"
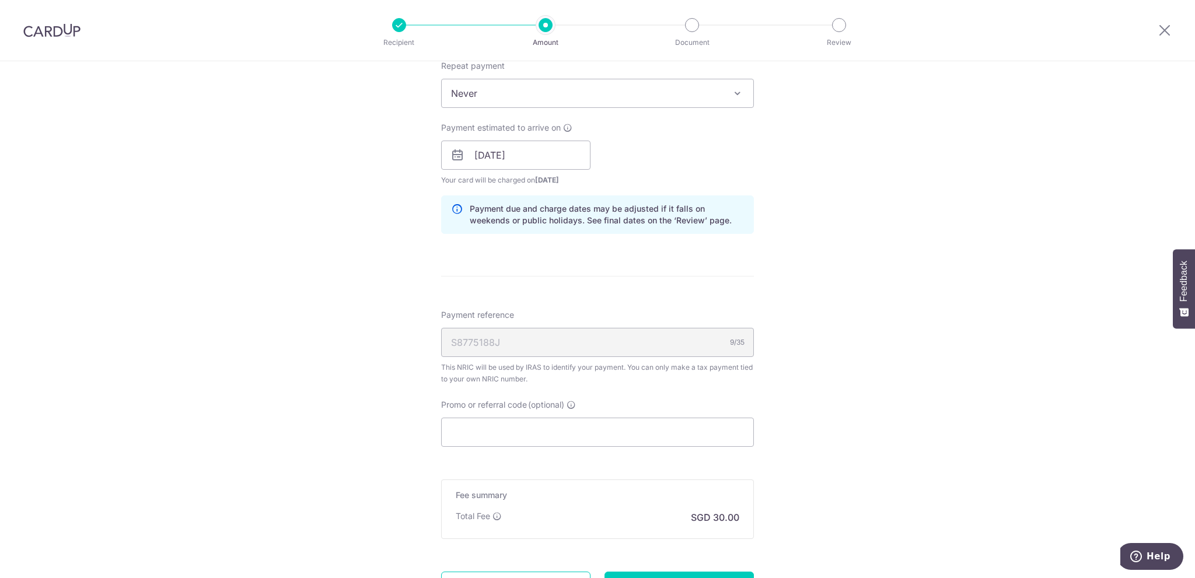
scroll to position [525, 0]
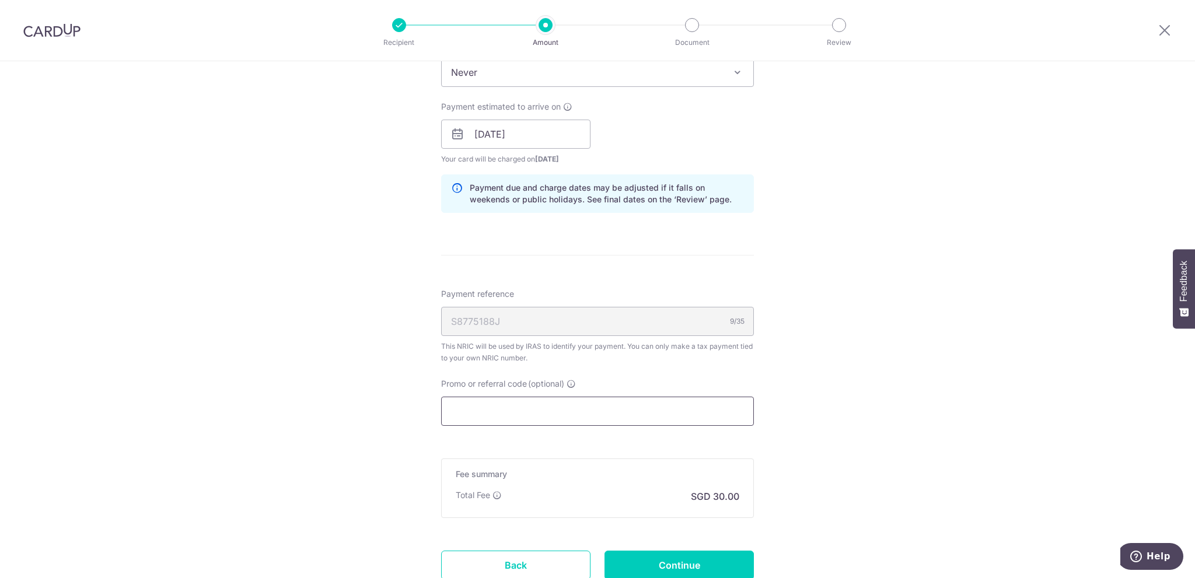
click at [583, 410] on input "Promo or referral code (optional)" at bounding box center [597, 411] width 313 height 29
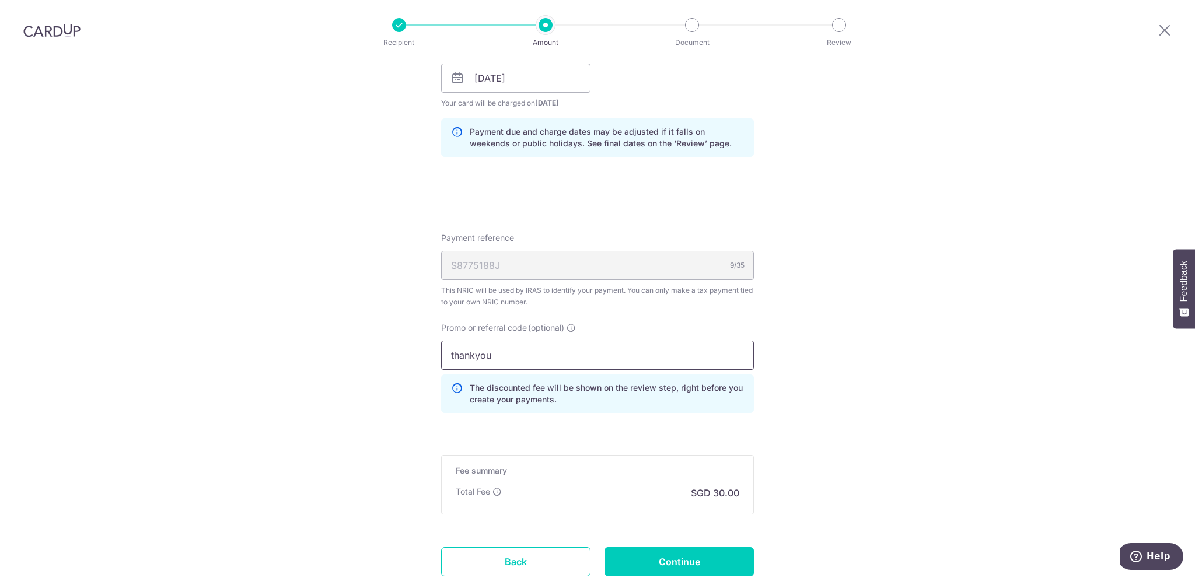
scroll to position [665, 0]
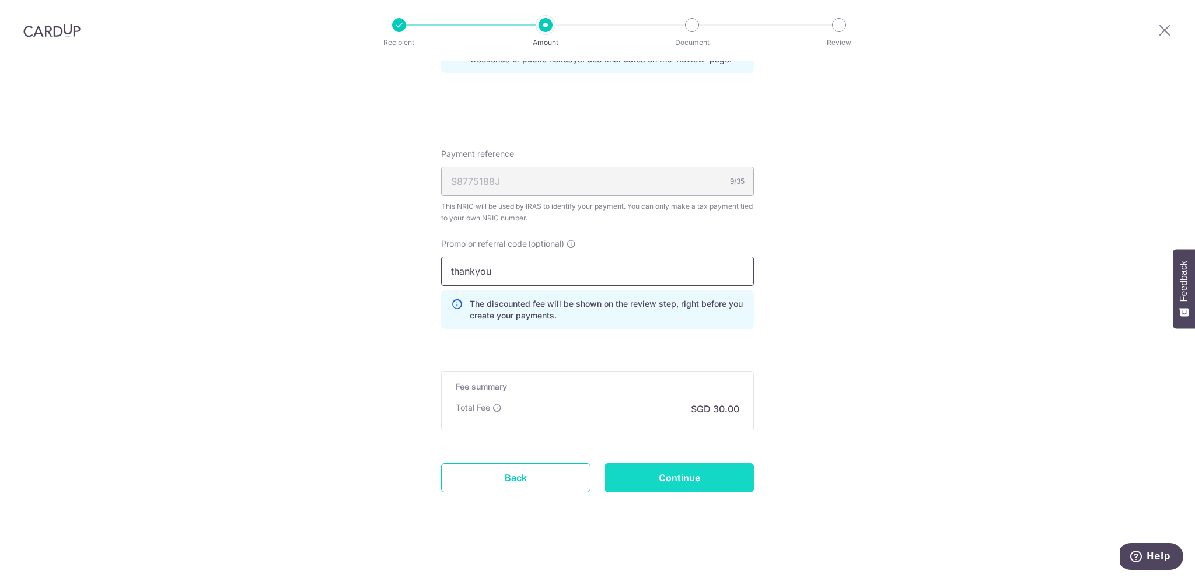
type input "thankyou"
click at [723, 481] on input "Continue" at bounding box center [678, 477] width 149 height 29
type input "Create Schedule"
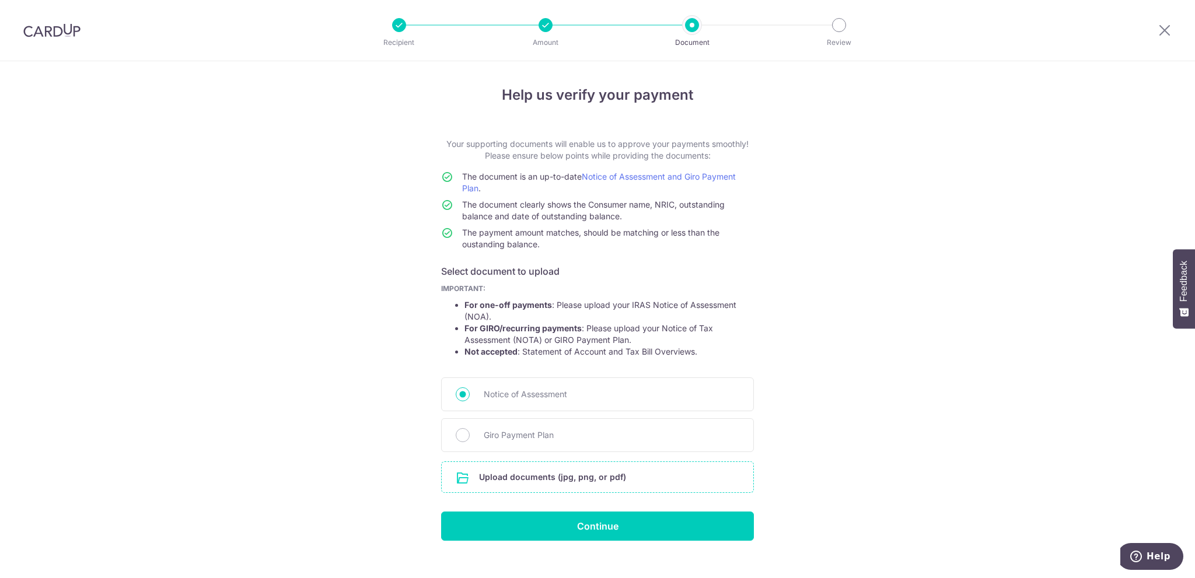
click at [563, 486] on input "file" at bounding box center [598, 477] width 312 height 30
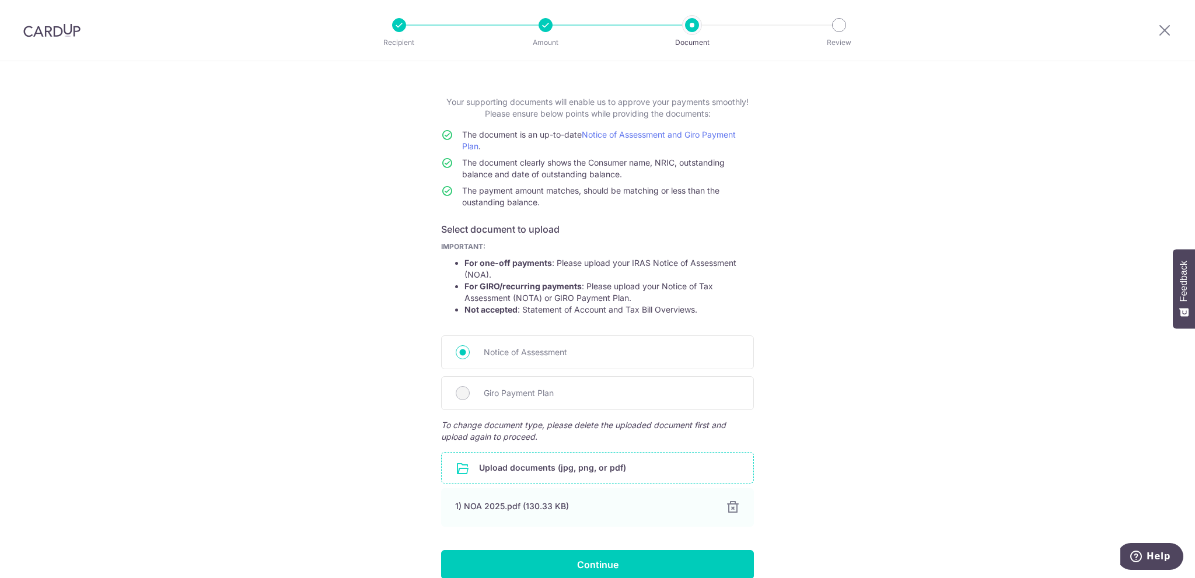
scroll to position [97, 0]
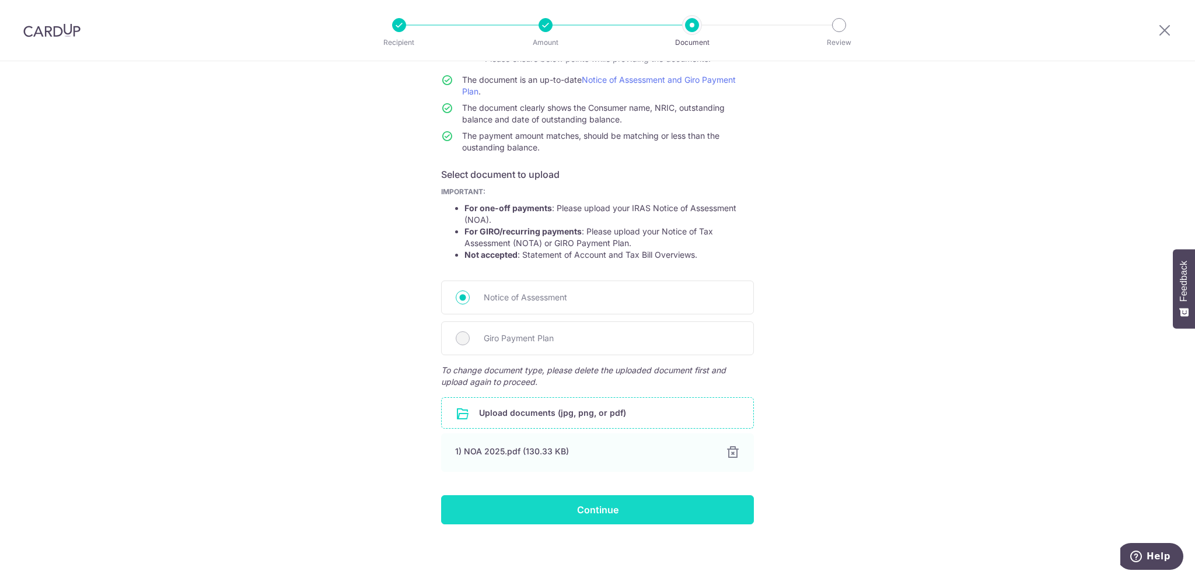
click at [614, 514] on input "Continue" at bounding box center [597, 509] width 313 height 29
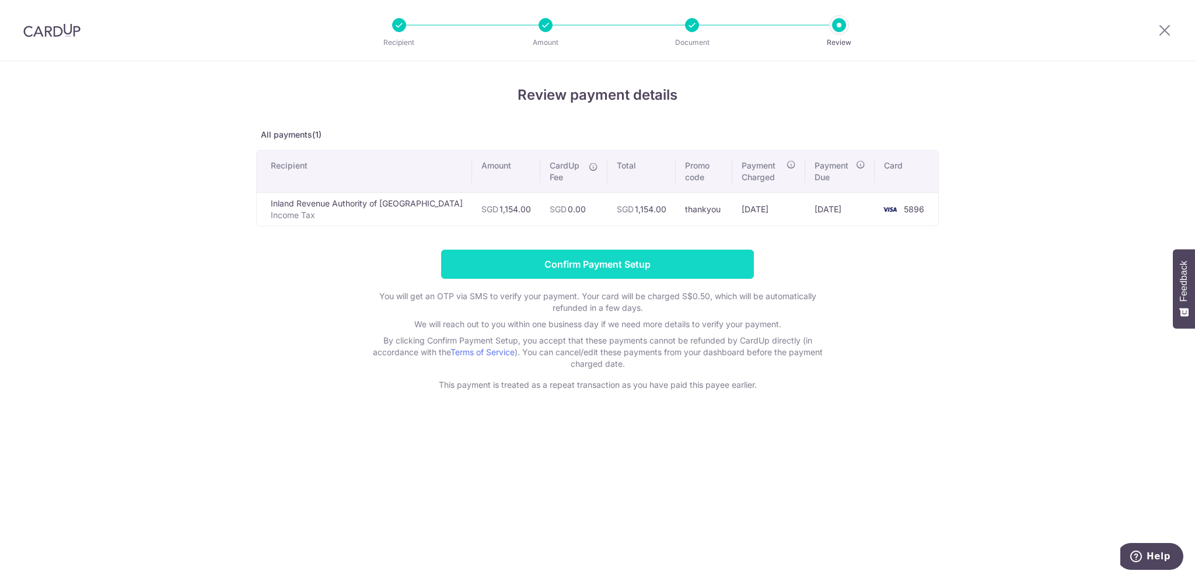
click at [689, 263] on input "Confirm Payment Setup" at bounding box center [597, 264] width 313 height 29
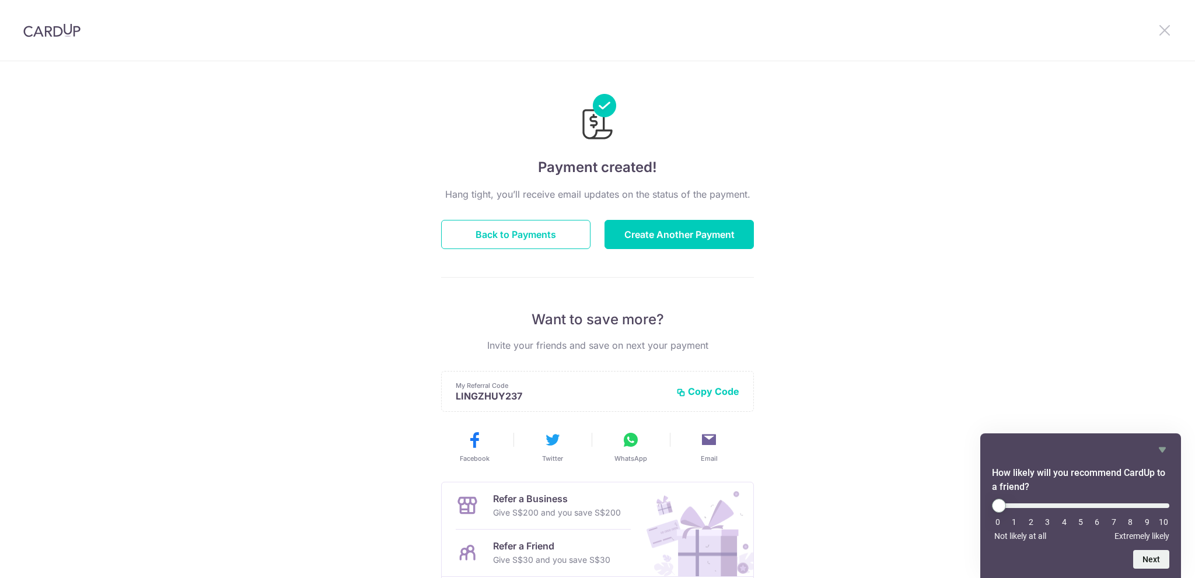
click at [1160, 31] on icon at bounding box center [1164, 30] width 14 height 15
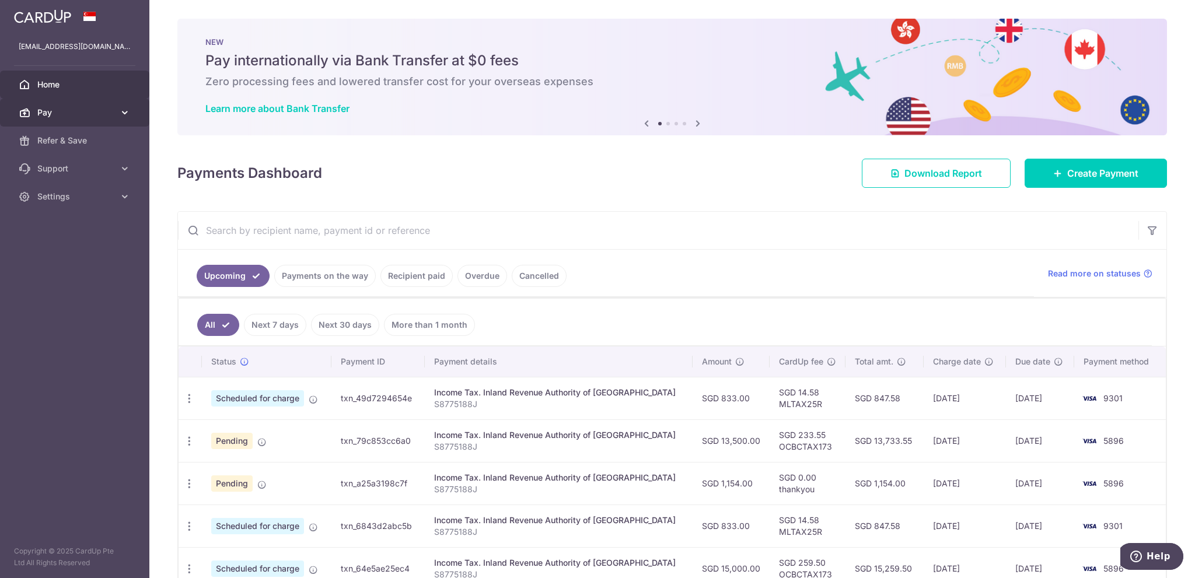
click at [72, 111] on span "Pay" at bounding box center [75, 113] width 77 height 12
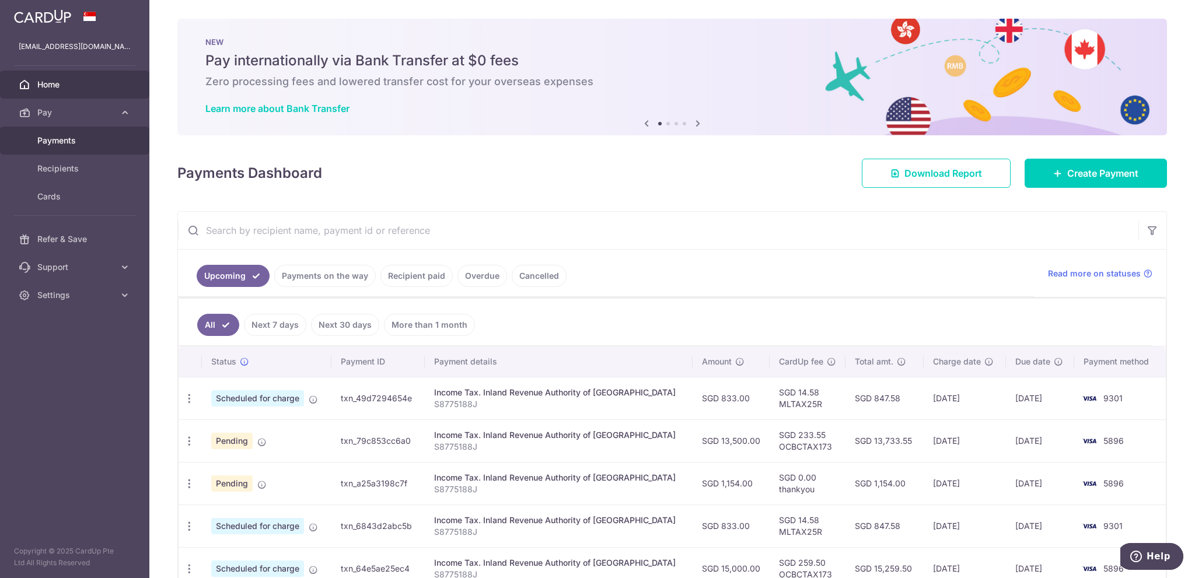
click at [64, 142] on span "Payments" at bounding box center [75, 141] width 77 height 12
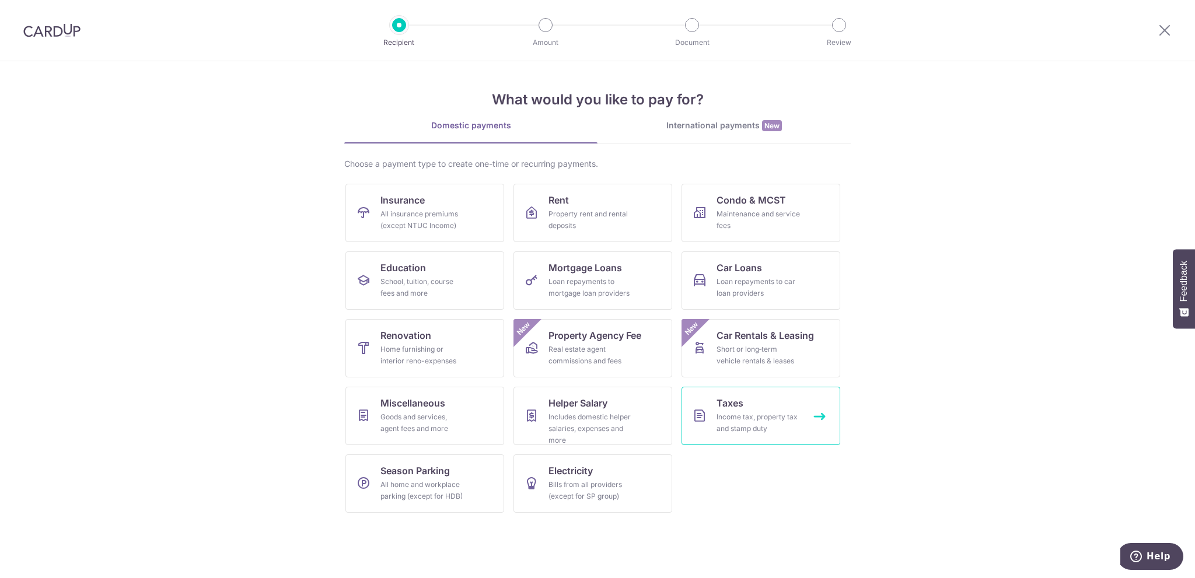
click at [748, 415] on div "Income tax, property tax and stamp duty" at bounding box center [758, 422] width 84 height 23
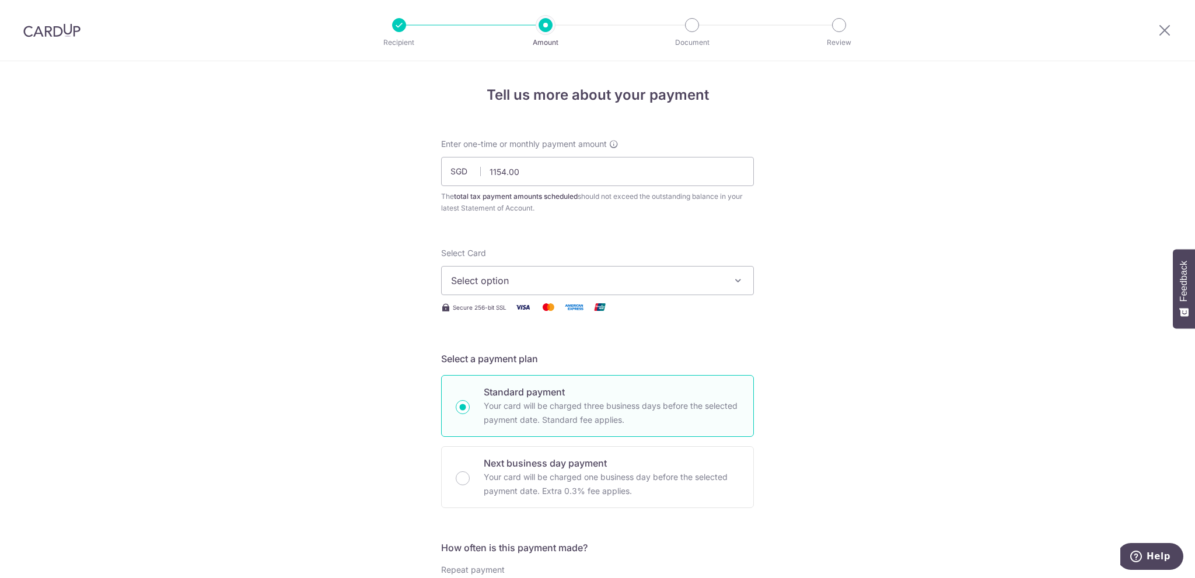
type input "1,154.00"
click at [520, 275] on span "Select option" at bounding box center [587, 281] width 272 height 14
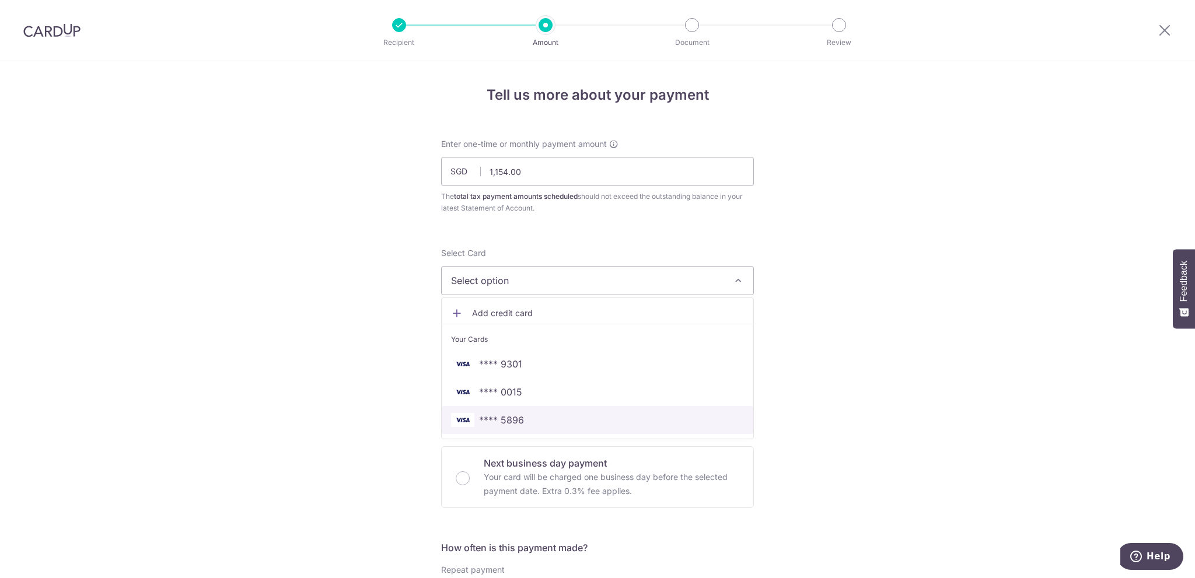
click at [526, 418] on span "**** 5896" at bounding box center [597, 420] width 293 height 14
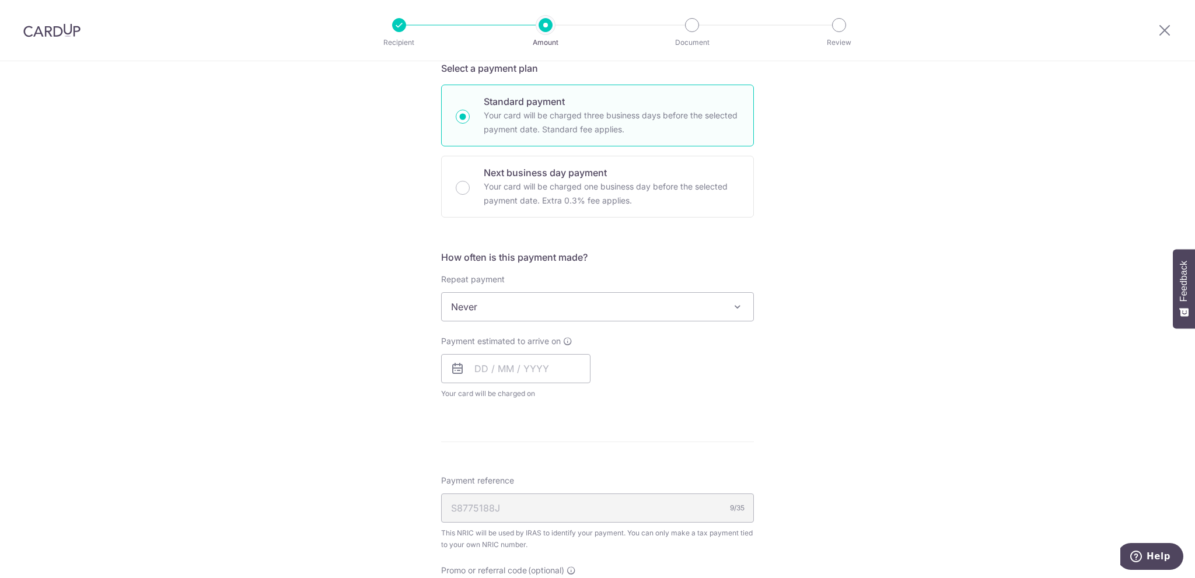
scroll to position [292, 0]
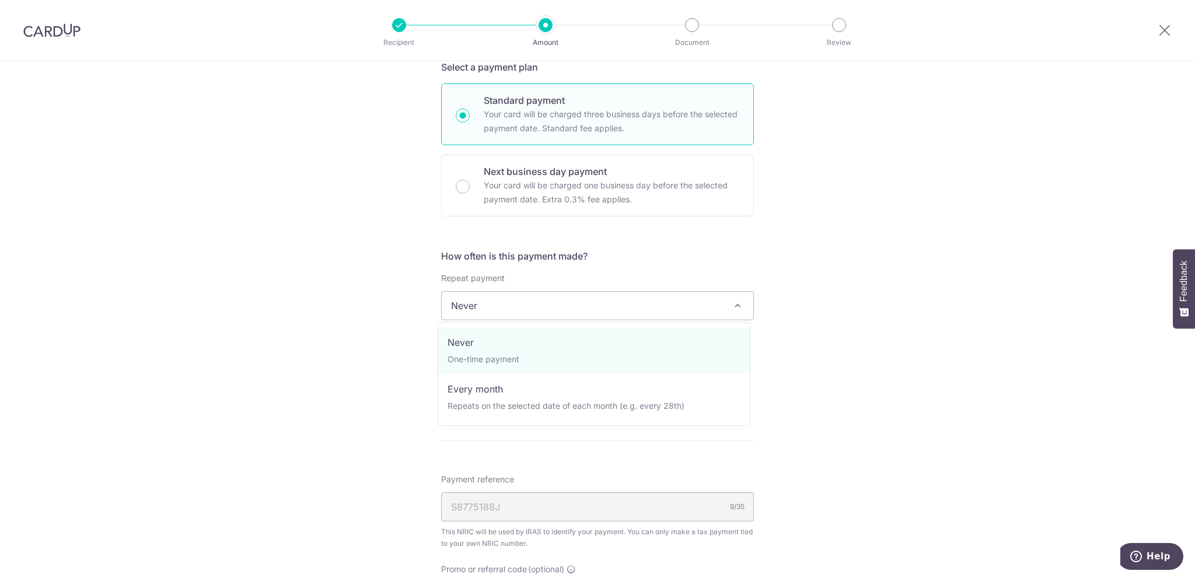
click at [541, 305] on span "Never" at bounding box center [598, 306] width 312 height 28
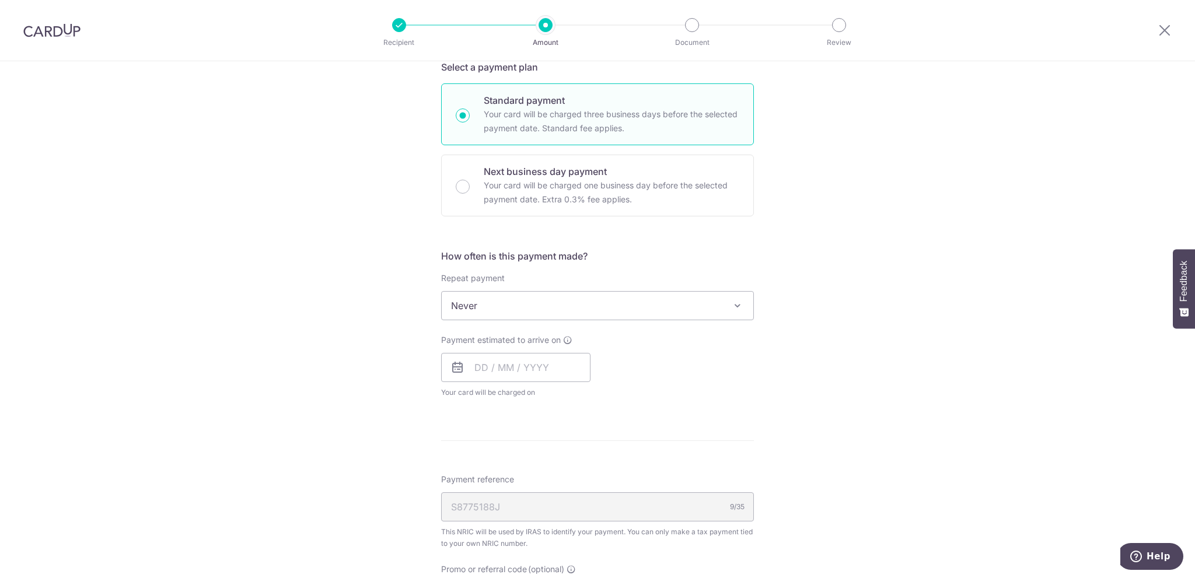
click at [541, 305] on span "Never" at bounding box center [598, 306] width 312 height 28
click at [524, 364] on input "text" at bounding box center [515, 367] width 149 height 29
click at [616, 403] on div "Prev Next Sep Oct Nov Dec 2025 2026" at bounding box center [535, 399] width 186 height 28
click at [609, 397] on link "Next" at bounding box center [606, 399] width 14 height 14
click at [532, 496] on link "15" at bounding box center [535, 497] width 19 height 19
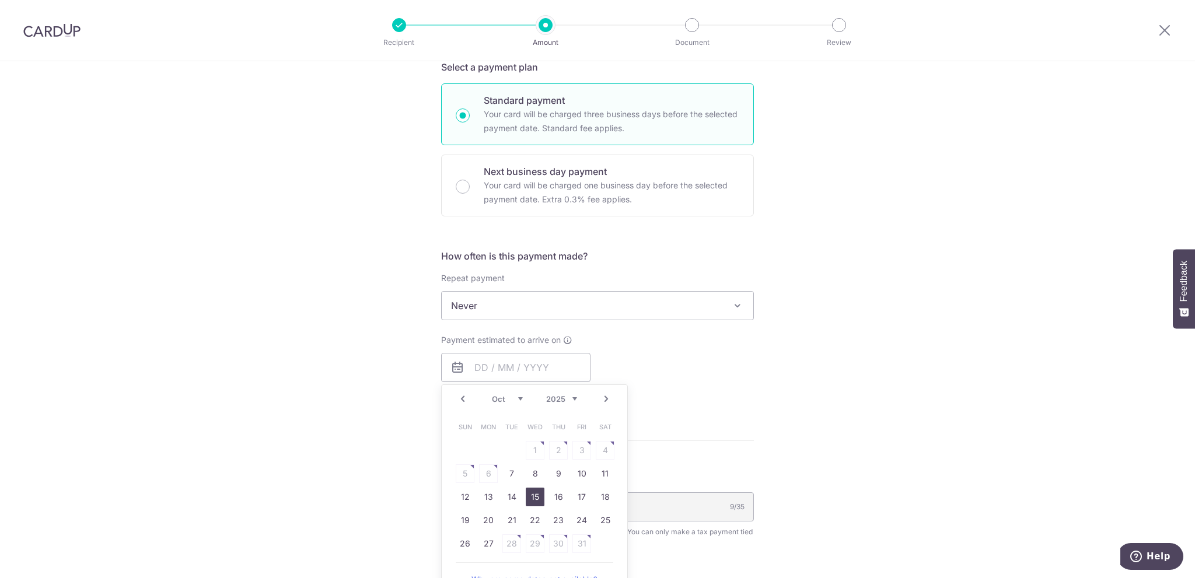
type input "[DATE]"
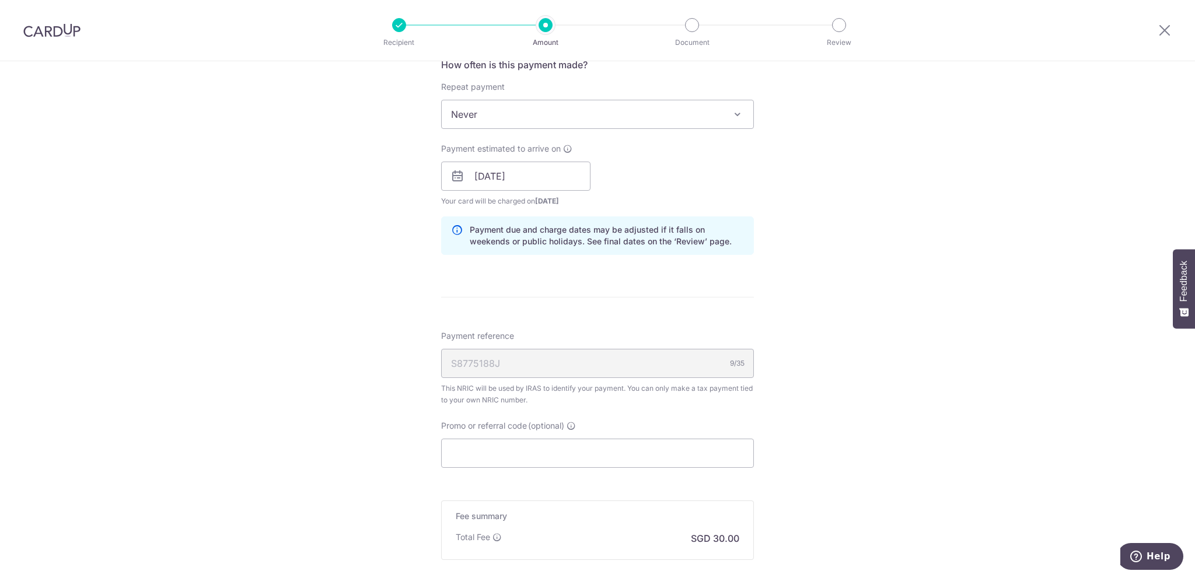
scroll to position [525, 0]
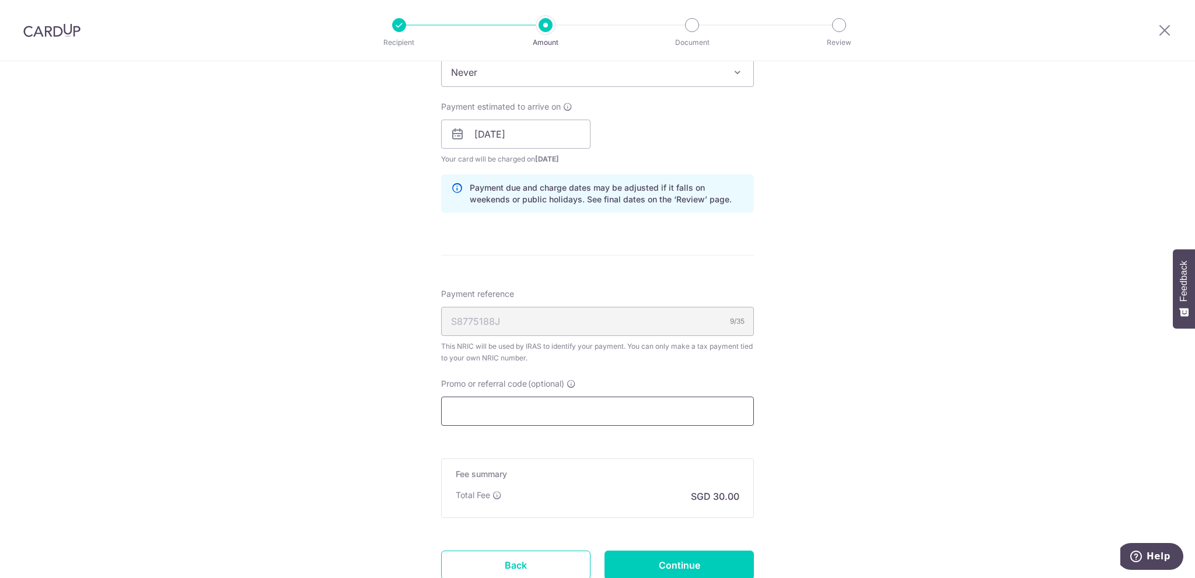
click at [560, 415] on input "Promo or referral code (optional)" at bounding box center [597, 411] width 313 height 29
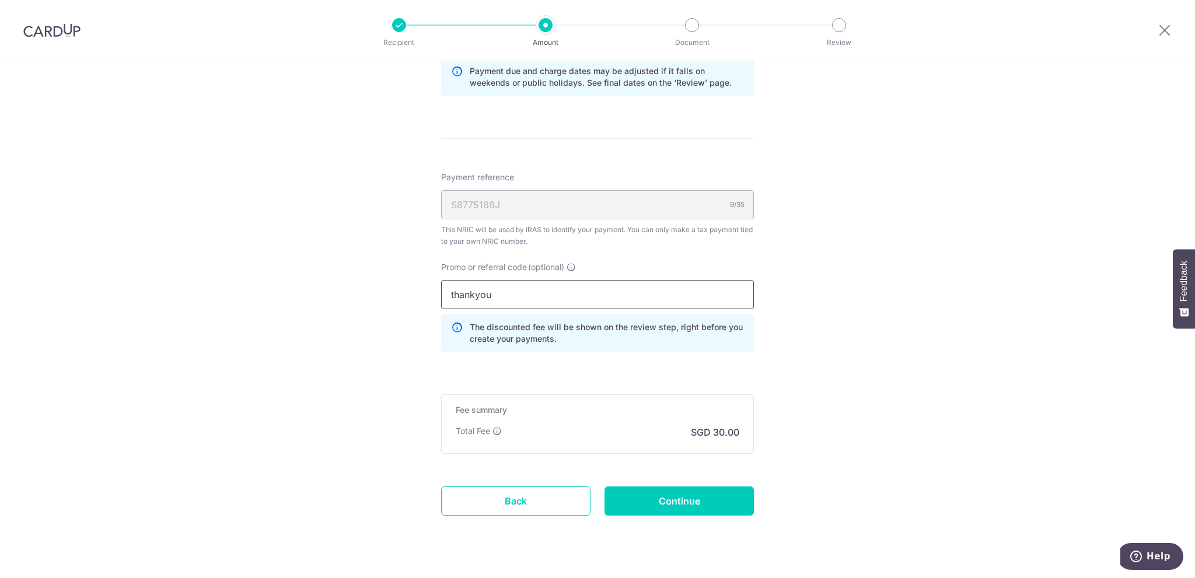
scroll to position [665, 0]
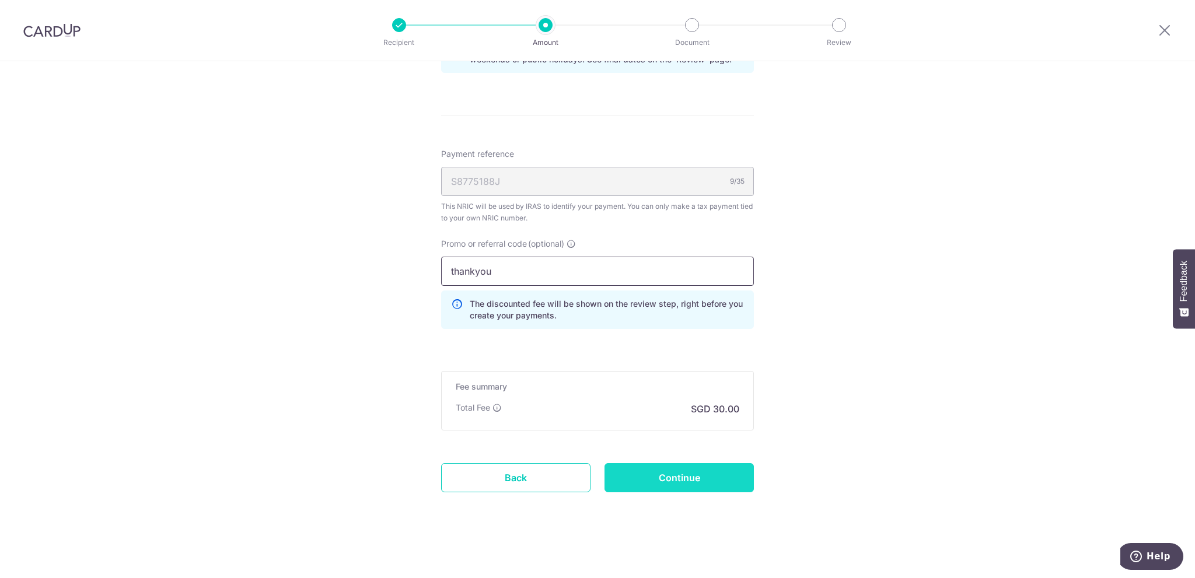
type input "thankyou"
click at [727, 476] on input "Continue" at bounding box center [678, 477] width 149 height 29
type input "Create Schedule"
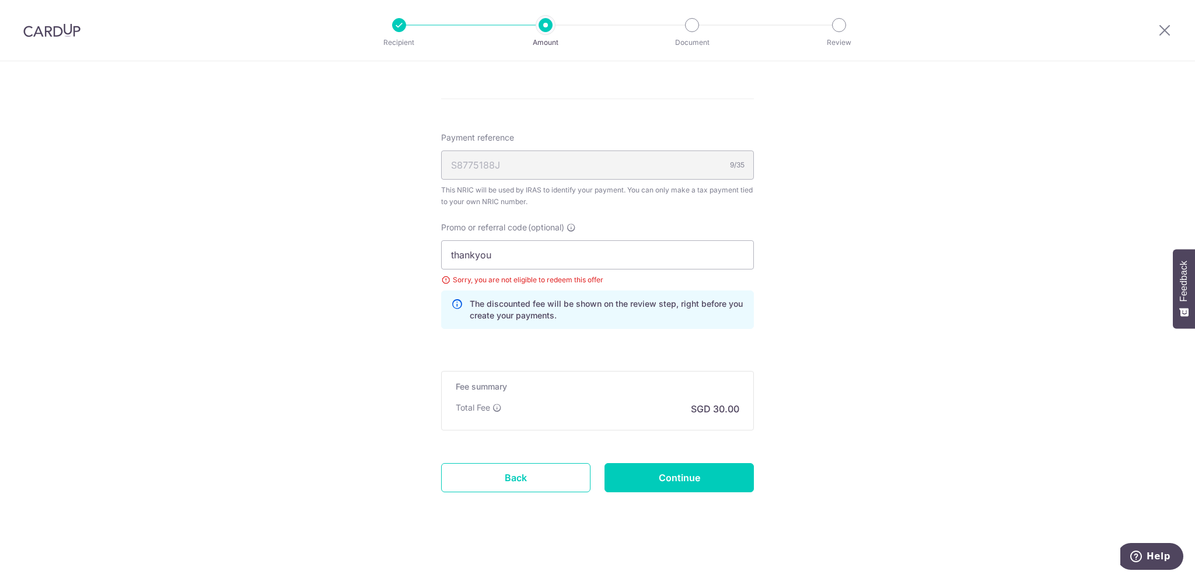
click at [1164, 21] on div at bounding box center [1164, 30] width 61 height 61
click at [1168, 32] on icon at bounding box center [1164, 30] width 14 height 15
